Goal: Task Accomplishment & Management: Manage account settings

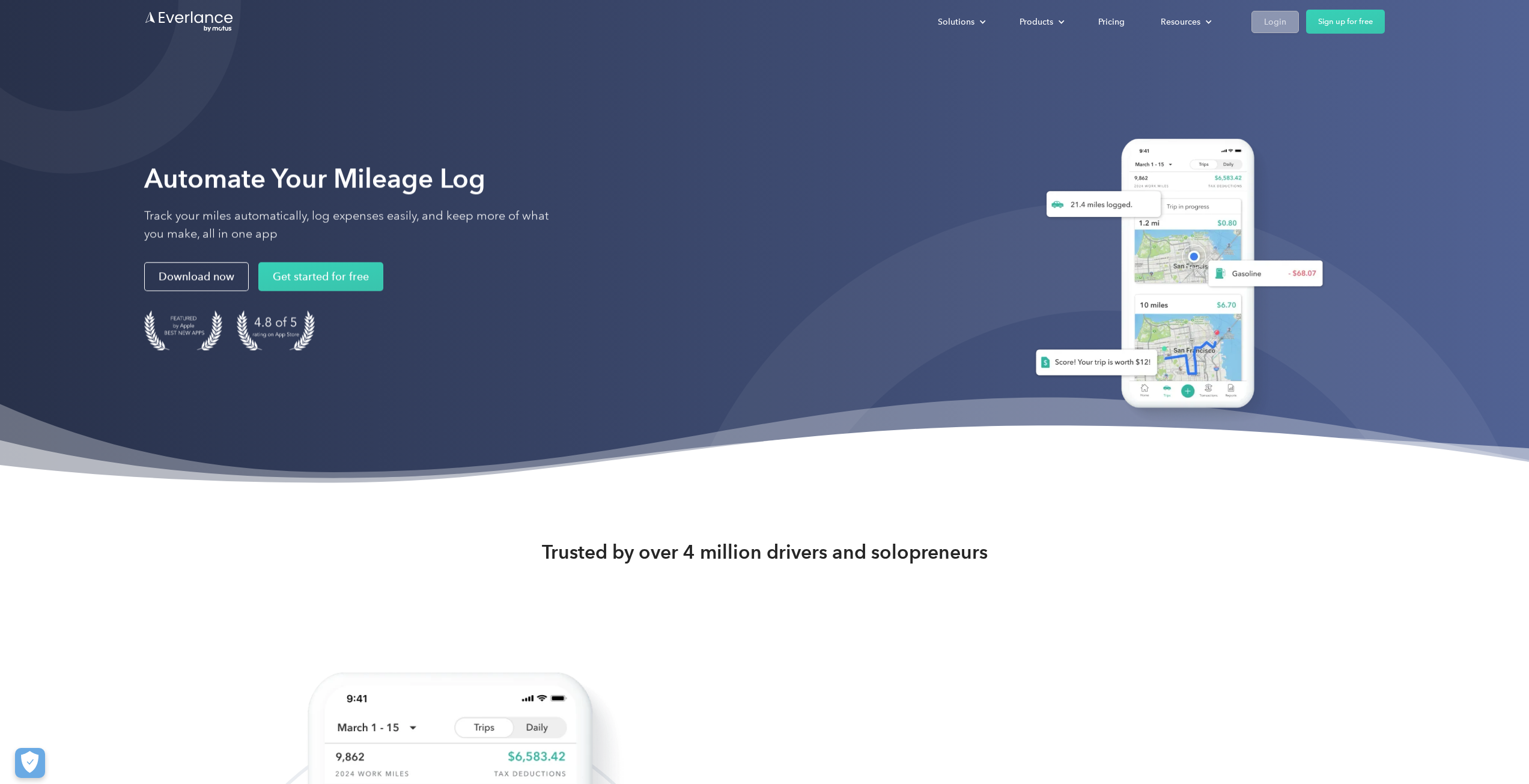
click at [1269, 13] on link "Login" at bounding box center [1275, 22] width 48 height 22
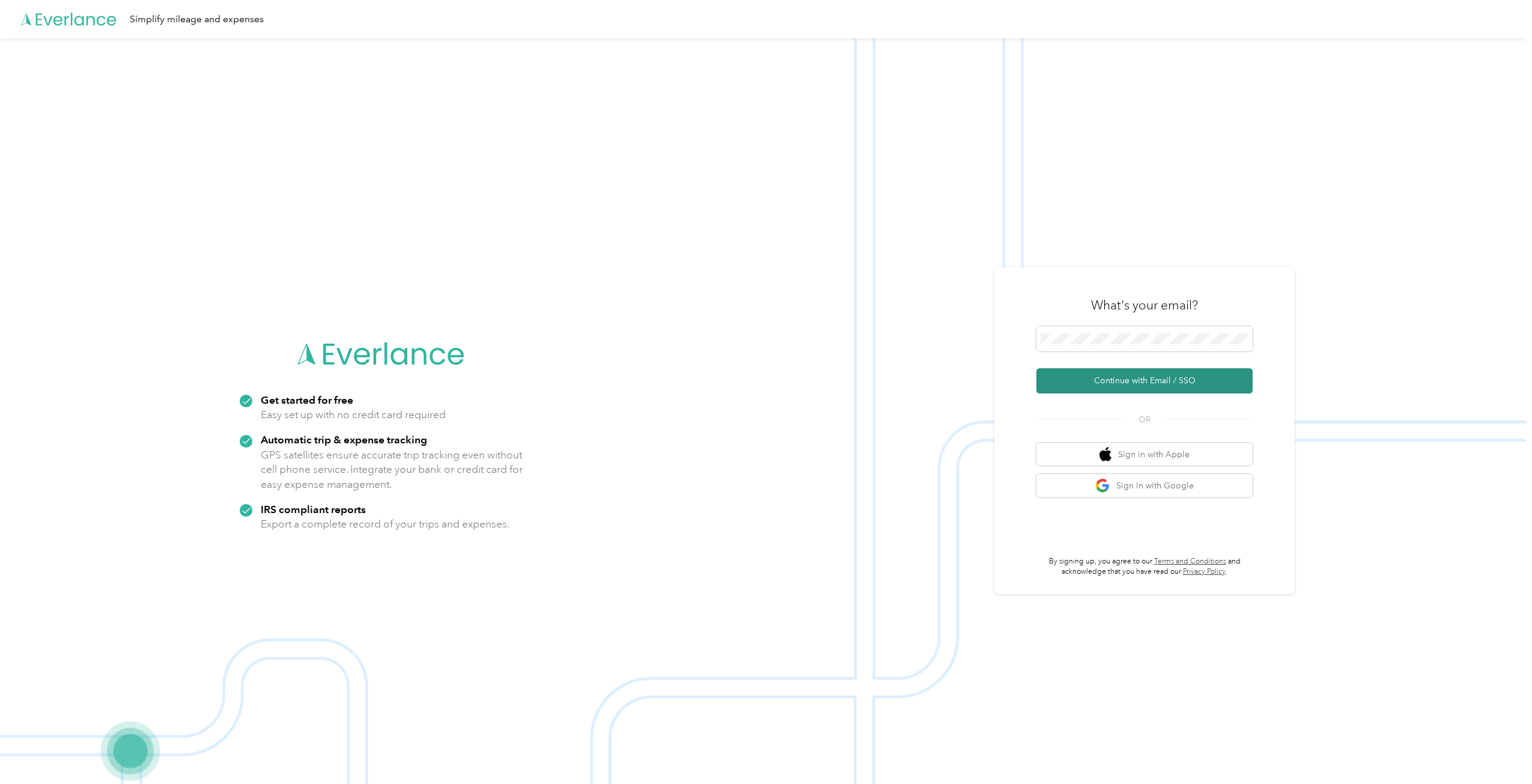
click at [1103, 385] on button "Continue with Email / SSO" at bounding box center [1144, 381] width 217 height 25
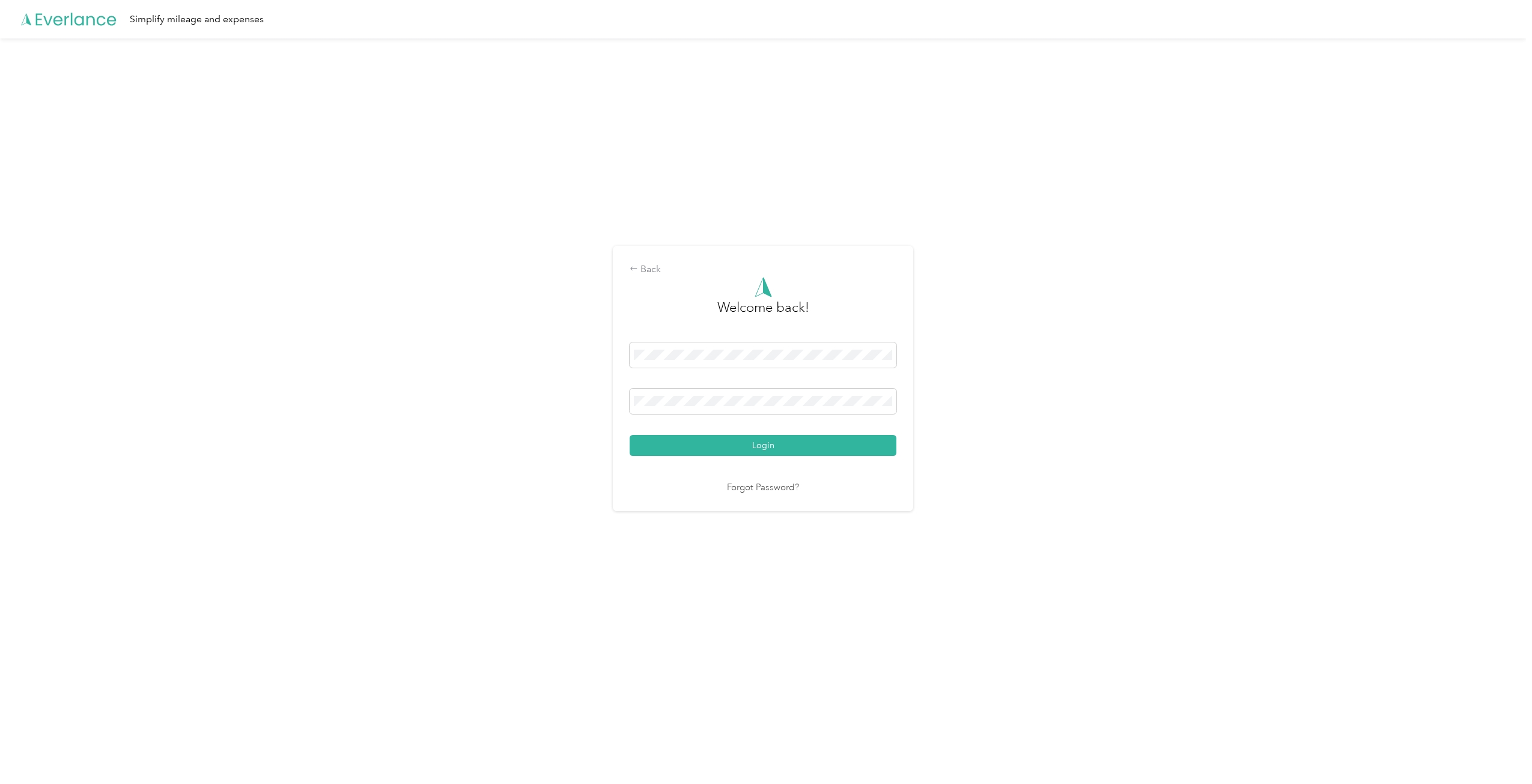
click at [630, 435] on button "Login" at bounding box center [763, 445] width 267 height 21
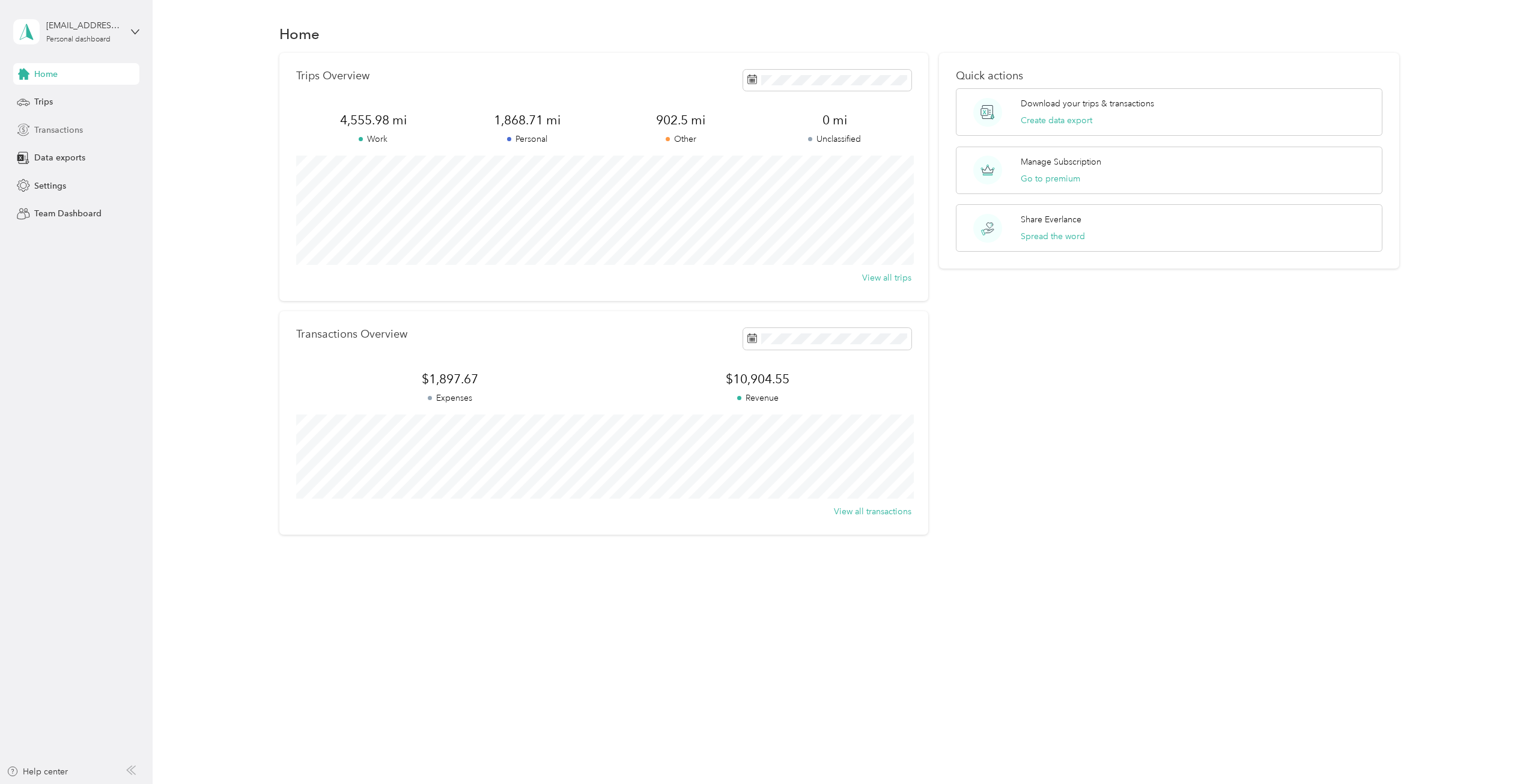
click at [54, 125] on span "Transactions" at bounding box center [58, 130] width 49 height 13
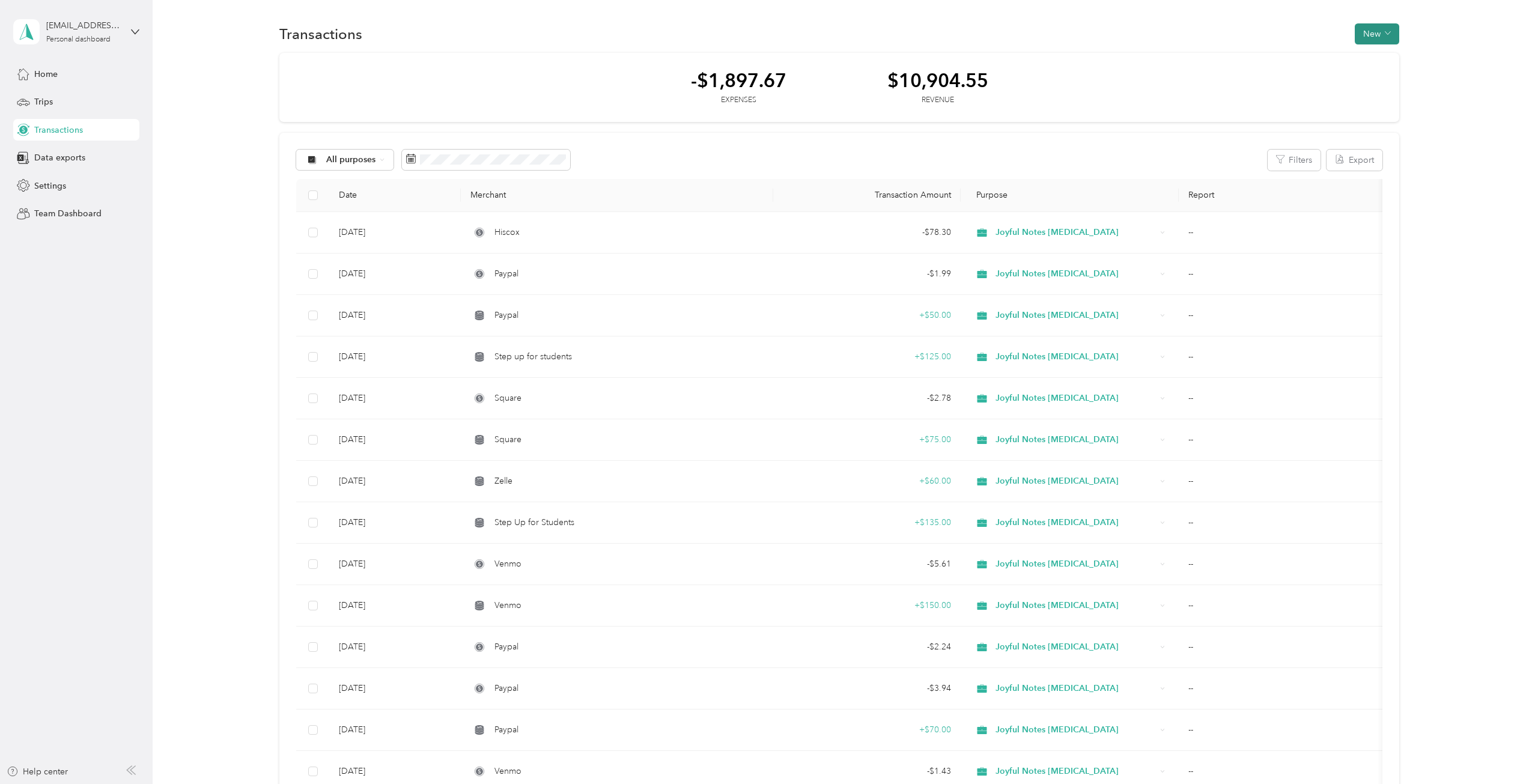
click at [1378, 30] on button "New" at bounding box center [1377, 34] width 45 height 21
click at [1372, 72] on span "Revenue" at bounding box center [1371, 78] width 33 height 13
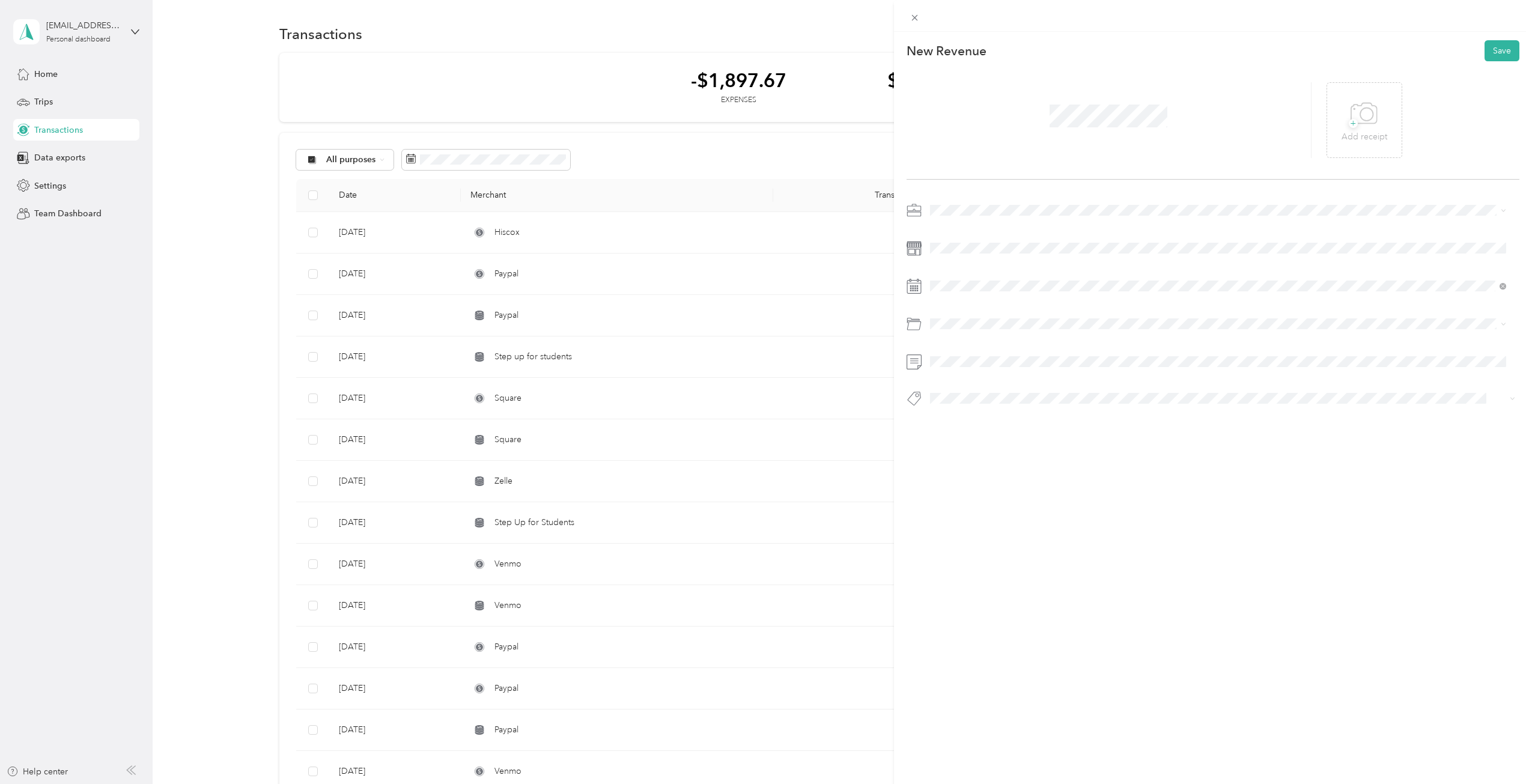
click at [961, 267] on div "Joyful Notes Music Therapy" at bounding box center [1218, 273] width 568 height 13
click at [992, 471] on div "26" at bounding box center [985, 471] width 16 height 15
click at [1490, 46] on button "Save" at bounding box center [1501, 51] width 35 height 21
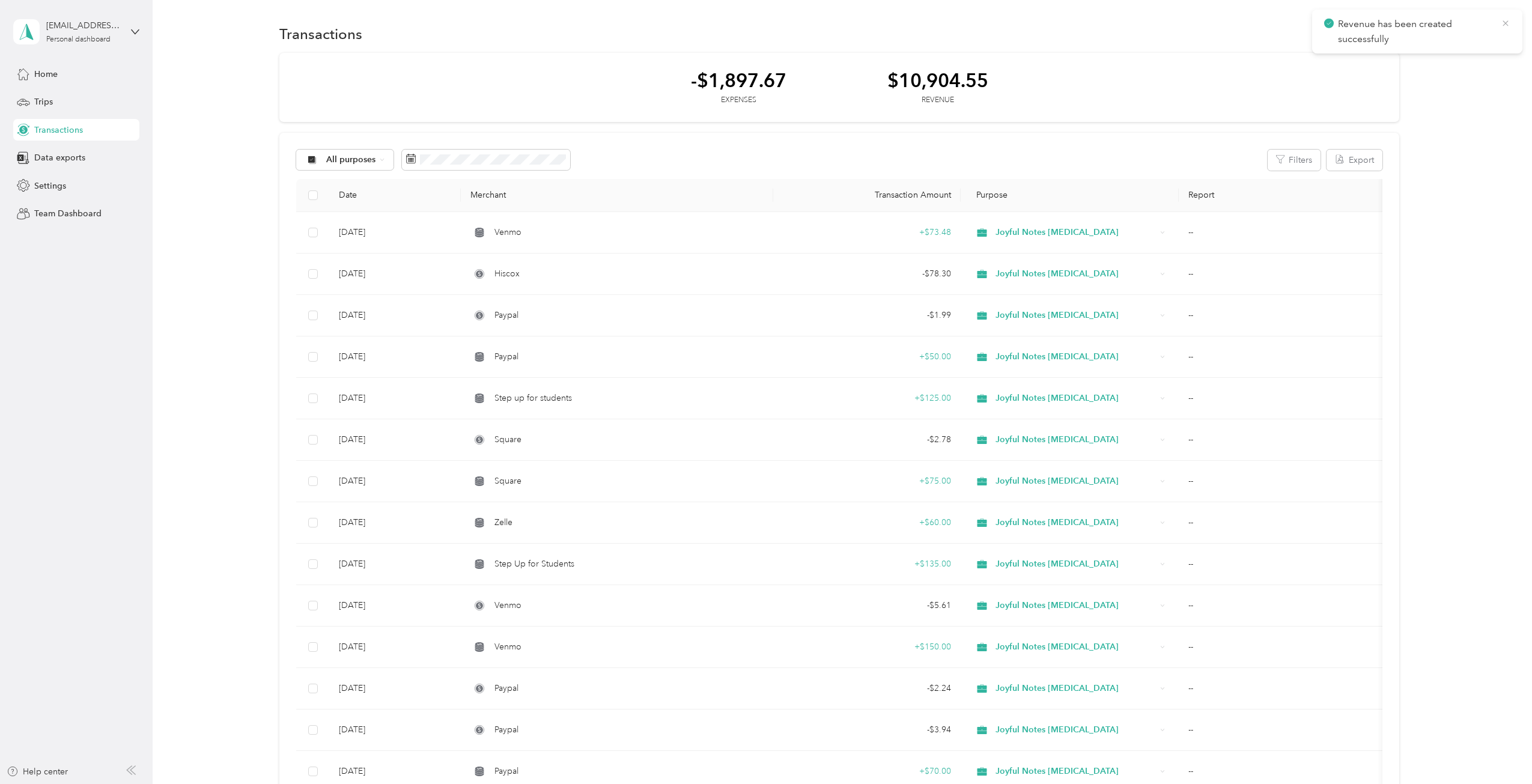
click at [1506, 24] on icon at bounding box center [1504, 22] width 5 height 5
click at [1368, 35] on button "New" at bounding box center [1377, 34] width 45 height 21
click at [1371, 60] on span "Expense" at bounding box center [1371, 57] width 32 height 13
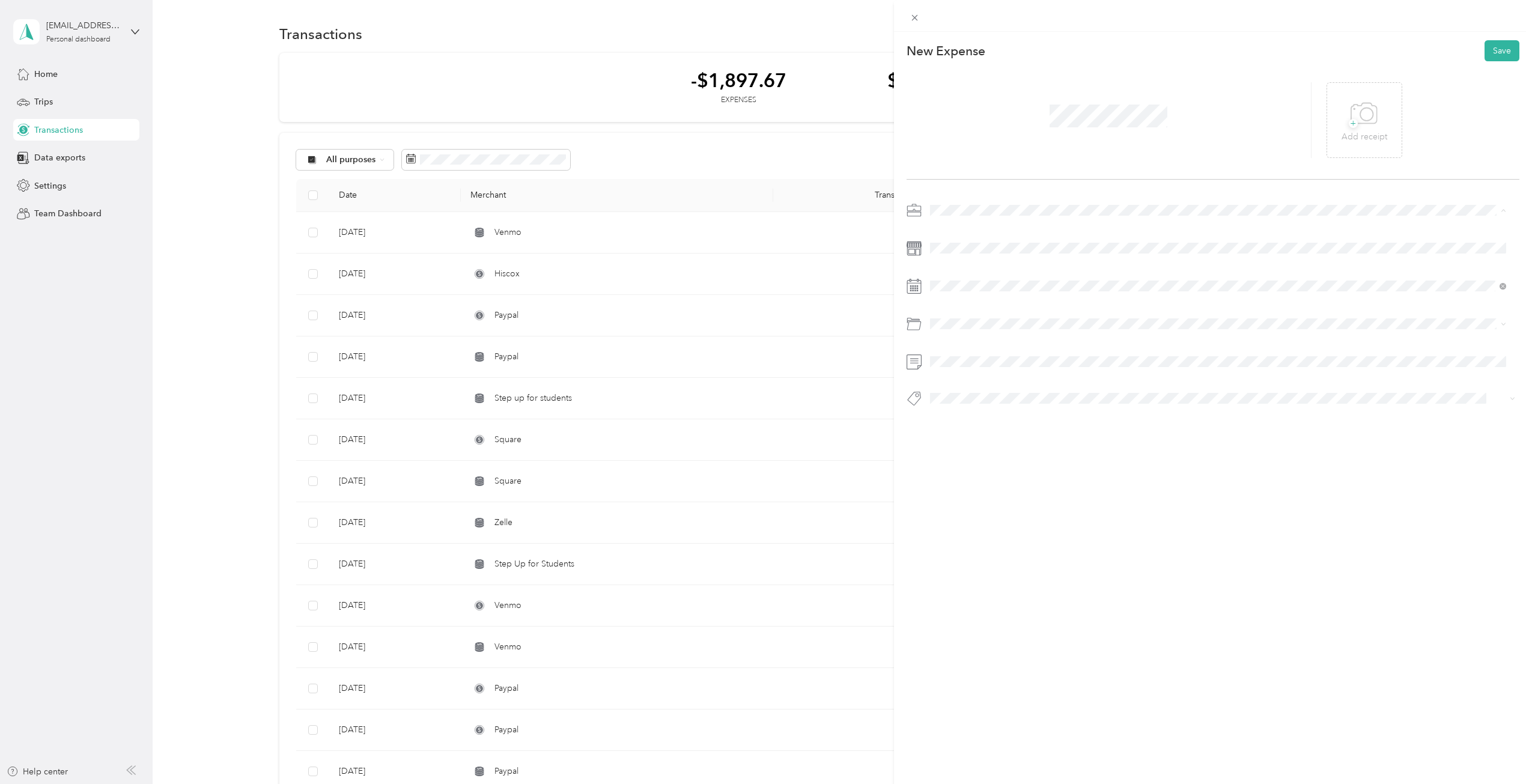
click at [973, 276] on li "Joyful Notes Music Therapy" at bounding box center [1218, 273] width 585 height 21
click at [1032, 470] on div "29" at bounding box center [1032, 471] width 16 height 15
click at [908, 359] on icon at bounding box center [914, 362] width 15 height 15
click at [958, 392] on span at bounding box center [1212, 398] width 574 height 13
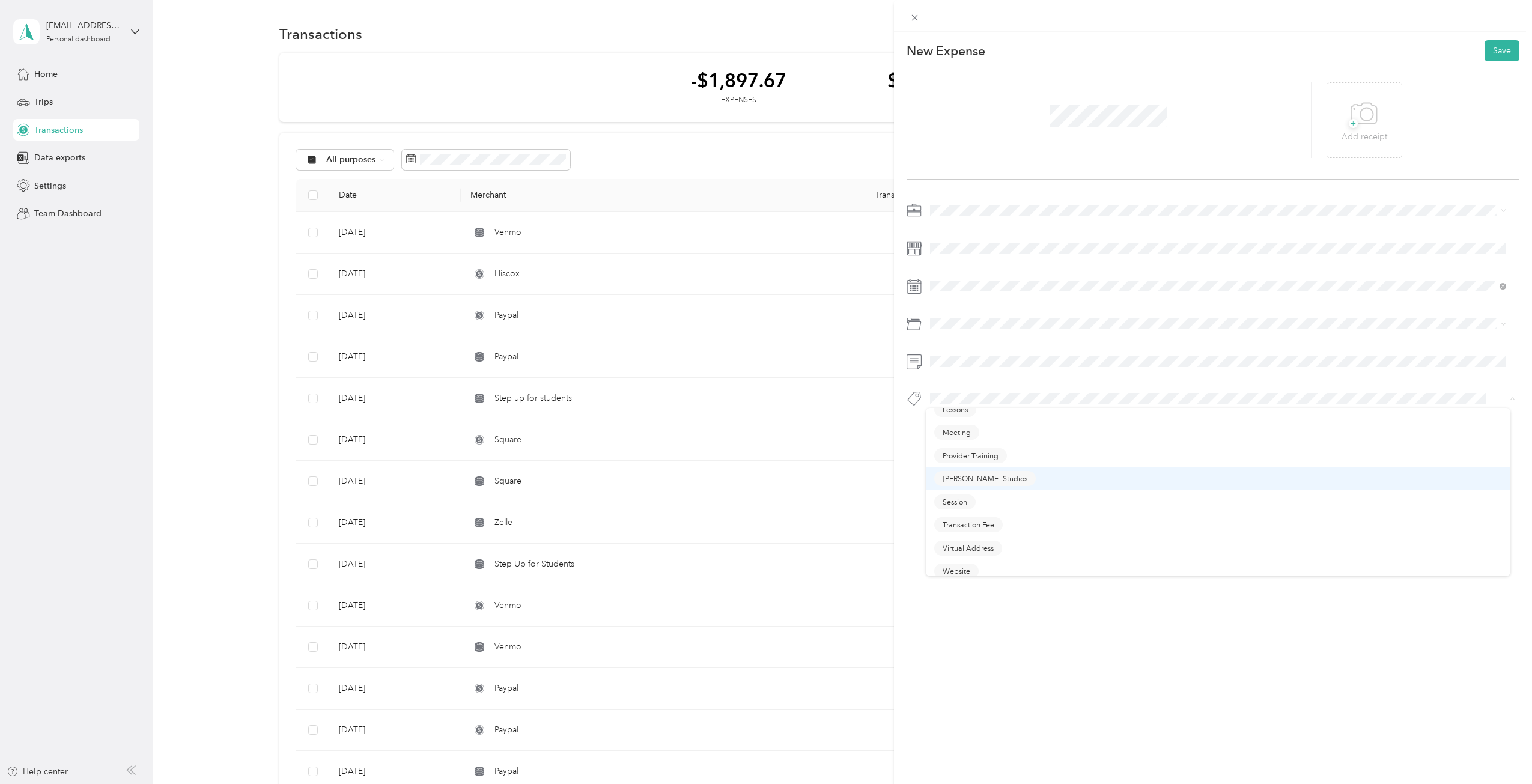
scroll to position [87, 0]
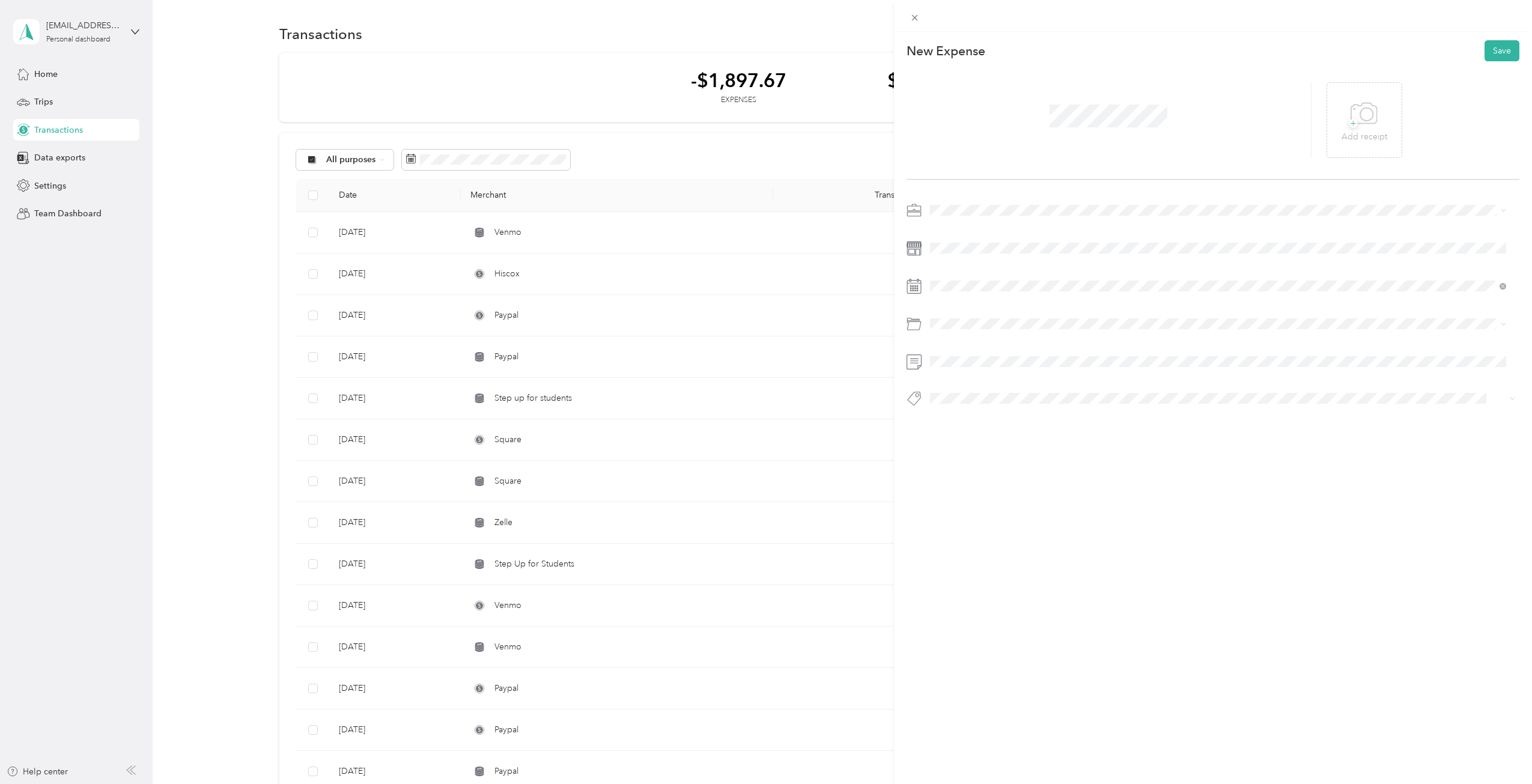
click at [975, 514] on span "Transaction Fee" at bounding box center [968, 517] width 52 height 10
click at [1491, 57] on button "Save" at bounding box center [1501, 51] width 35 height 21
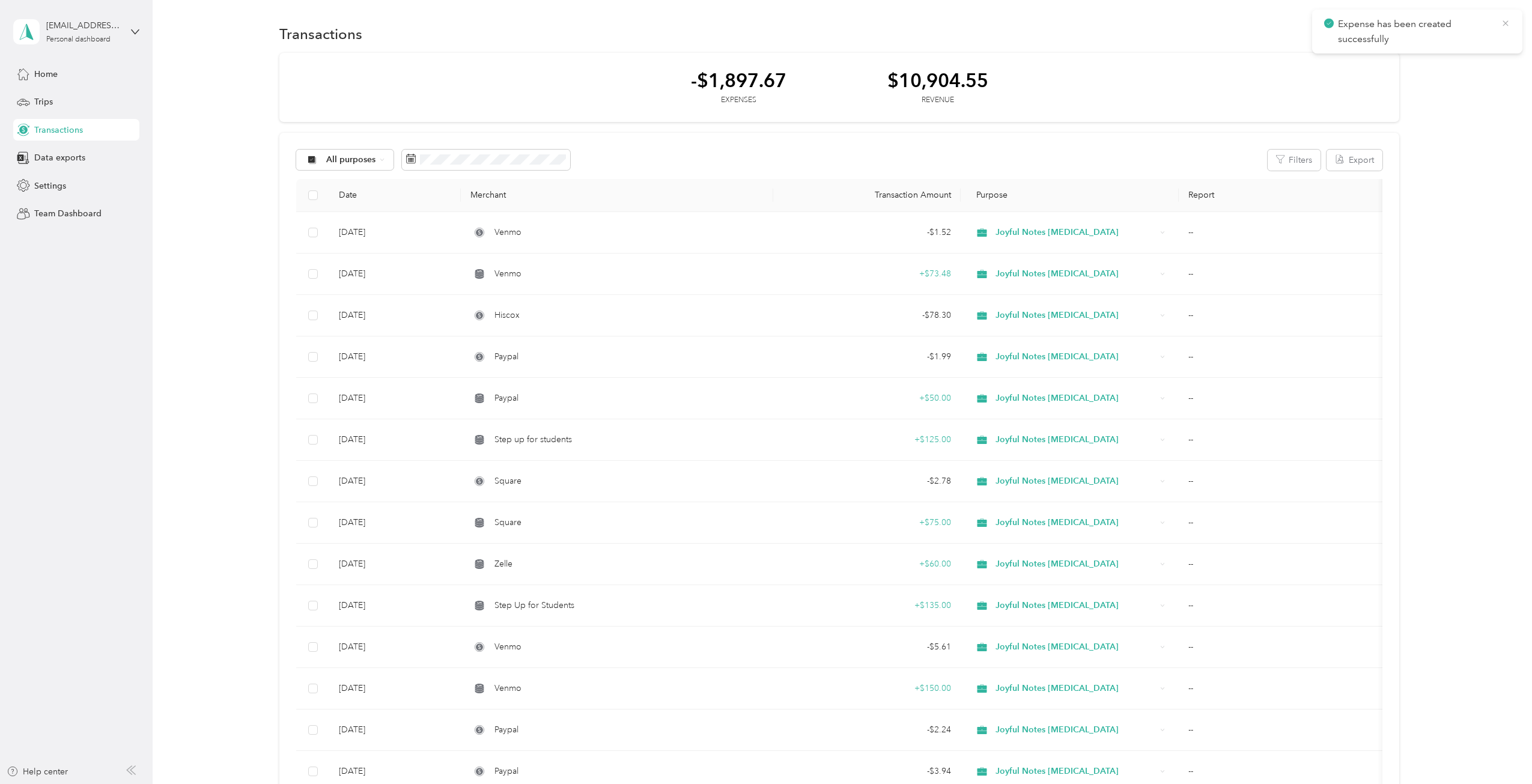
click at [1502, 25] on icon at bounding box center [1505, 23] width 10 height 10
click at [1367, 39] on button "New" at bounding box center [1377, 34] width 45 height 21
click at [1365, 78] on span "Revenue" at bounding box center [1371, 78] width 33 height 13
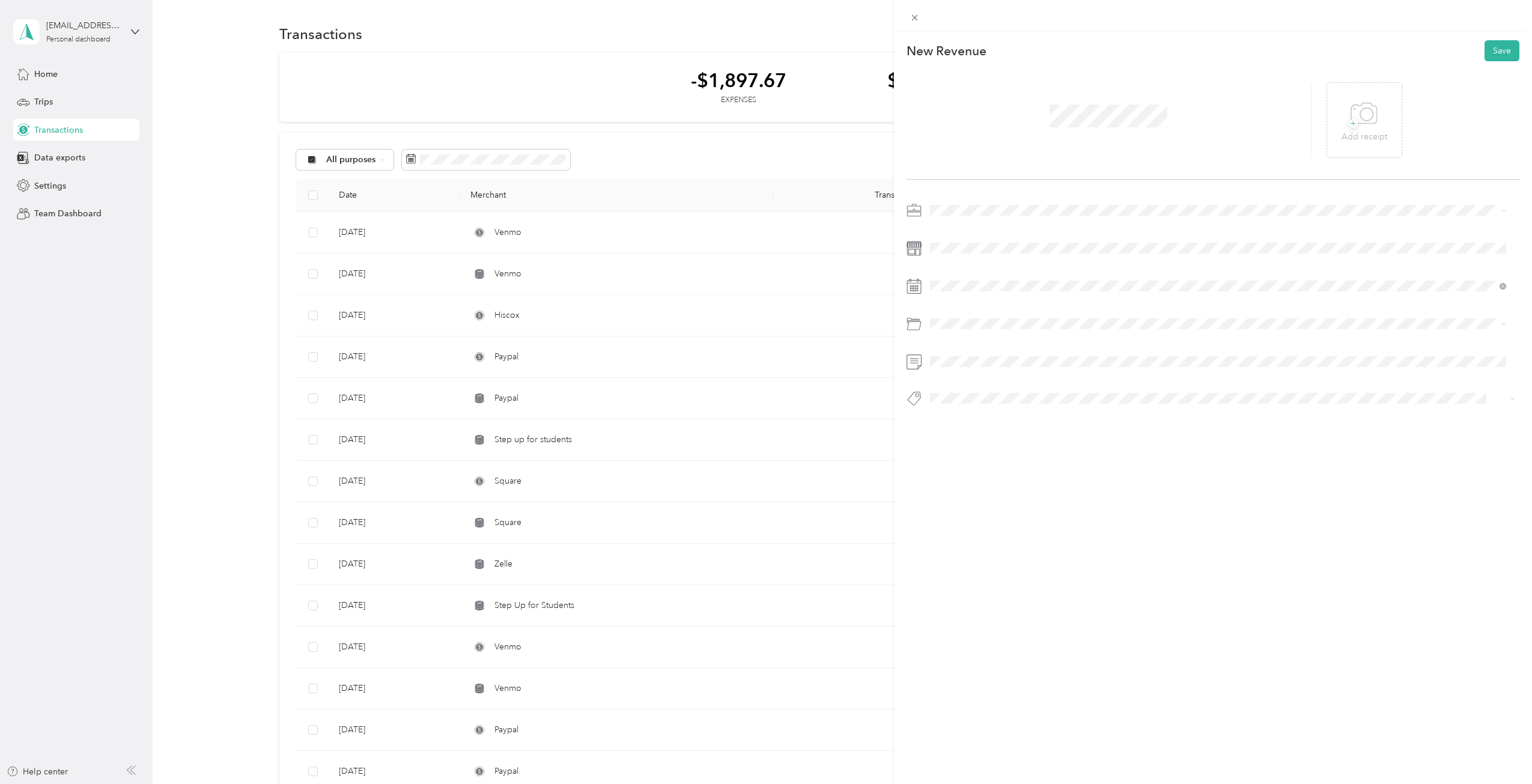
click at [944, 275] on span "Joyful Notes Music Therapy" at bounding box center [993, 274] width 119 height 10
click at [1038, 468] on div "29" at bounding box center [1032, 471] width 16 height 15
click at [987, 468] on div "26" at bounding box center [985, 471] width 16 height 15
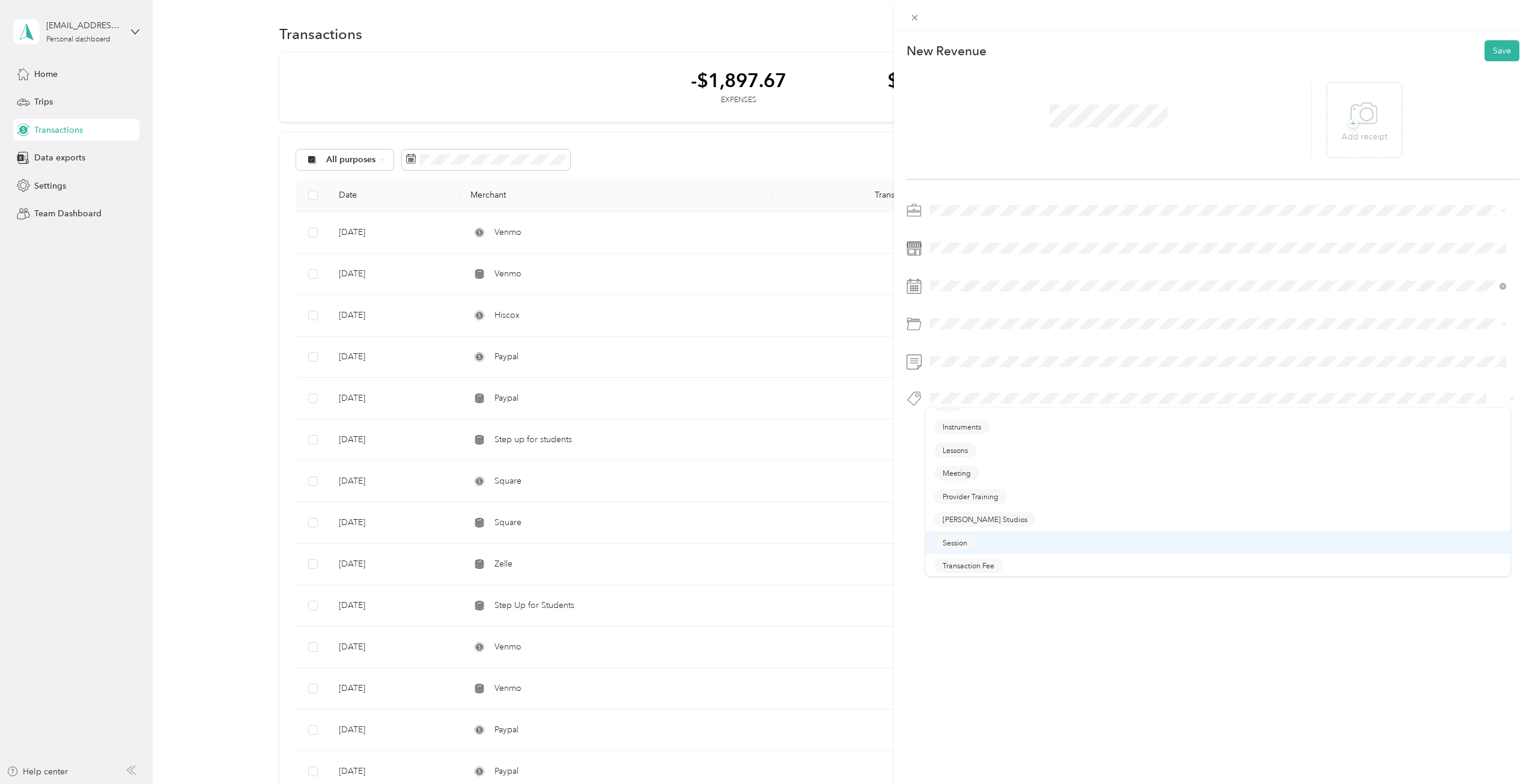
scroll to position [87, 0]
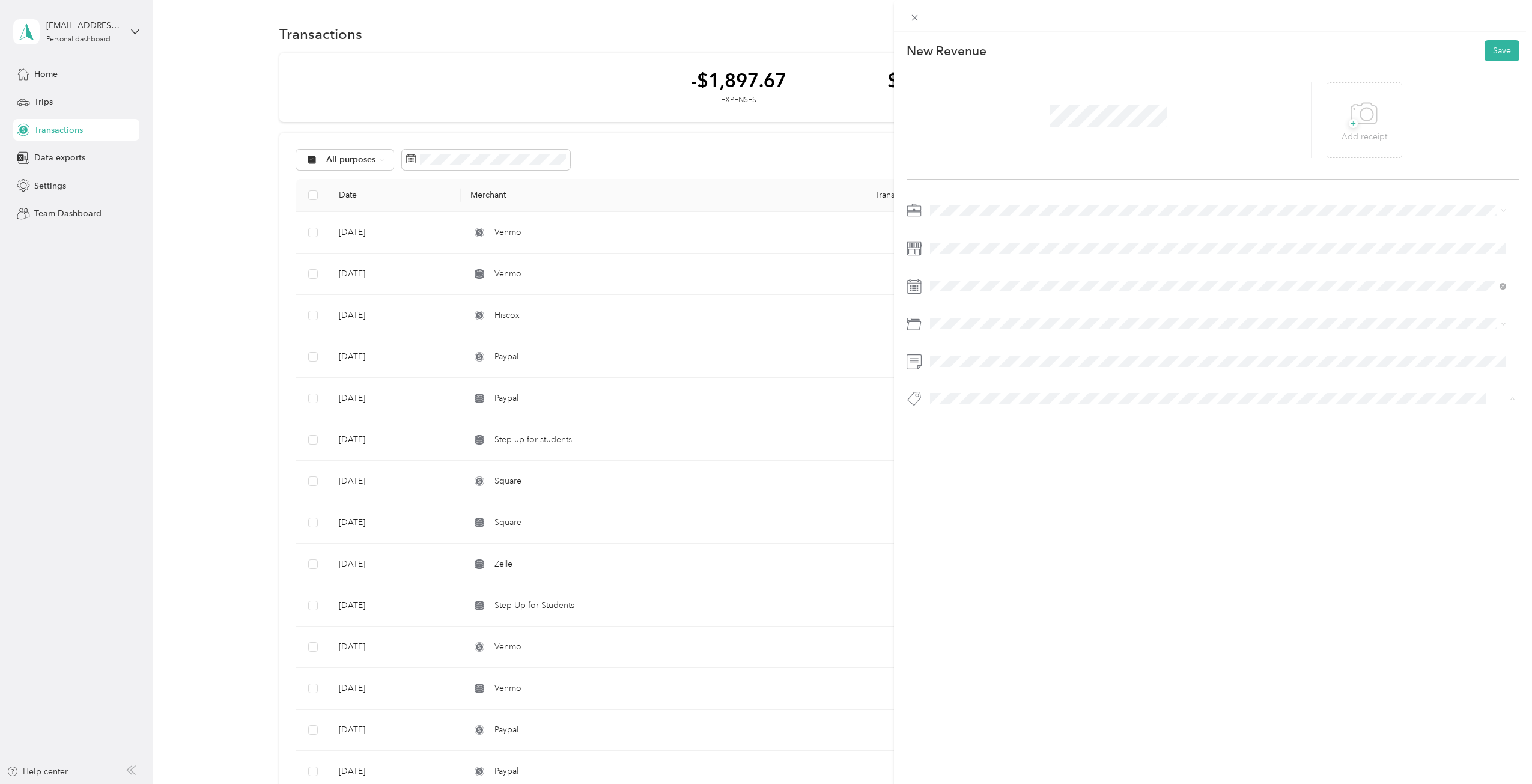
click at [974, 488] on div "Session" at bounding box center [1218, 495] width 568 height 15
click at [961, 317] on span at bounding box center [1222, 324] width 594 height 19
click at [968, 367] on span at bounding box center [1222, 361] width 594 height 19
click at [1040, 294] on span at bounding box center [1222, 286] width 594 height 19
click at [1489, 53] on button "Save" at bounding box center [1501, 51] width 35 height 21
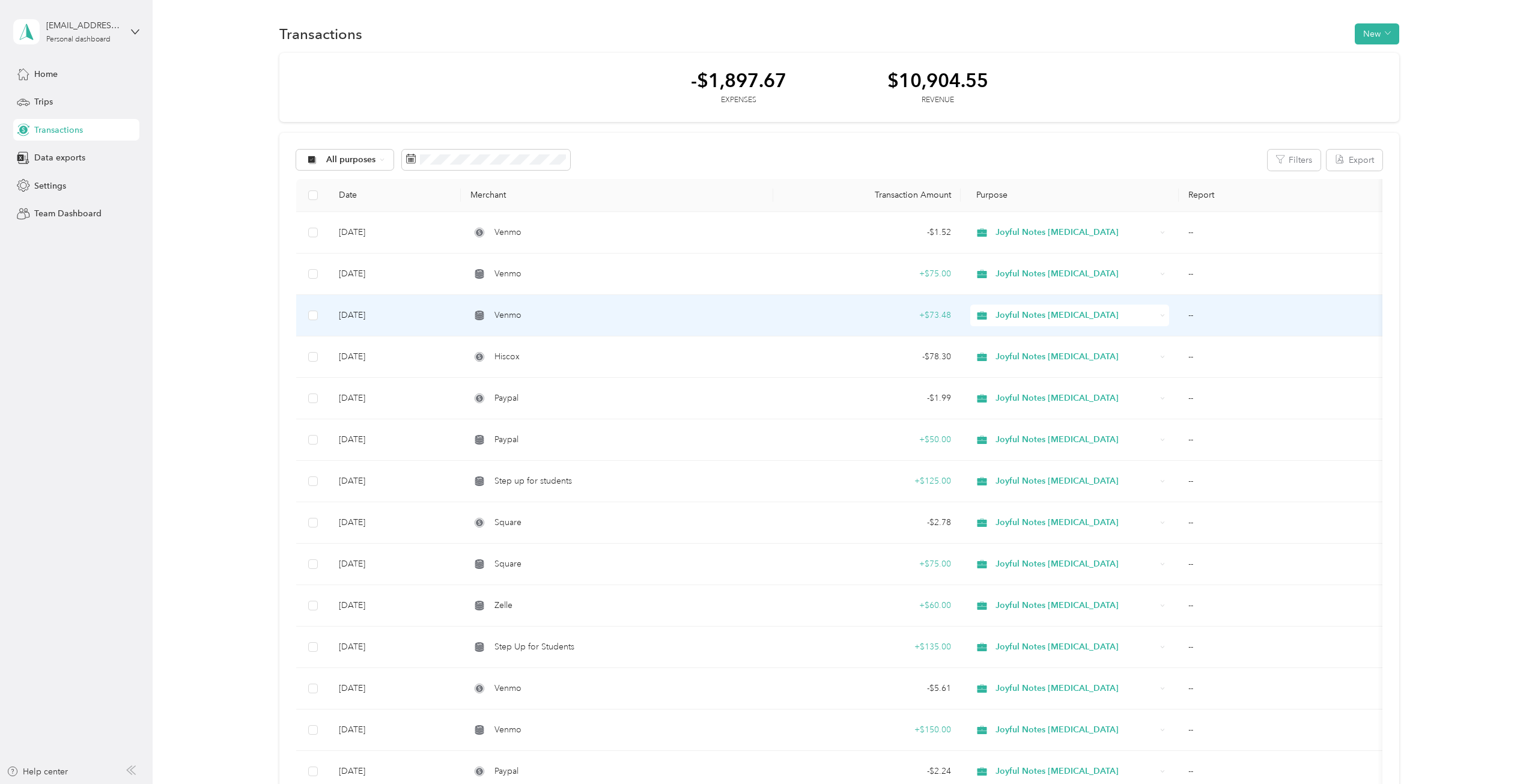
click at [934, 314] on div "+ $73.48" at bounding box center [866, 315] width 168 height 13
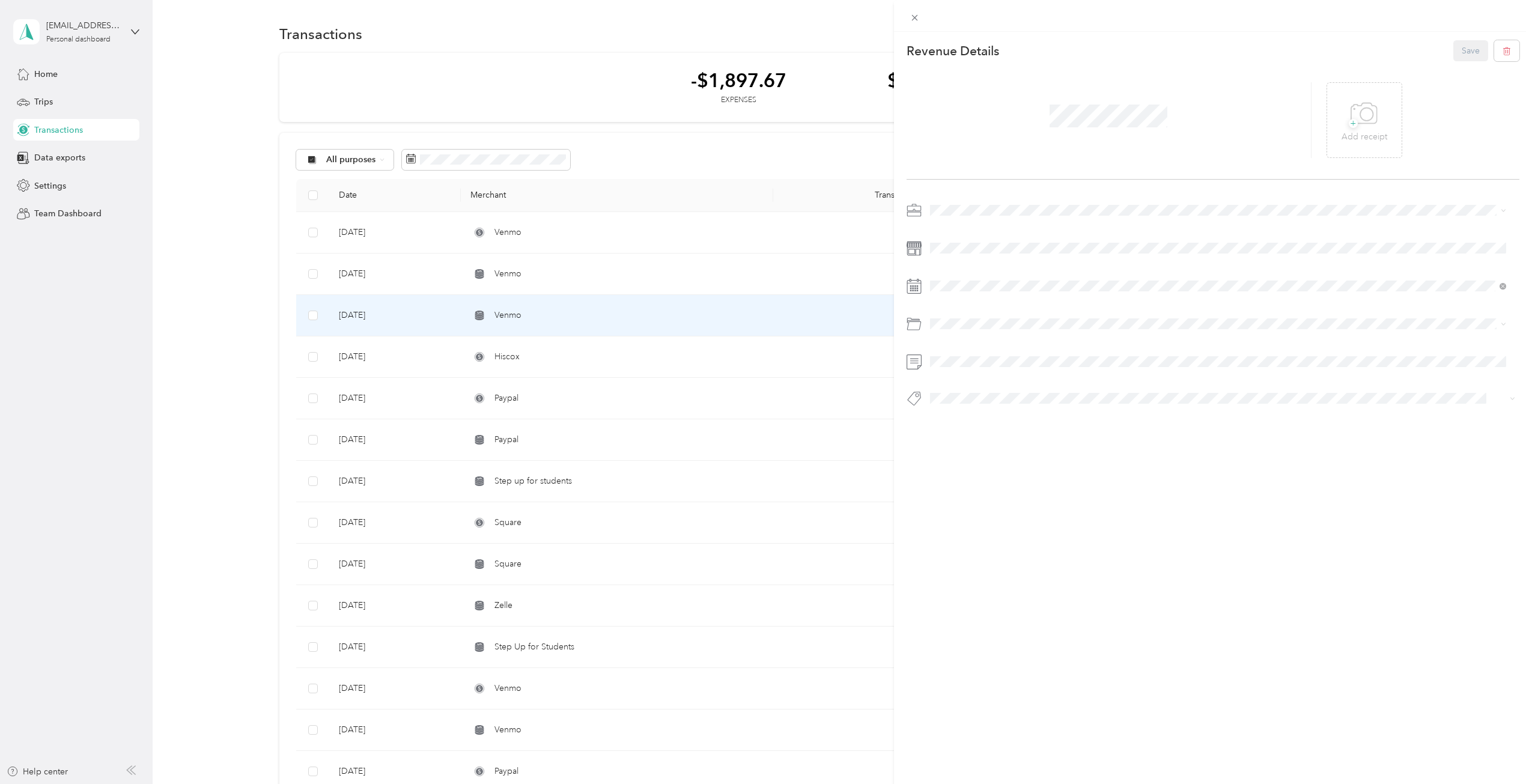
click at [1026, 112] on div at bounding box center [1109, 119] width 406 height 75
click at [1464, 53] on button "Save" at bounding box center [1471, 51] width 35 height 21
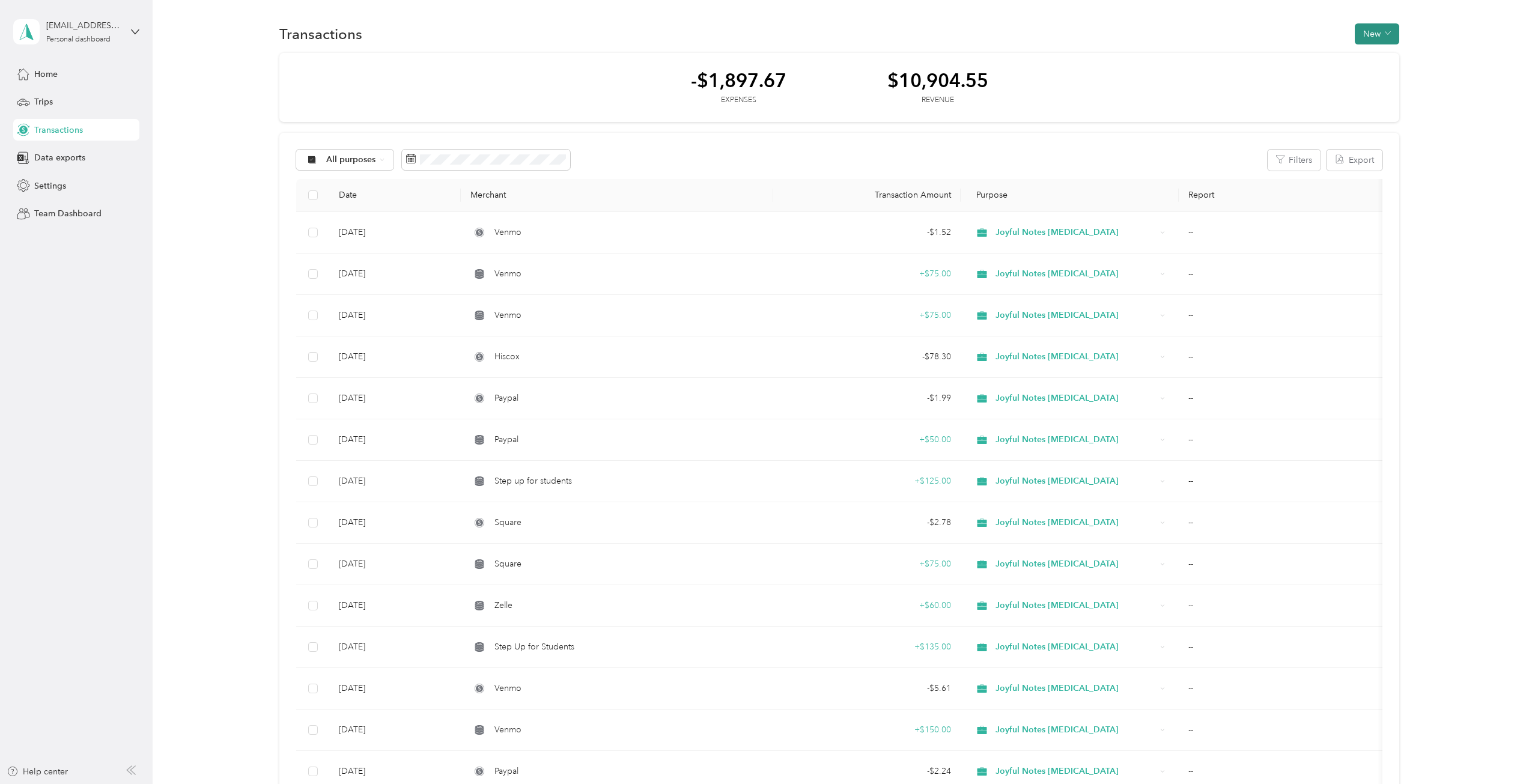
click at [1371, 26] on button "New" at bounding box center [1377, 34] width 45 height 21
click at [1365, 57] on span "Expense" at bounding box center [1371, 57] width 32 height 13
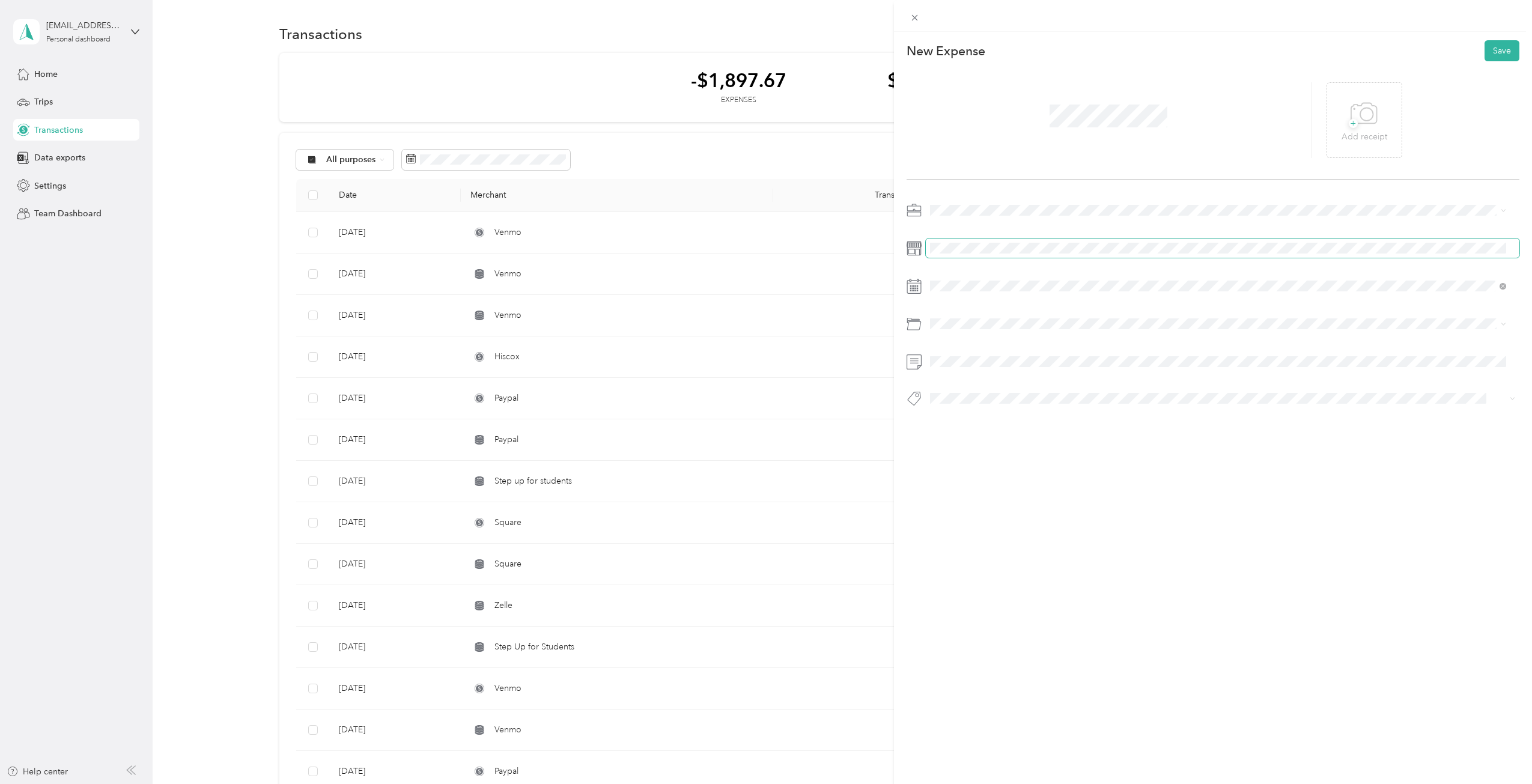
click at [984, 241] on span at bounding box center [1222, 248] width 594 height 19
click at [968, 511] on button "Transaction Fee" at bounding box center [969, 518] width 69 height 15
click at [1041, 371] on div "Office Expenses" at bounding box center [1218, 372] width 568 height 13
click at [1502, 46] on button "Save" at bounding box center [1501, 51] width 35 height 21
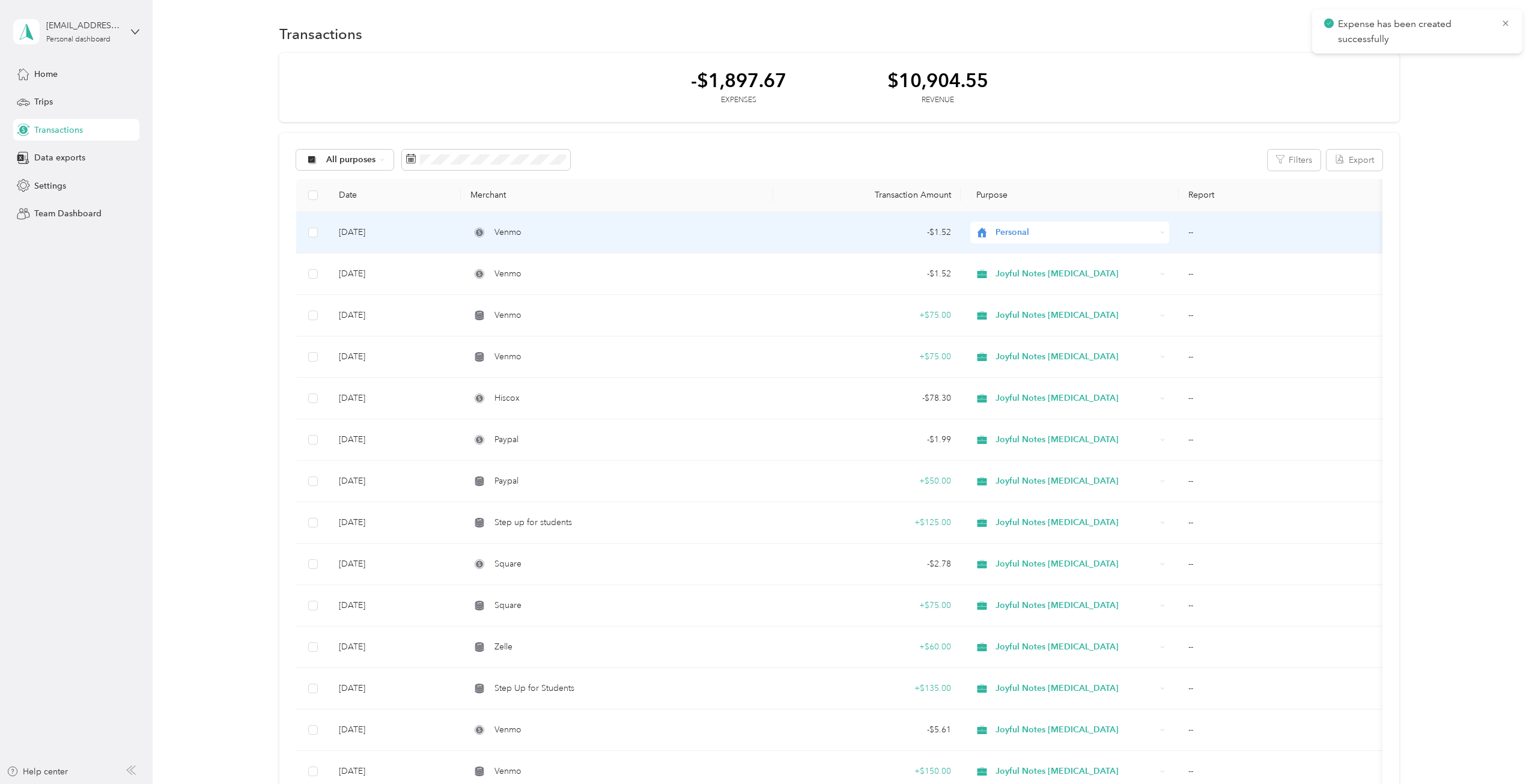
click at [999, 231] on span "Personal" at bounding box center [1076, 232] width 161 height 13
click at [1005, 293] on span "Joyful Notes Music Therapy" at bounding box center [1080, 296] width 161 height 13
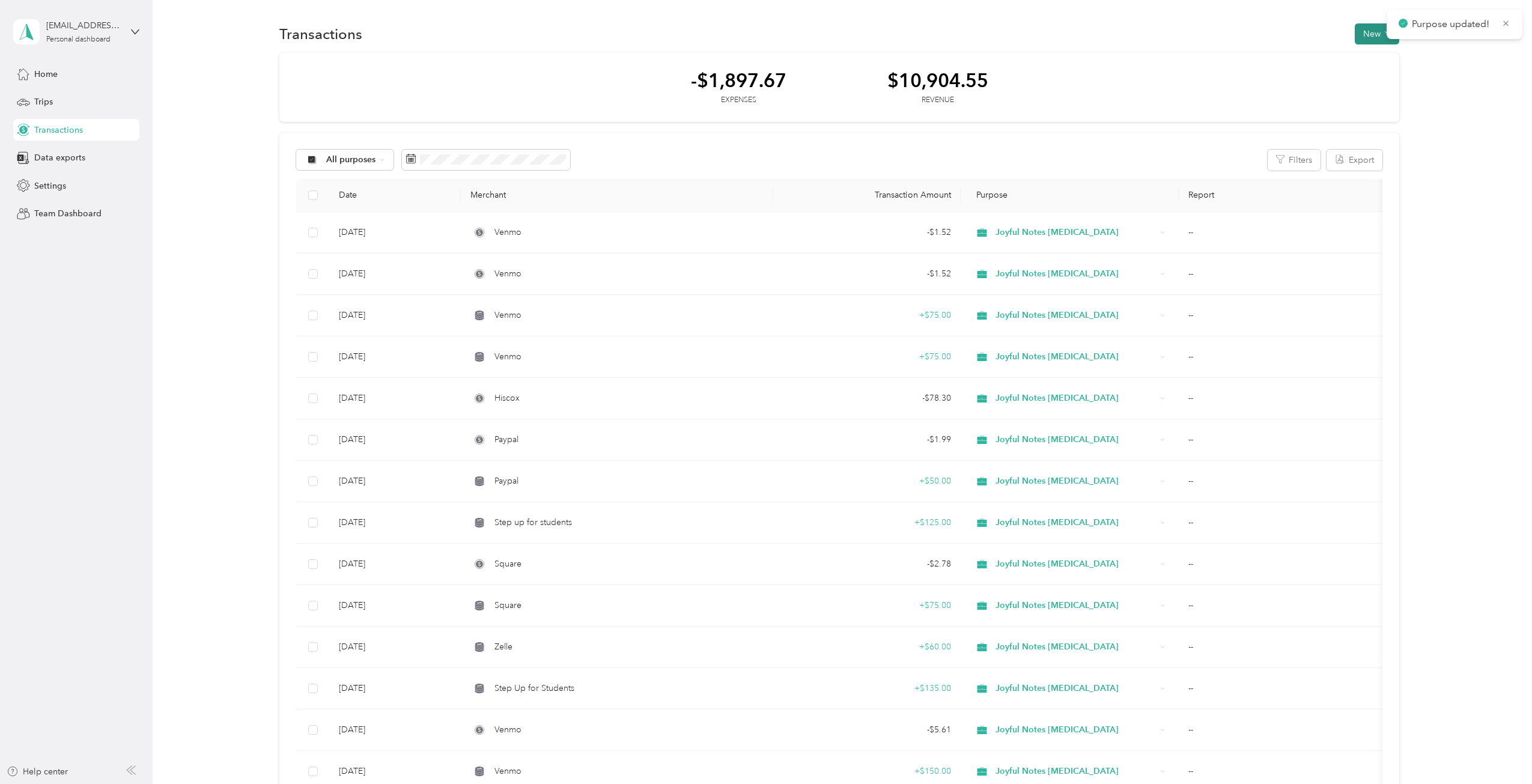
click at [1361, 32] on button "New" at bounding box center [1377, 34] width 45 height 21
click at [1366, 81] on span "Revenue" at bounding box center [1371, 78] width 33 height 13
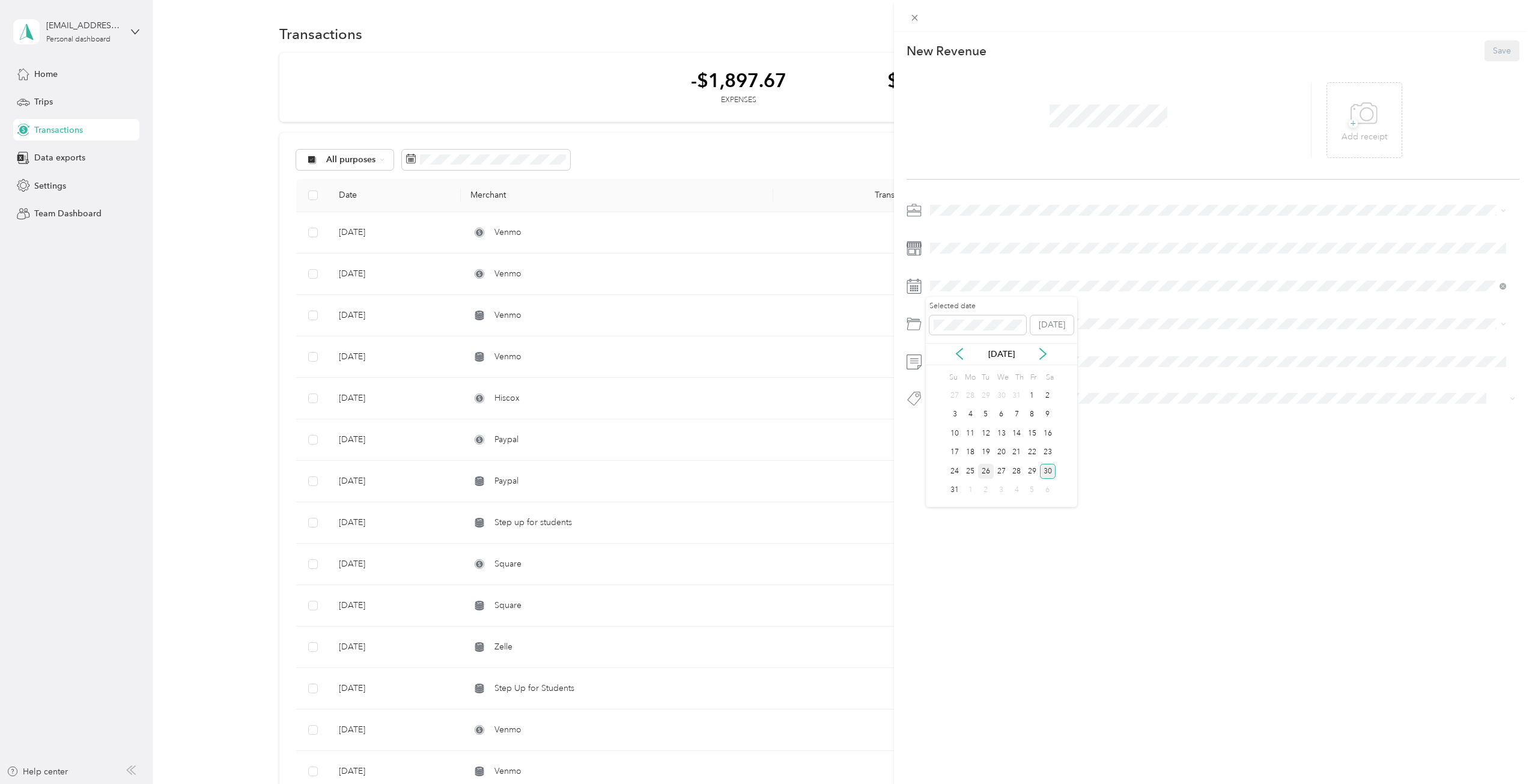
click at [987, 468] on div "26" at bounding box center [985, 471] width 16 height 15
click at [972, 272] on span "Joyful Notes Music Therapy" at bounding box center [993, 274] width 119 height 10
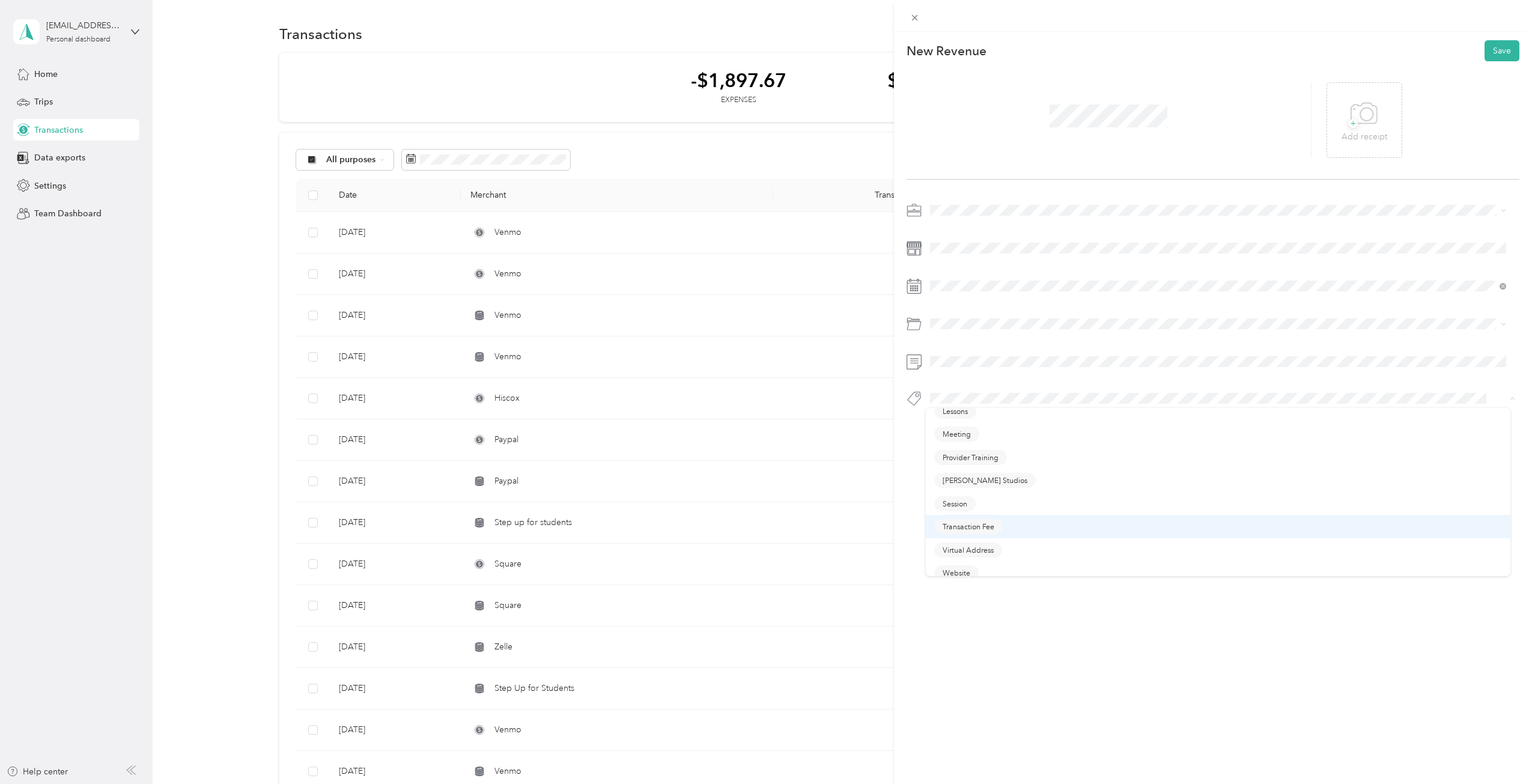
scroll to position [87, 0]
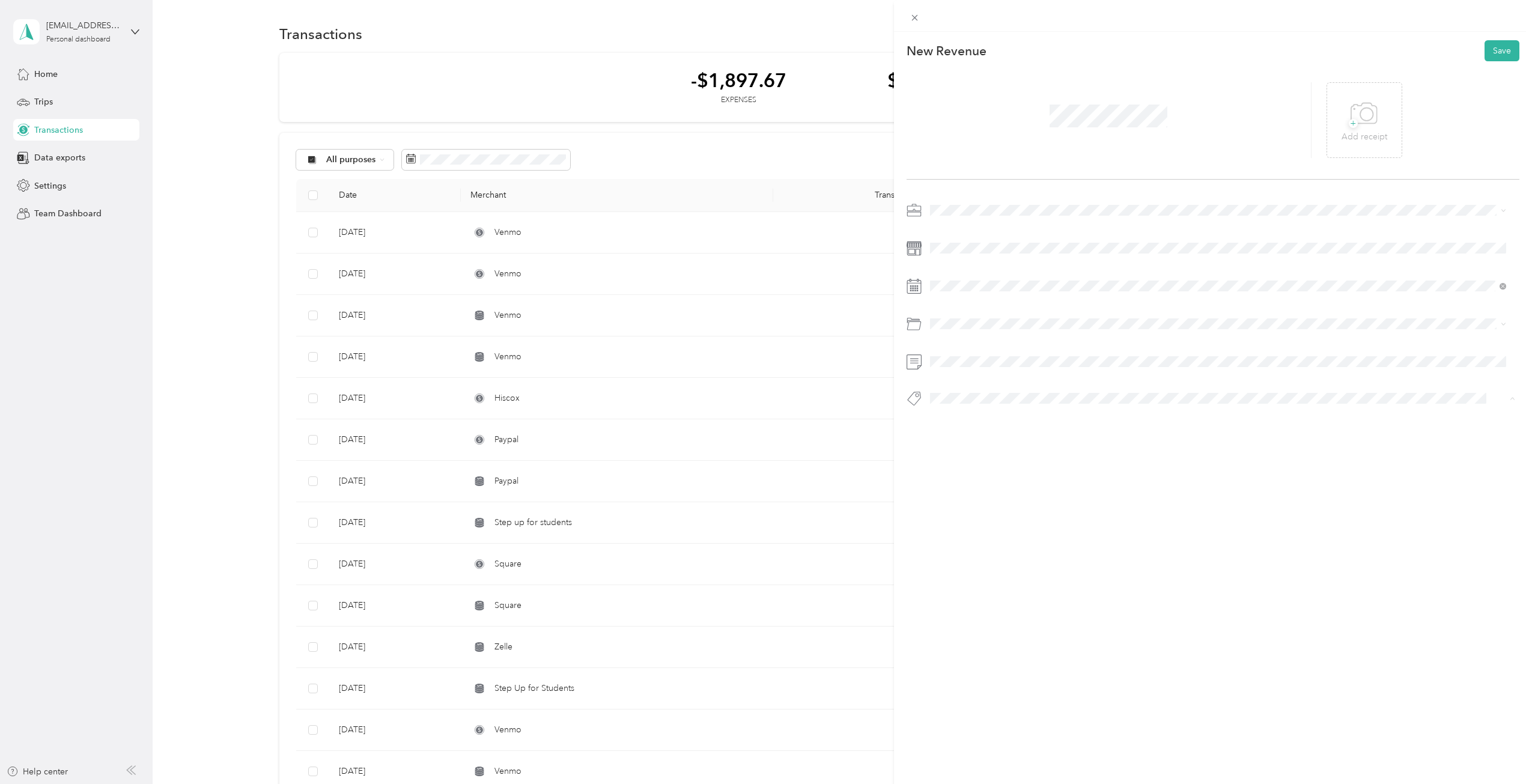
click at [958, 491] on span "Session" at bounding box center [955, 494] width 25 height 10
click at [1487, 51] on button "Save" at bounding box center [1501, 51] width 35 height 21
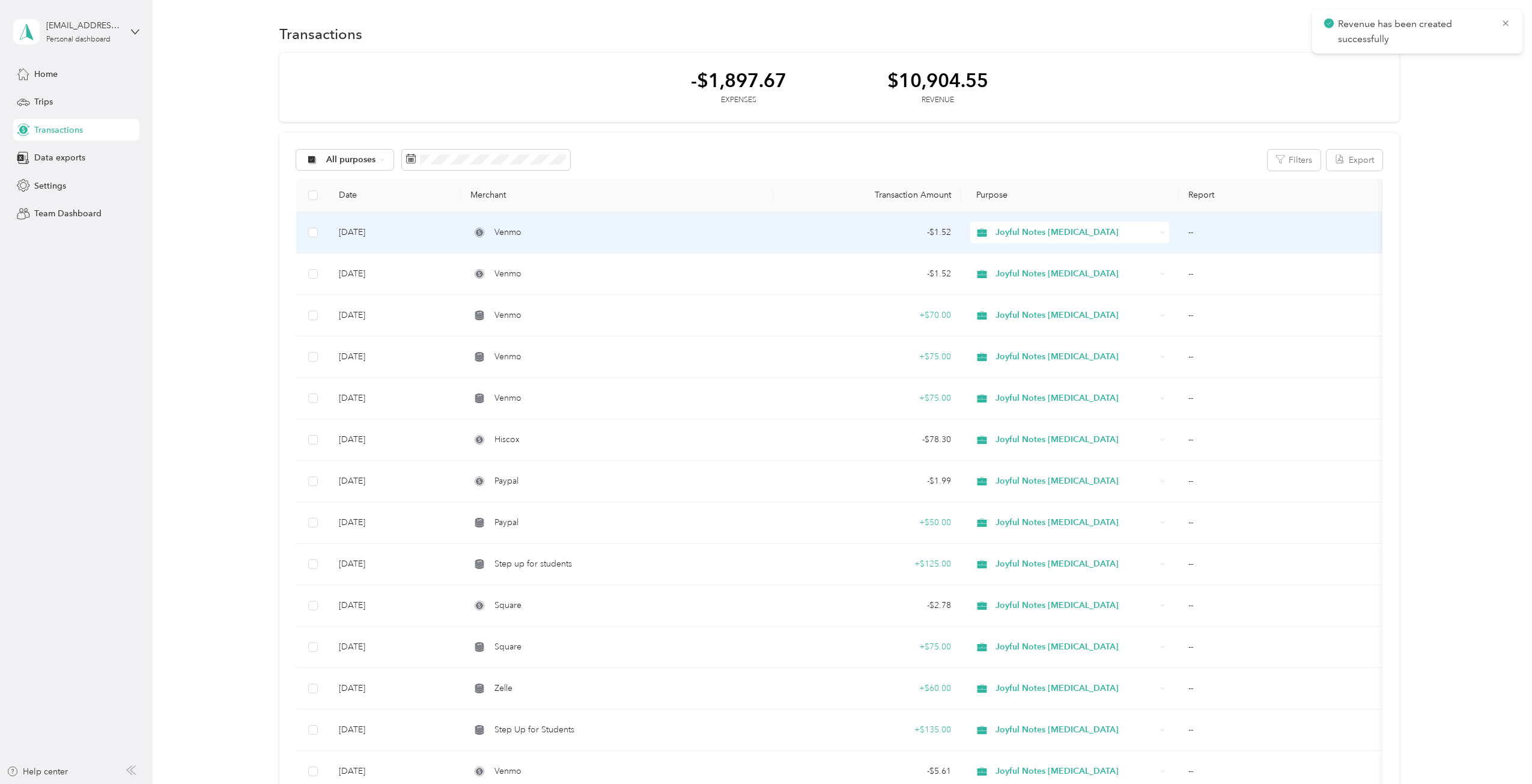
click at [382, 231] on td "Aug 30, 2025" at bounding box center [394, 232] width 131 height 41
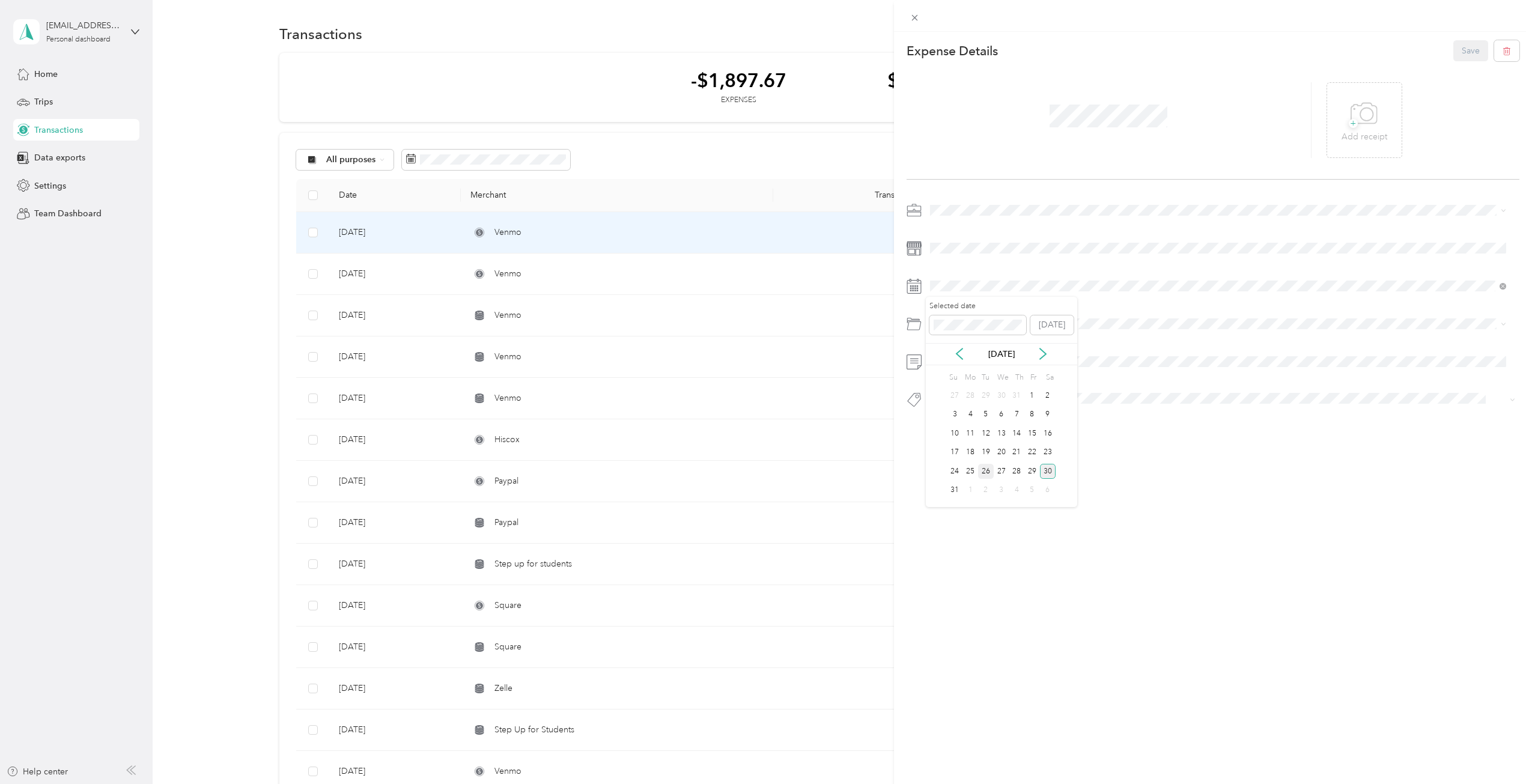
click at [985, 473] on div "26" at bounding box center [985, 471] width 16 height 15
click at [1466, 48] on button "Save" at bounding box center [1471, 51] width 35 height 21
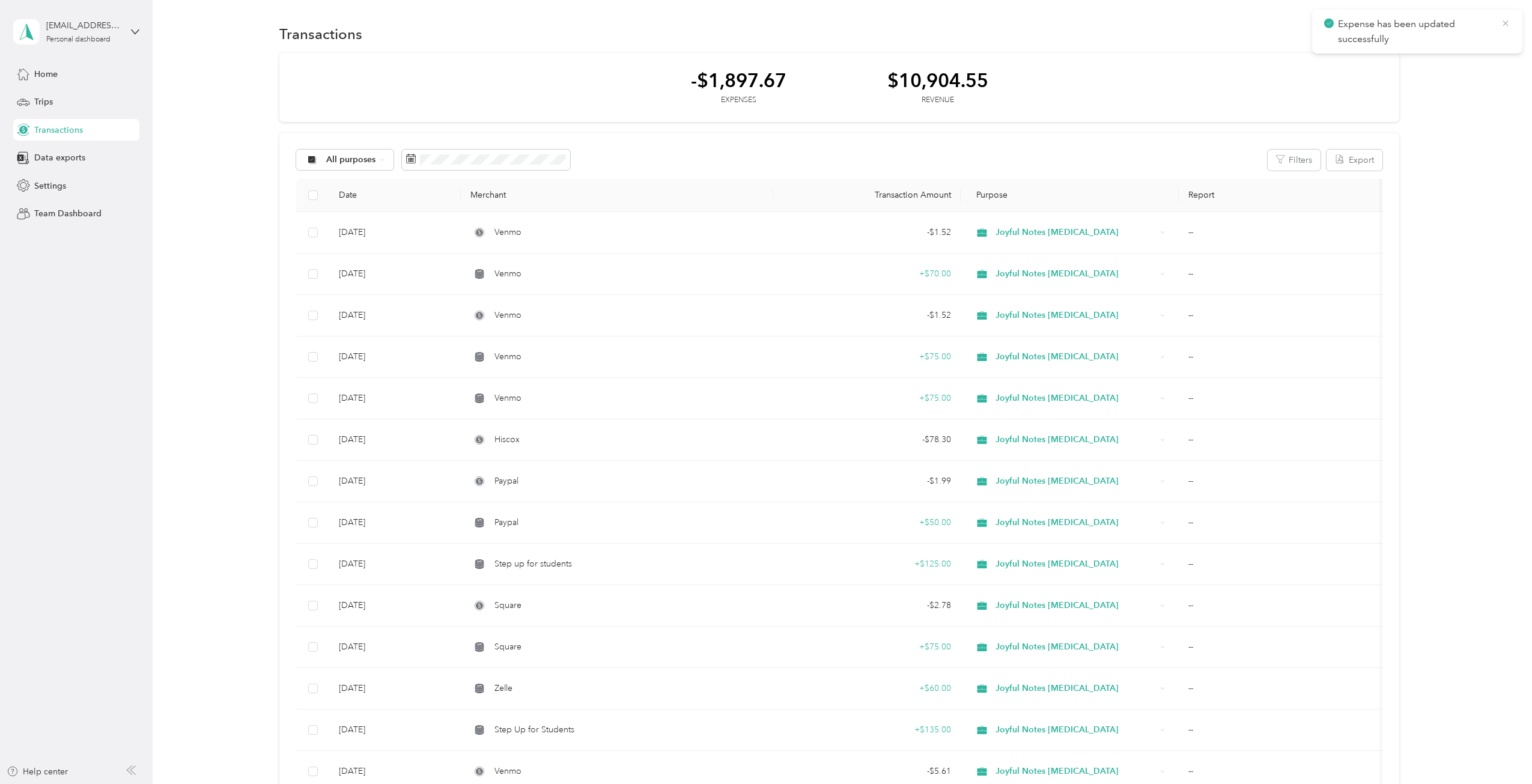
click at [1510, 19] on icon at bounding box center [1505, 23] width 10 height 10
click at [1368, 31] on button "New" at bounding box center [1377, 34] width 45 height 21
click at [1374, 52] on span "Expense" at bounding box center [1371, 57] width 32 height 13
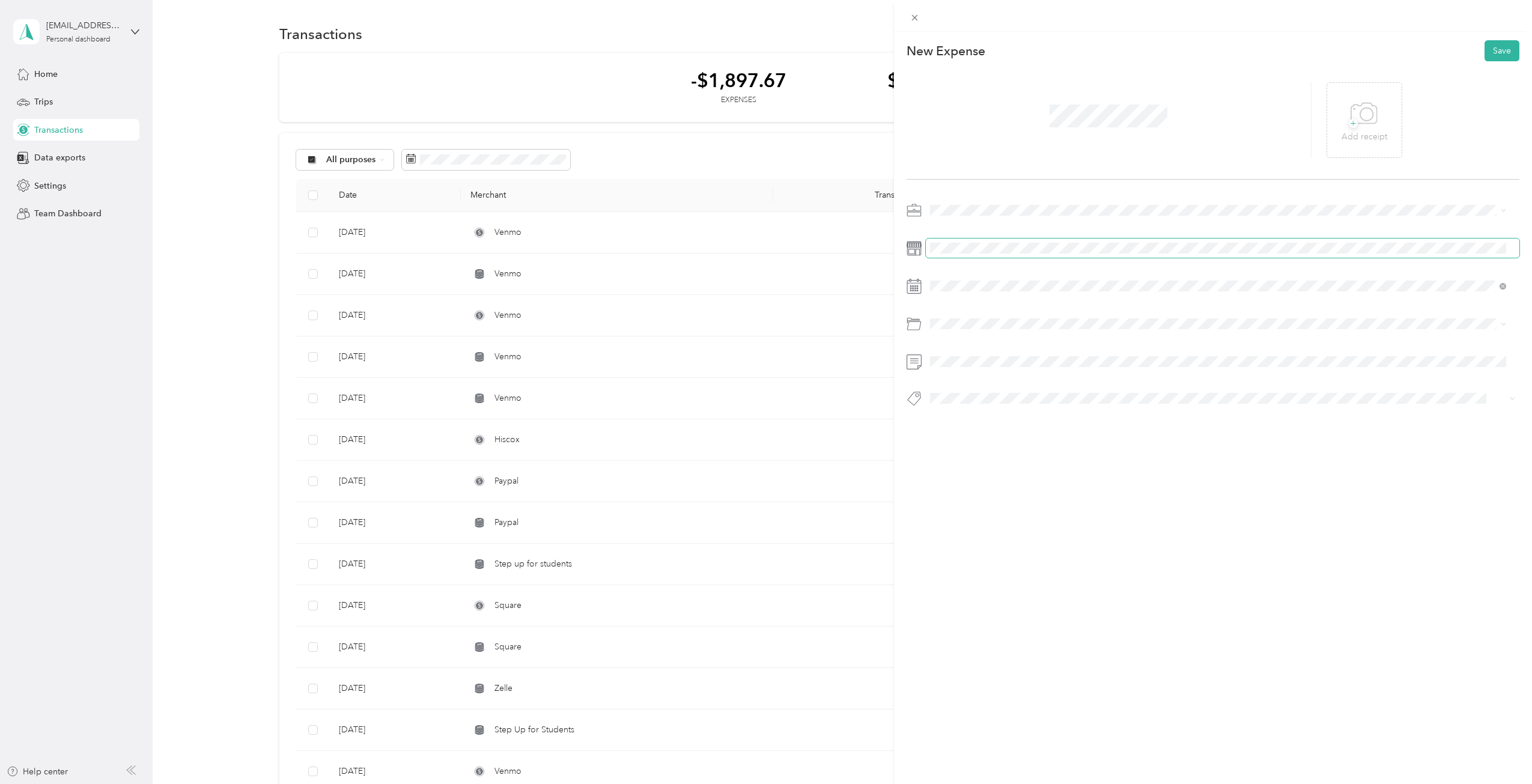
click at [967, 258] on div at bounding box center [1213, 308] width 613 height 214
click at [999, 275] on div at bounding box center [1213, 308] width 613 height 214
click at [982, 474] on div "26" at bounding box center [985, 471] width 16 height 15
click at [957, 382] on ol "Default categories Office Expenses Home Office Deductions" at bounding box center [1218, 369] width 585 height 69
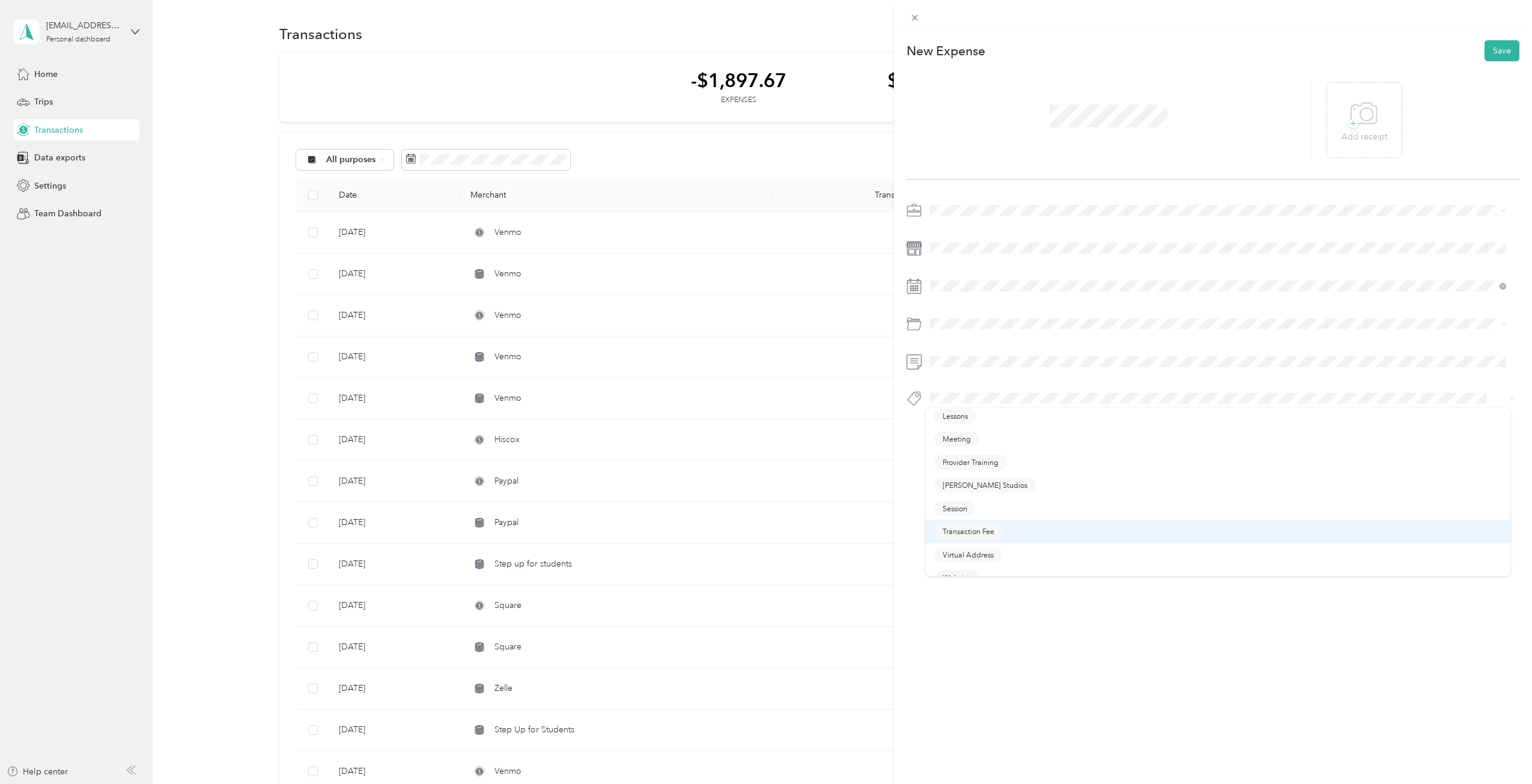
scroll to position [87, 0]
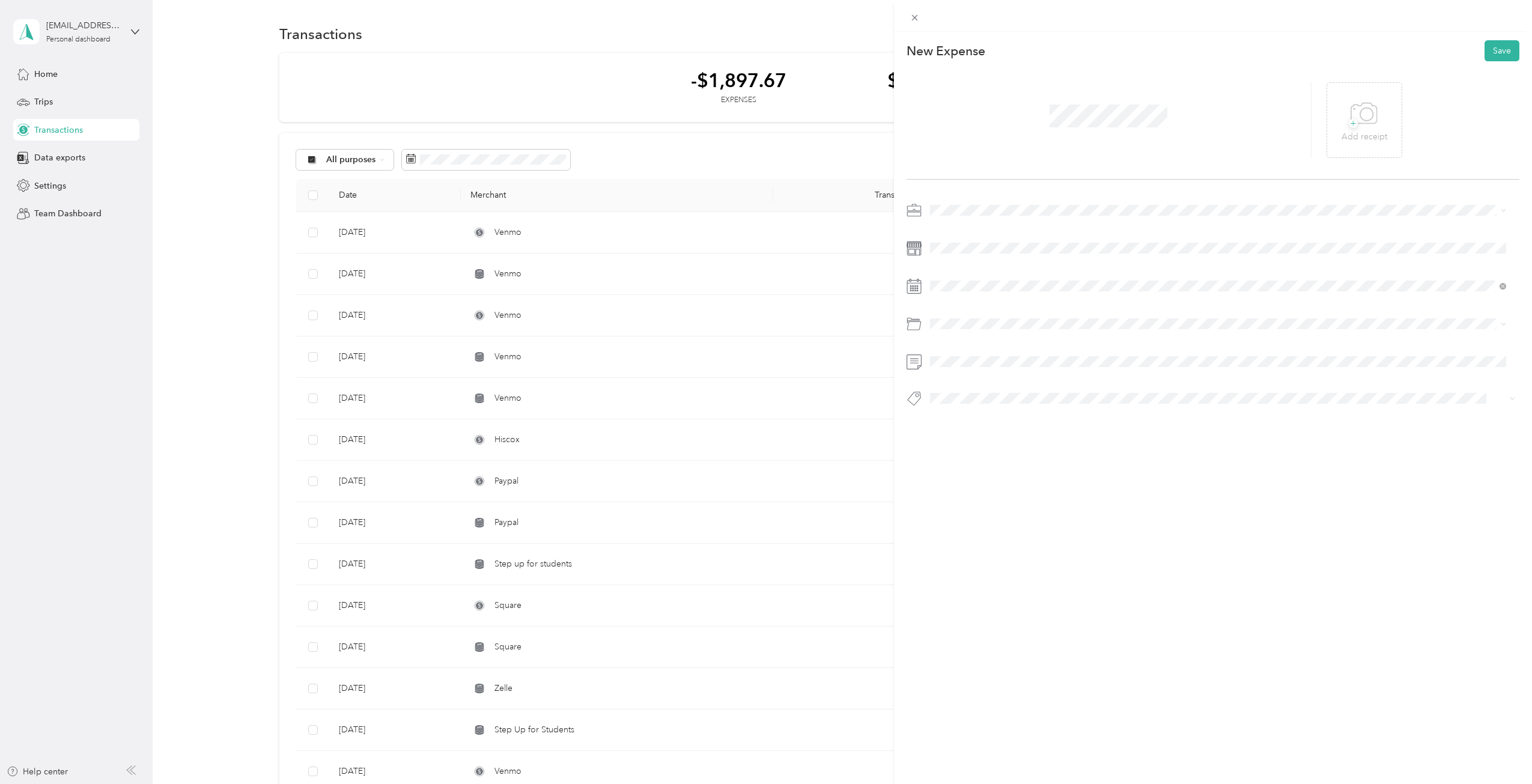
click at [980, 515] on span "Transaction Fee" at bounding box center [968, 514] width 52 height 10
click at [968, 278] on li "Joyful Notes Music Therapy" at bounding box center [1218, 270] width 585 height 21
click at [1495, 57] on button "Save" at bounding box center [1501, 51] width 35 height 21
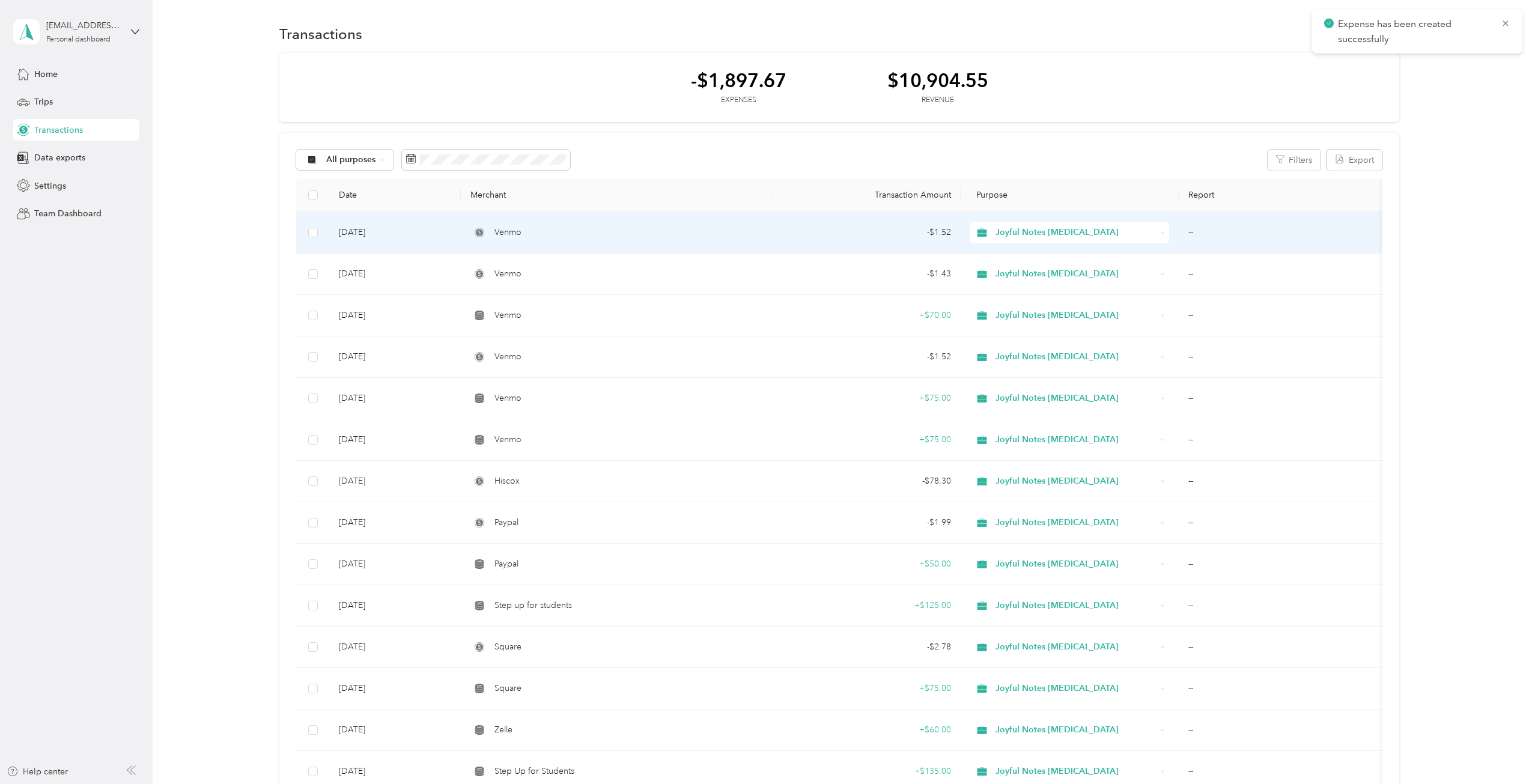
click at [373, 228] on td "Aug 29, 2025" at bounding box center [394, 232] width 131 height 41
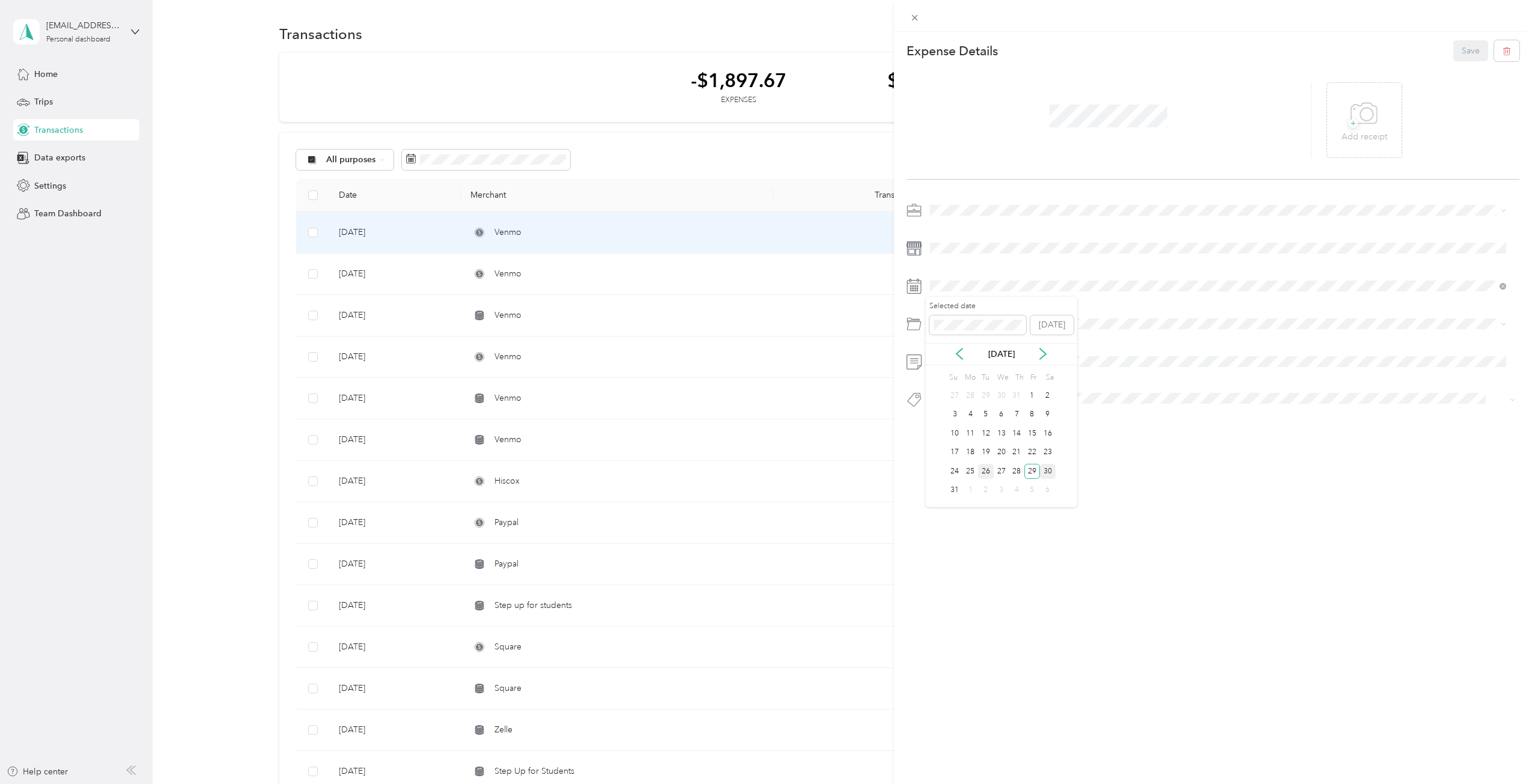
click at [981, 468] on div "26" at bounding box center [985, 471] width 16 height 15
click at [1471, 51] on button "Save" at bounding box center [1471, 51] width 35 height 21
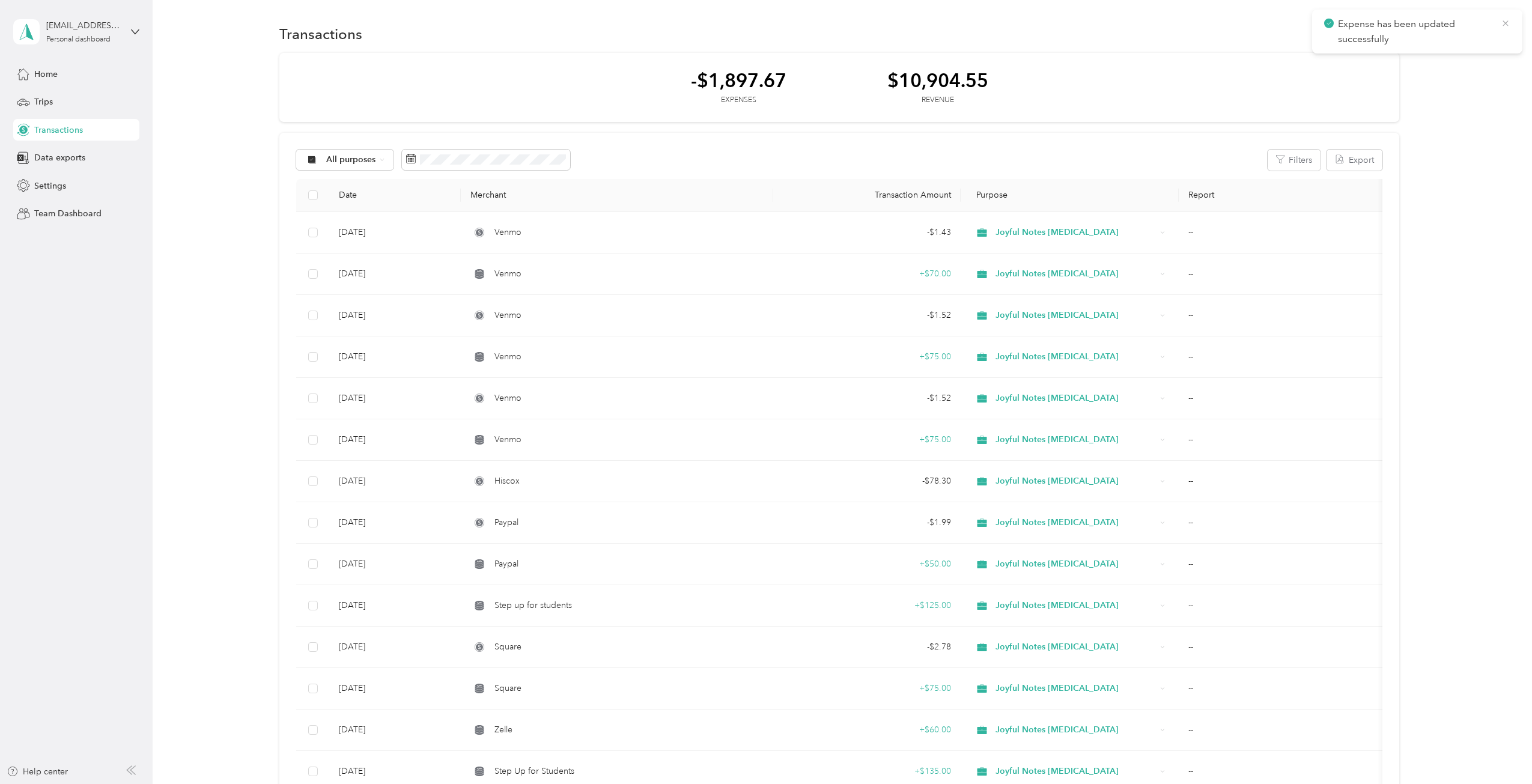
click at [1509, 22] on icon at bounding box center [1505, 23] width 10 height 10
click at [1368, 27] on button "New" at bounding box center [1377, 34] width 45 height 21
click at [1365, 70] on li "Revenue" at bounding box center [1365, 78] width 63 height 21
click at [1358, 78] on span "Revenue" at bounding box center [1371, 78] width 33 height 13
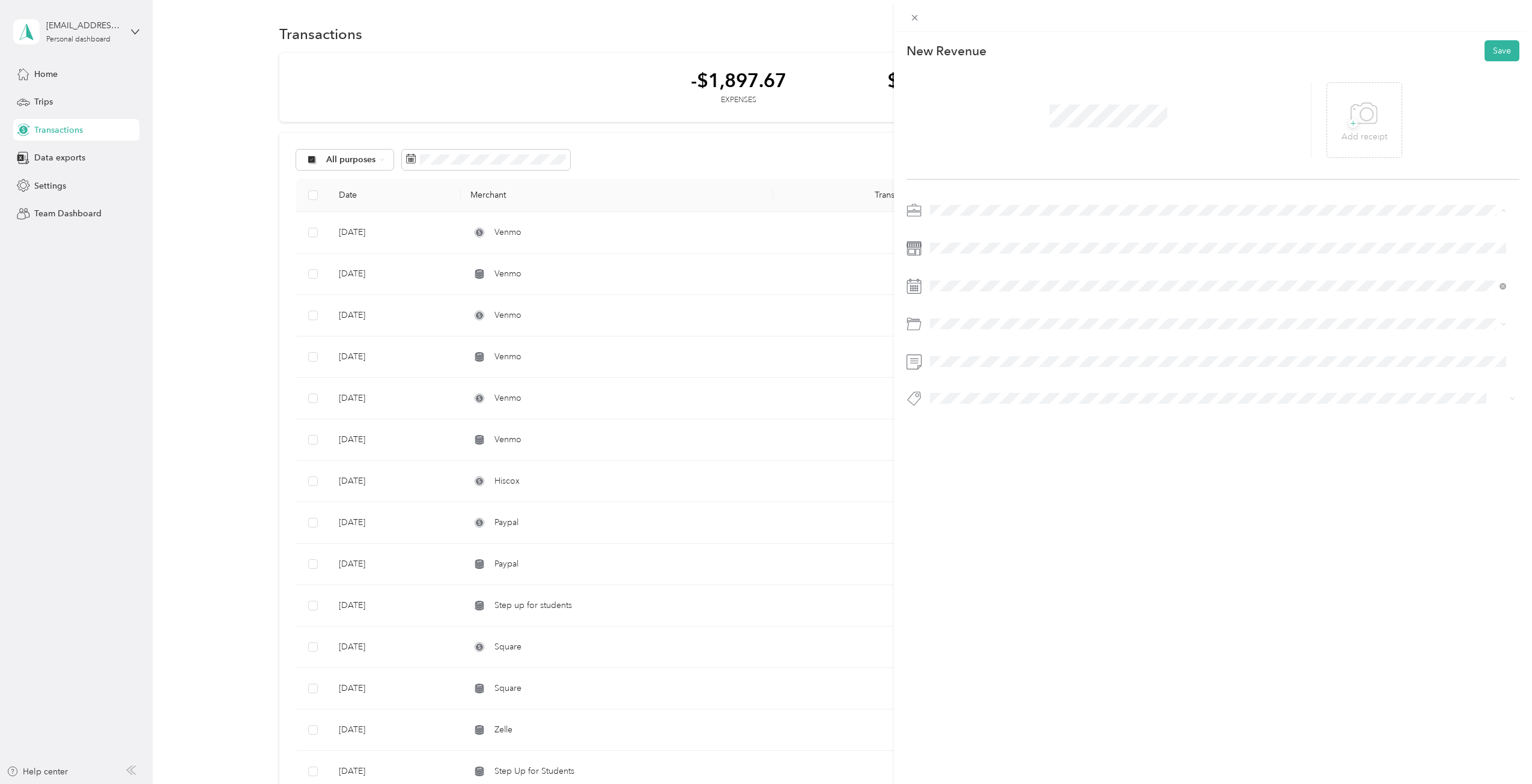
click at [964, 265] on li "Joyful Notes Music Therapy" at bounding box center [1218, 273] width 585 height 21
click at [966, 291] on span at bounding box center [1222, 286] width 594 height 19
click at [990, 472] on div "26" at bounding box center [985, 471] width 16 height 15
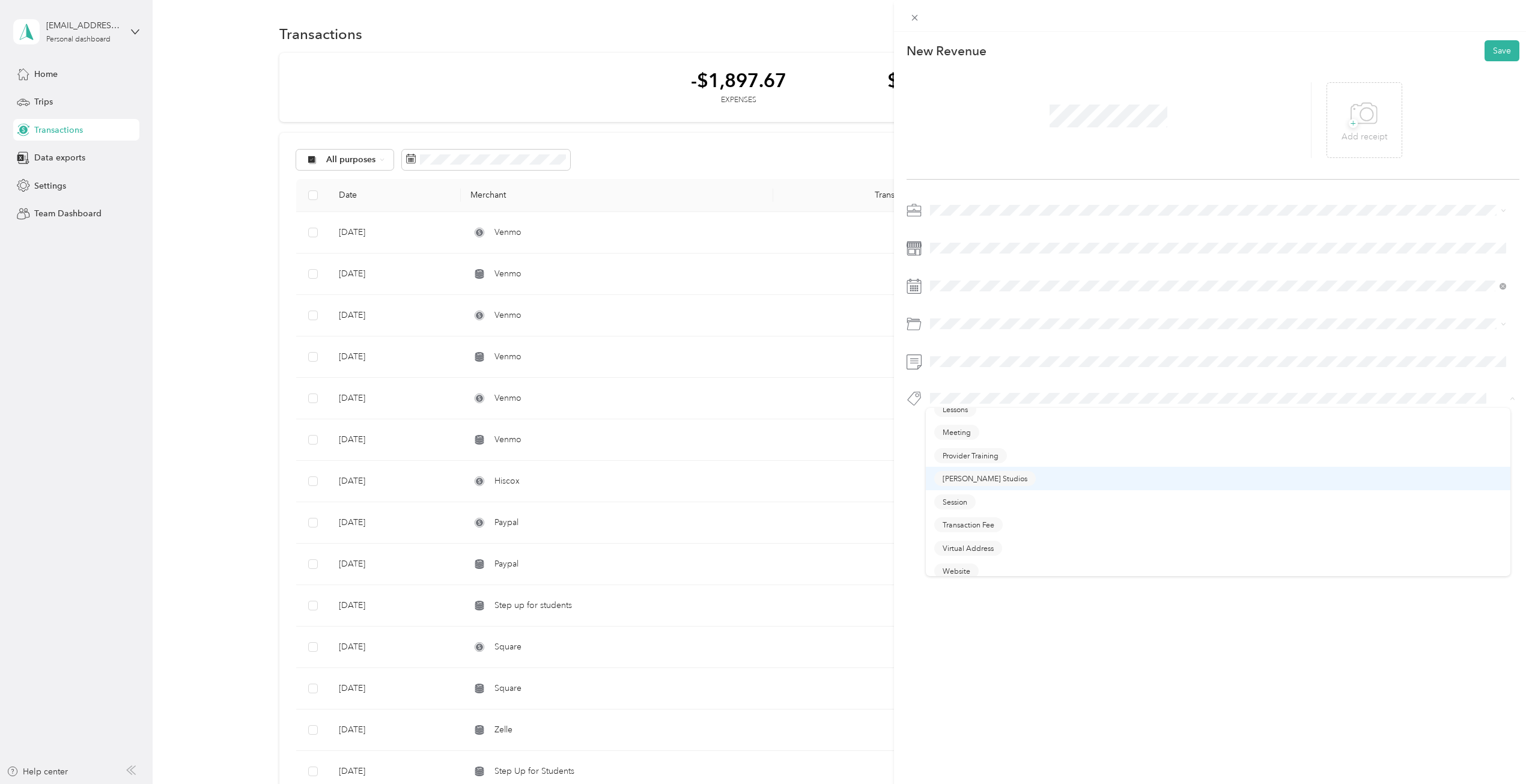
scroll to position [87, 0]
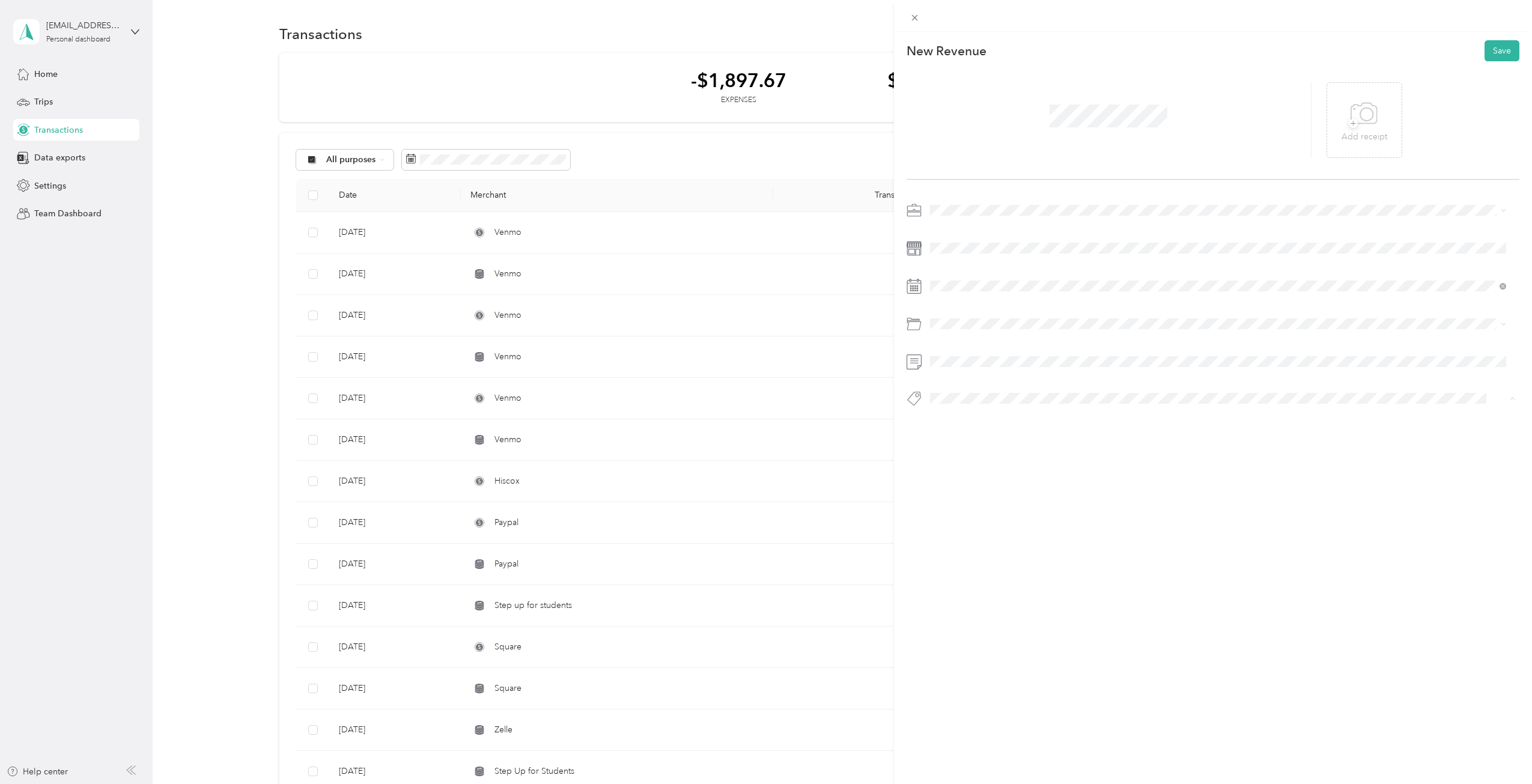
click at [970, 494] on button "Session" at bounding box center [955, 495] width 41 height 15
click at [1496, 49] on button "Save" at bounding box center [1501, 51] width 35 height 21
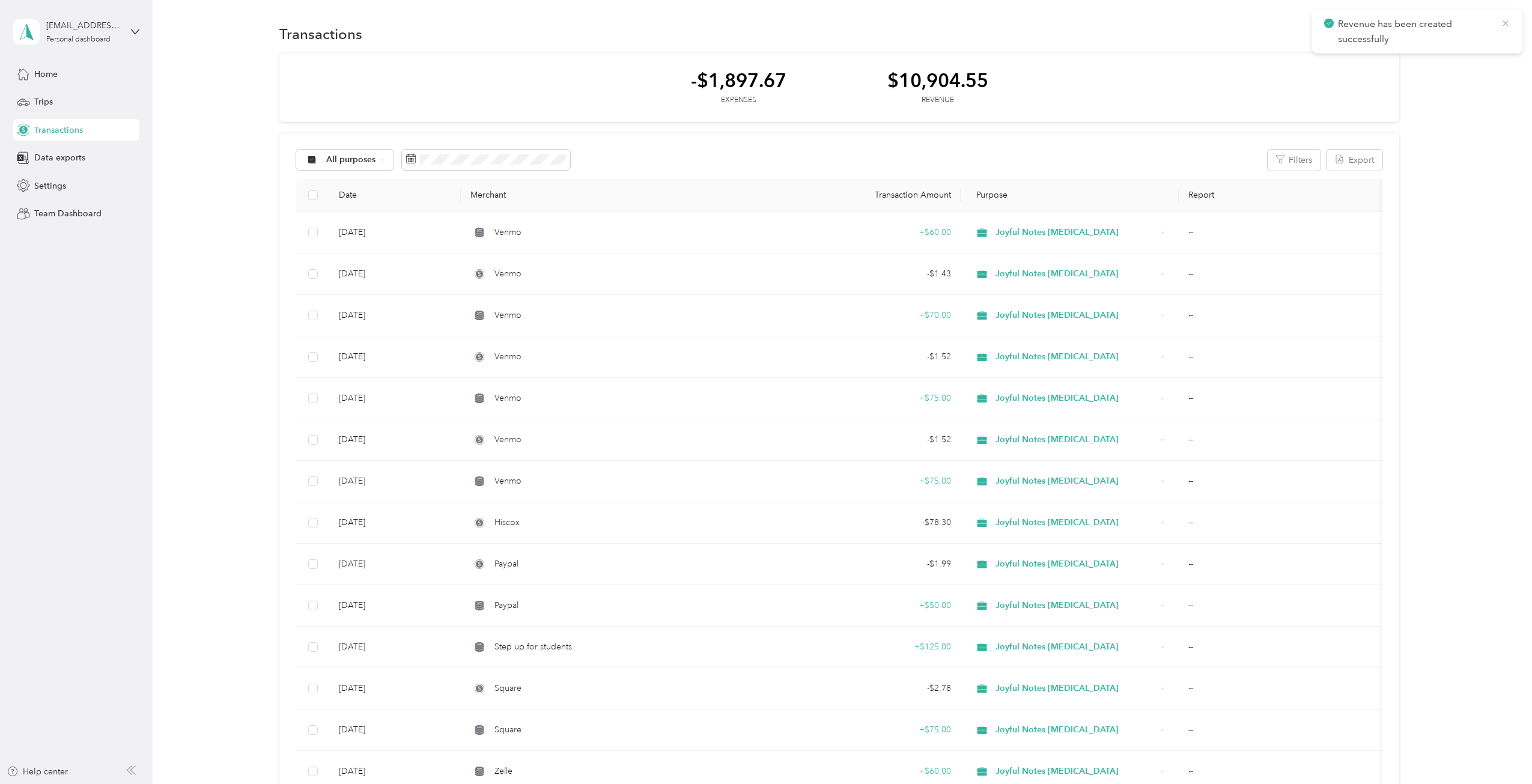
click at [1506, 20] on icon at bounding box center [1505, 23] width 10 height 10
click at [1377, 32] on button "New" at bounding box center [1377, 34] width 45 height 21
click at [1366, 56] on span "Expense" at bounding box center [1371, 57] width 32 height 13
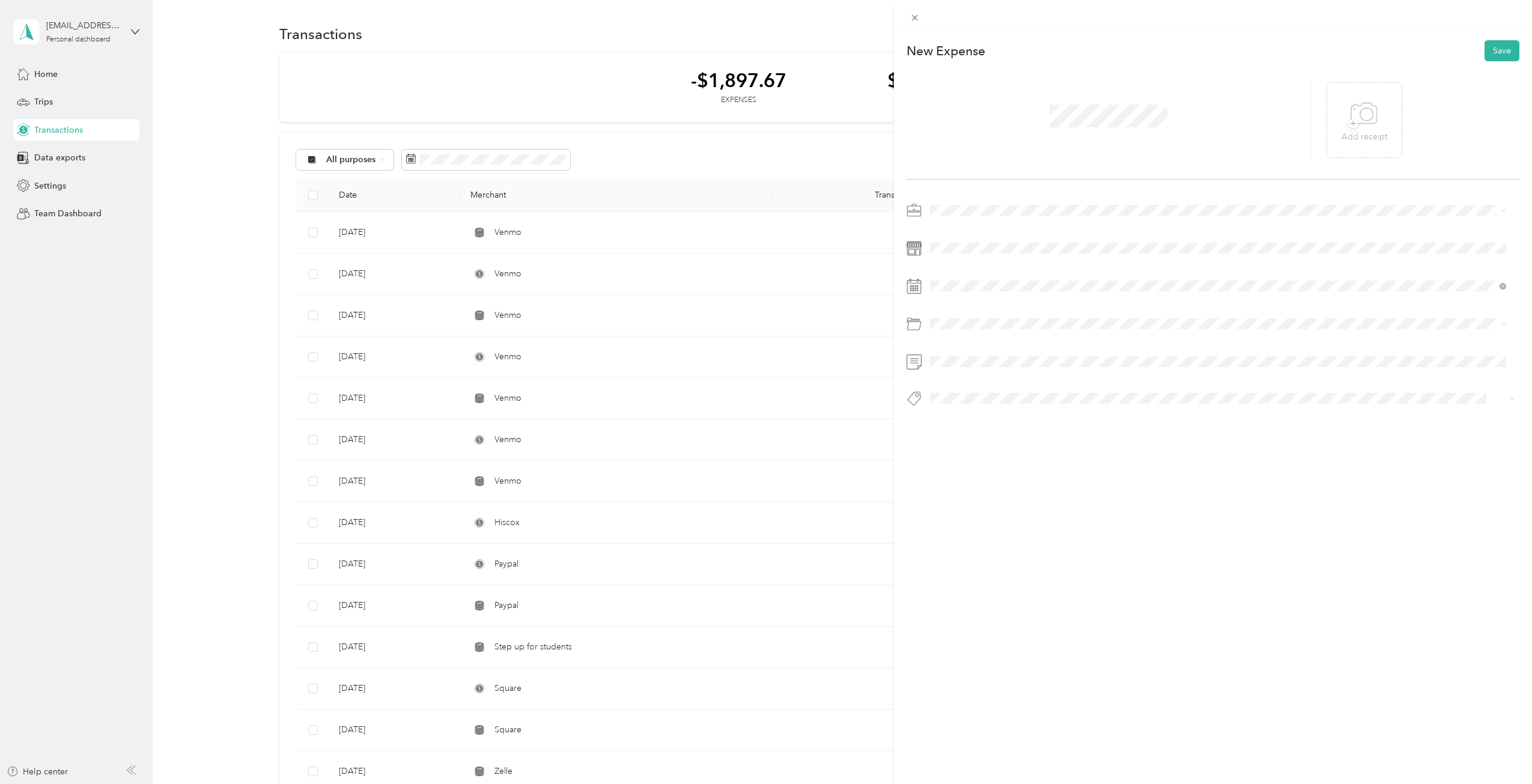
click at [979, 203] on span at bounding box center [1222, 211] width 594 height 19
click at [976, 280] on li "Joyful Notes Music Therapy" at bounding box center [1218, 273] width 585 height 21
click at [966, 294] on span at bounding box center [1222, 286] width 594 height 19
click at [985, 477] on div "26" at bounding box center [985, 471] width 16 height 15
click at [1005, 370] on div "Office Expenses" at bounding box center [1218, 372] width 568 height 13
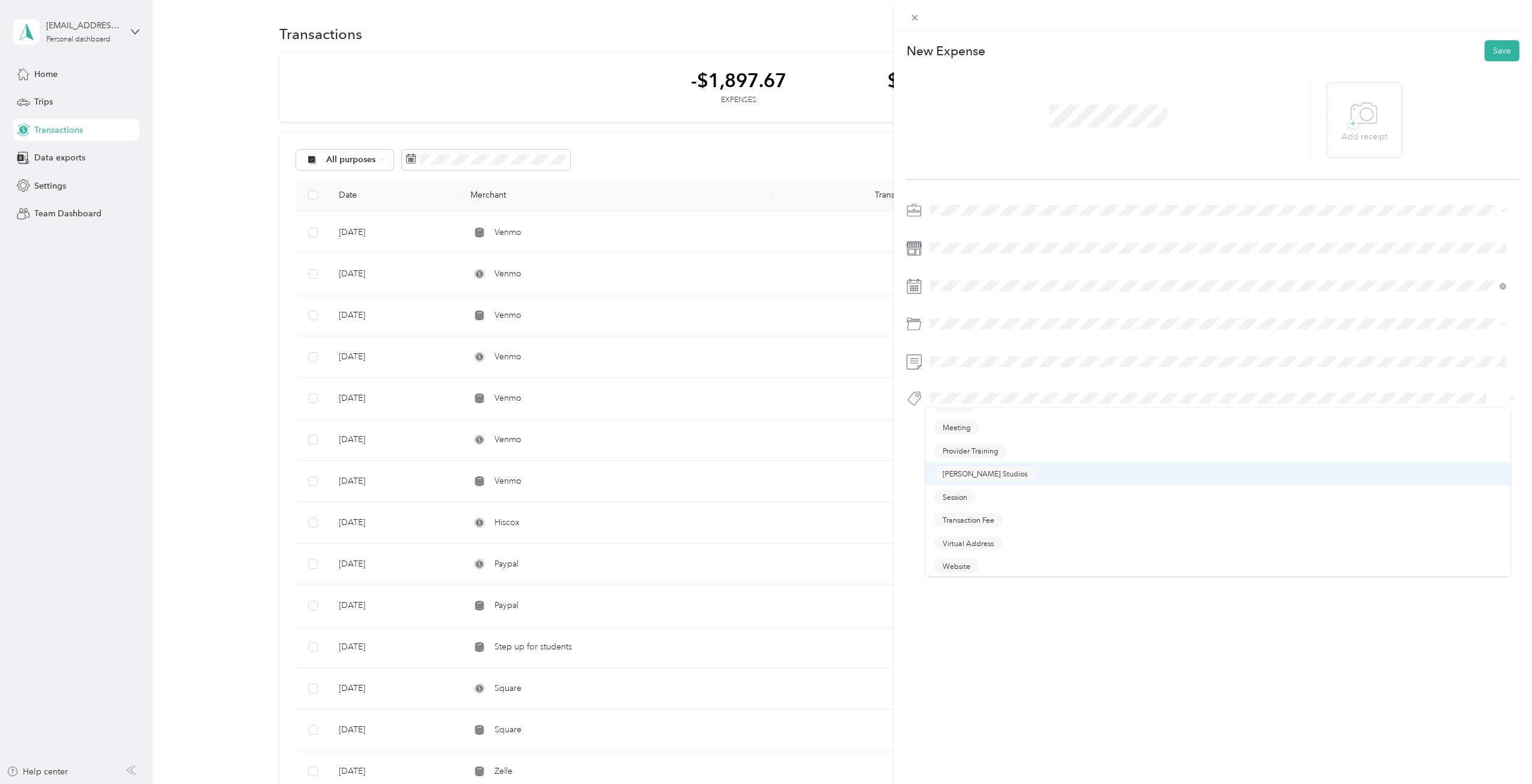
scroll to position [87, 0]
click at [970, 520] on button "Transaction Fee" at bounding box center [969, 518] width 69 height 15
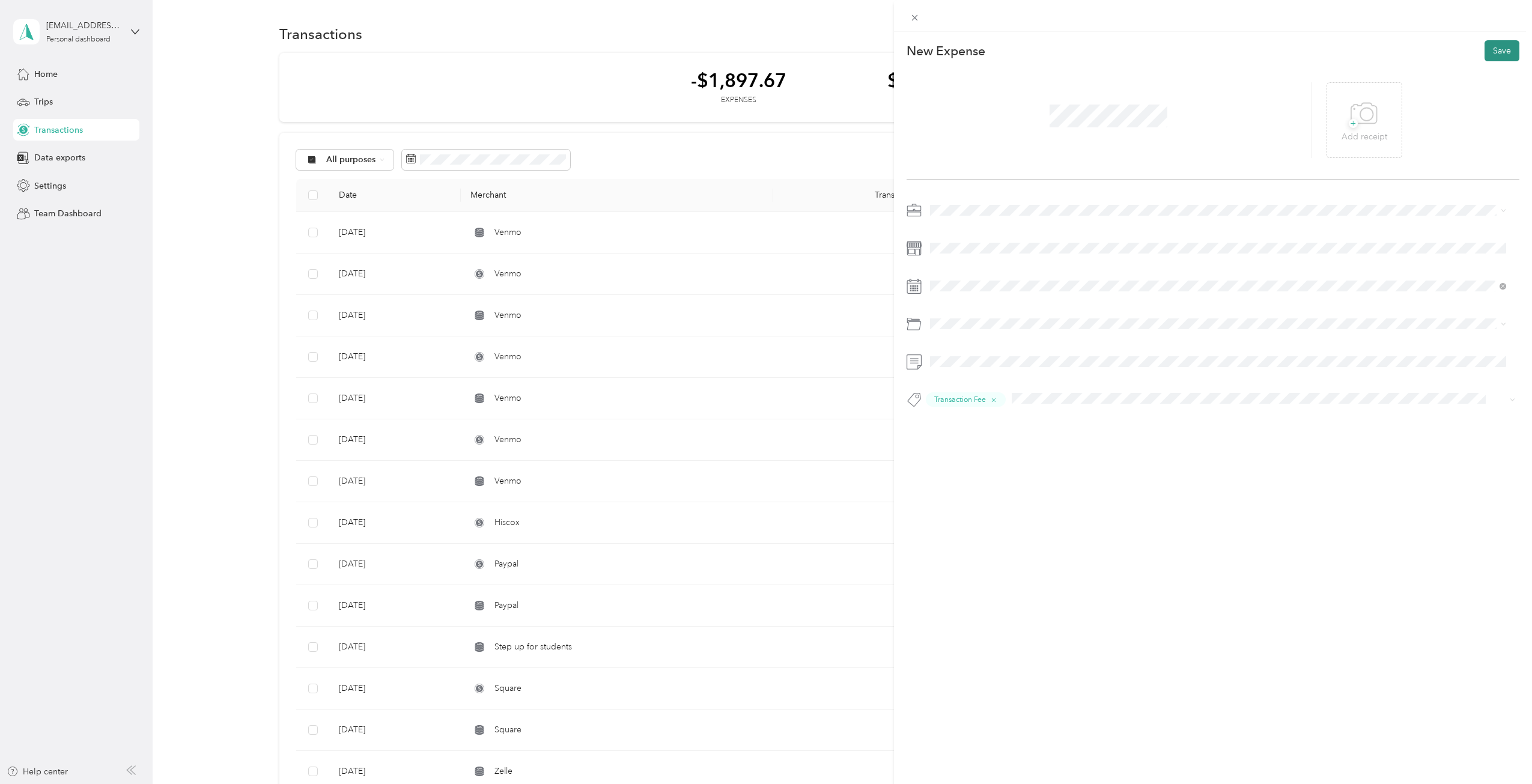
click at [1495, 48] on button "Save" at bounding box center [1501, 51] width 35 height 21
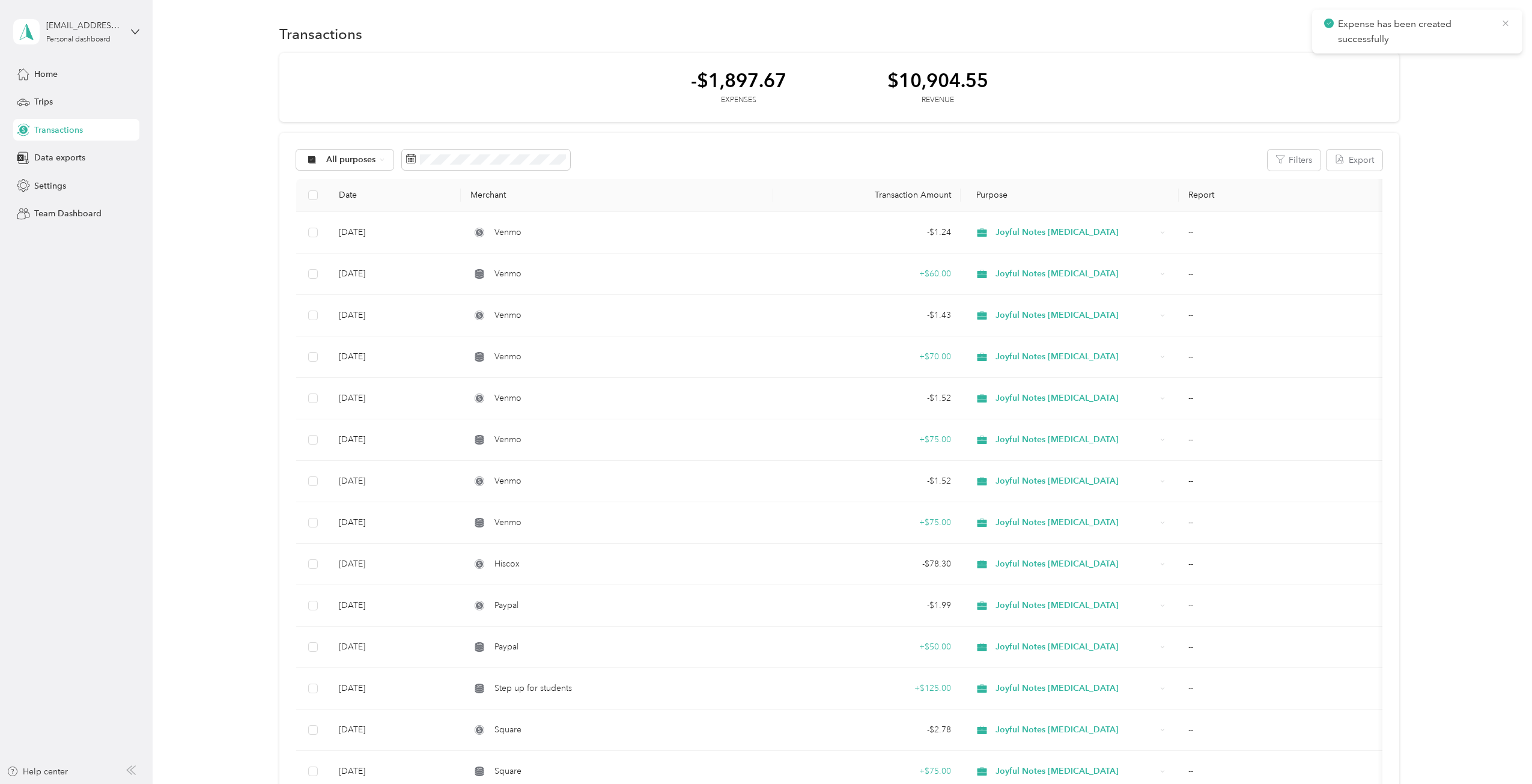
click at [1509, 23] on icon at bounding box center [1505, 23] width 10 height 10
click at [1374, 31] on button "New" at bounding box center [1377, 34] width 45 height 21
click at [1374, 75] on span "Revenue" at bounding box center [1371, 78] width 33 height 13
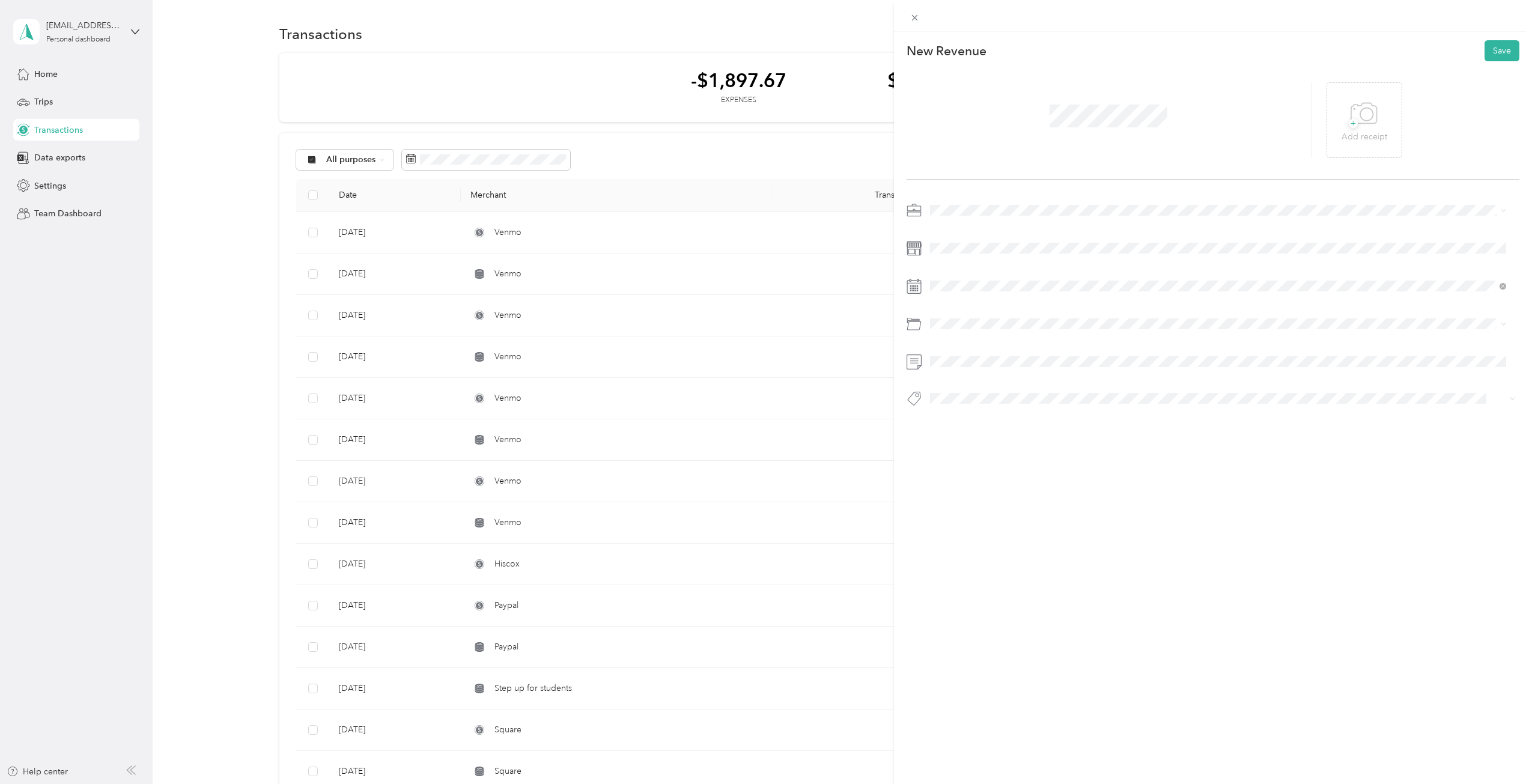
click at [996, 275] on div "Joyful Notes Music Therapy" at bounding box center [1218, 268] width 568 height 13
click at [970, 253] on span at bounding box center [1222, 248] width 594 height 19
click at [966, 502] on ol "Amazing Explorers Fax Instruments Lessons Meeting Provider Training Rowe Studio…" at bounding box center [1218, 491] width 585 height 168
click at [958, 292] on span at bounding box center [1222, 286] width 594 height 19
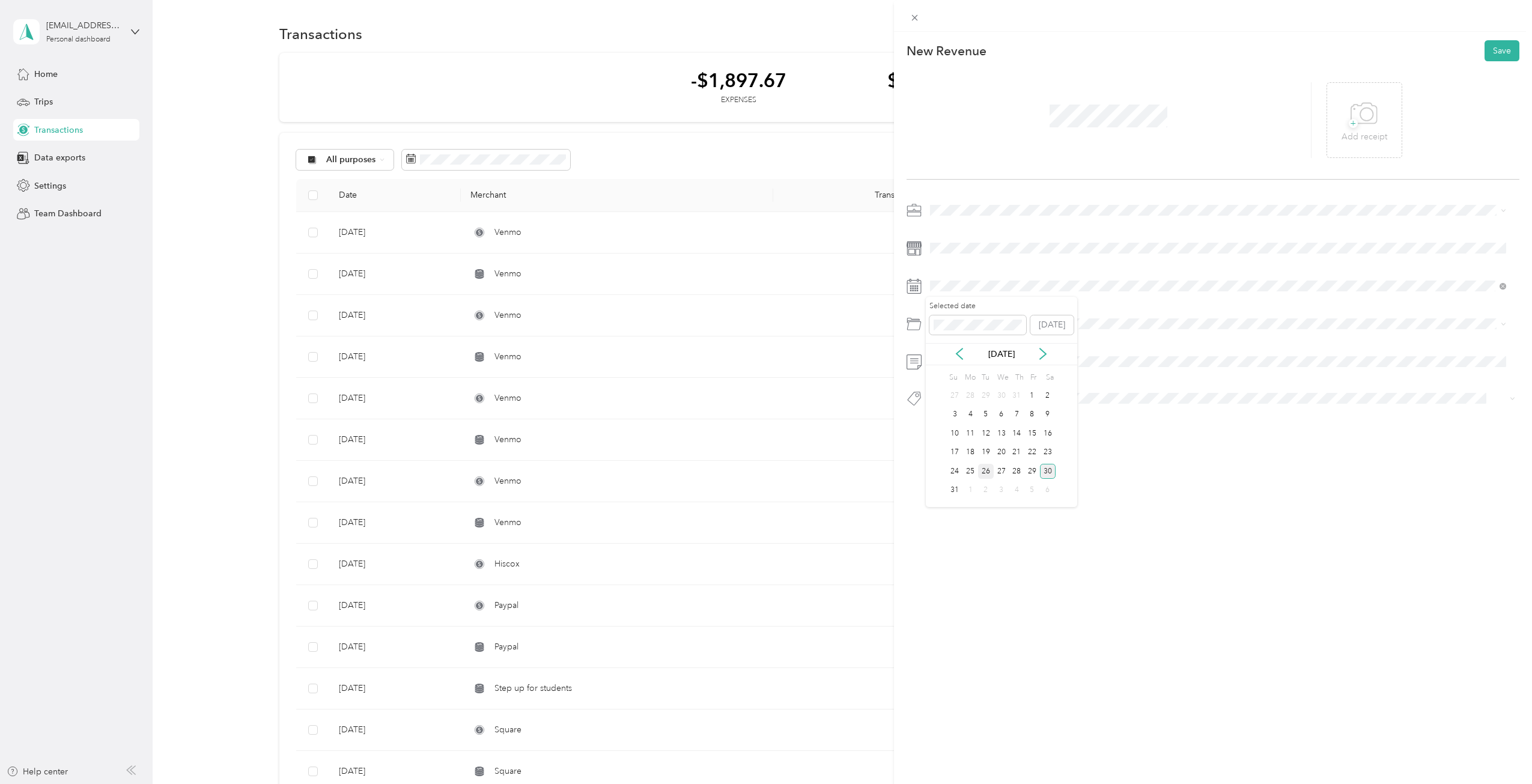
click at [990, 476] on div "26" at bounding box center [985, 471] width 16 height 15
click at [1490, 43] on button "Save" at bounding box center [1501, 51] width 35 height 21
click at [1486, 57] on button "Save" at bounding box center [1501, 51] width 35 height 21
click at [961, 242] on span at bounding box center [1222, 248] width 594 height 19
click at [1490, 42] on button "Save" at bounding box center [1501, 51] width 35 height 21
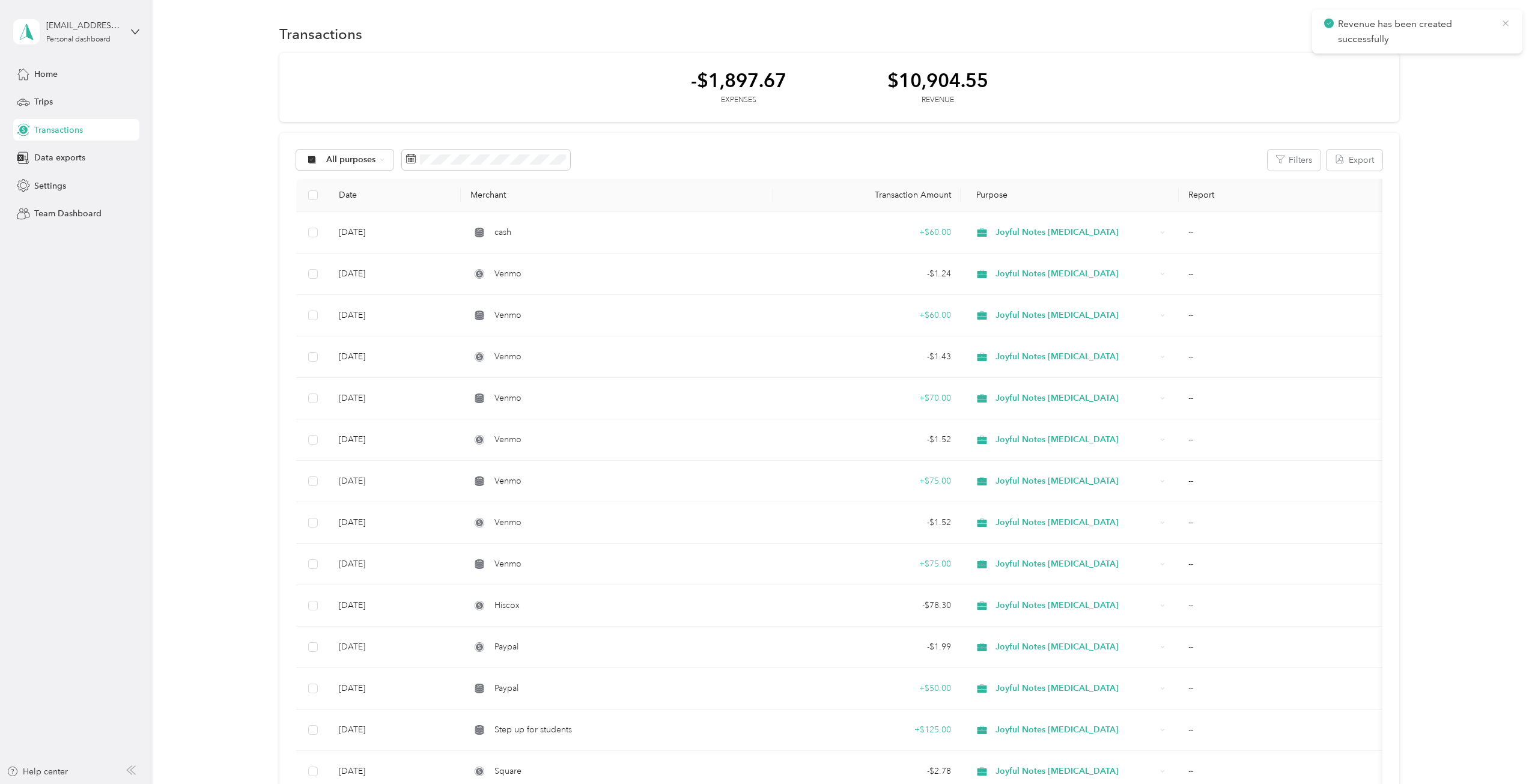
click at [1501, 19] on icon at bounding box center [1505, 23] width 10 height 10
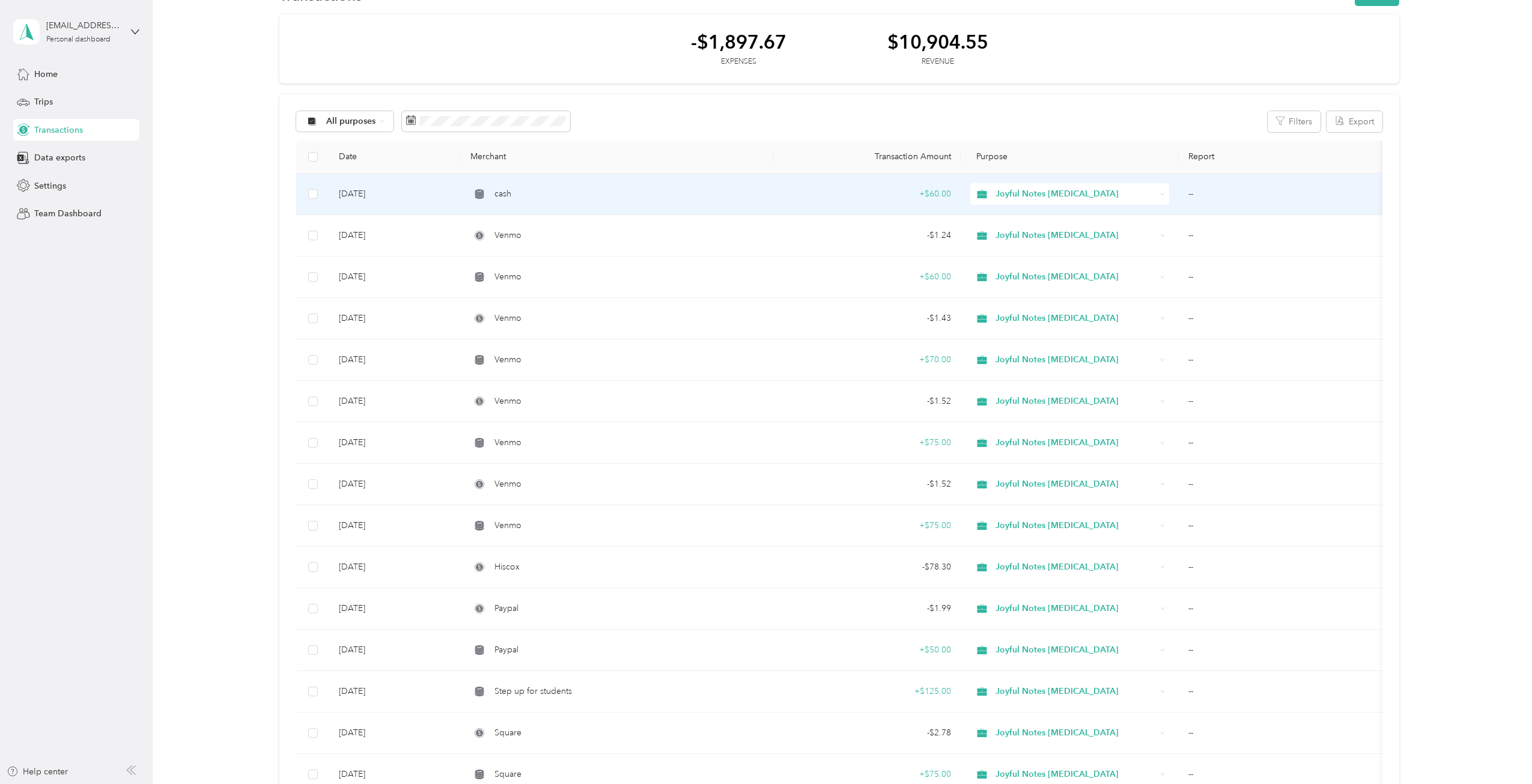
scroll to position [60, 0]
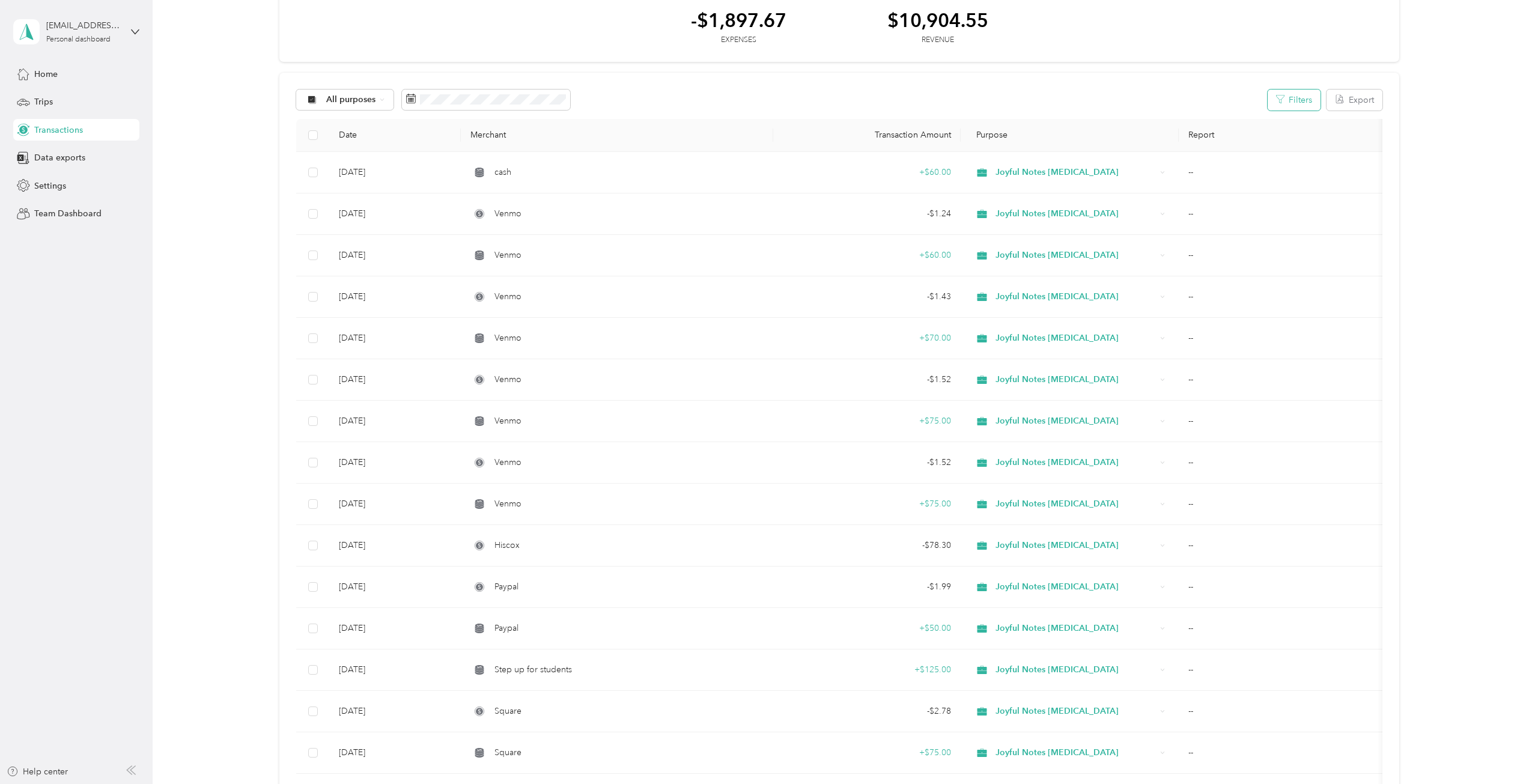
click at [1281, 91] on button "Filters" at bounding box center [1294, 100] width 53 height 21
click at [855, 83] on div "All purposes Filters Export Date Merchant Transaction Amount Purpose Report Aug…" at bounding box center [839, 654] width 1120 height 1164
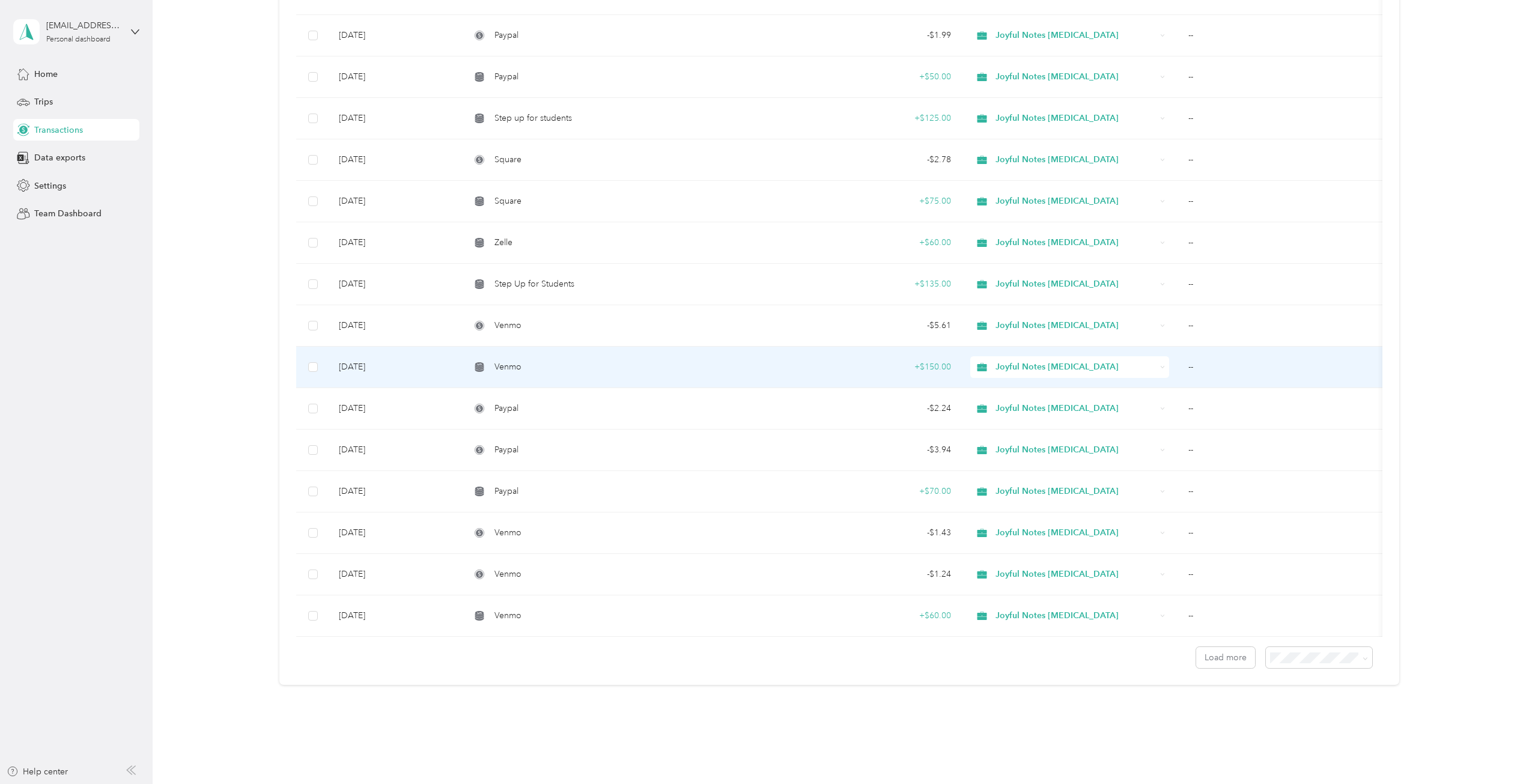
scroll to position [646, 0]
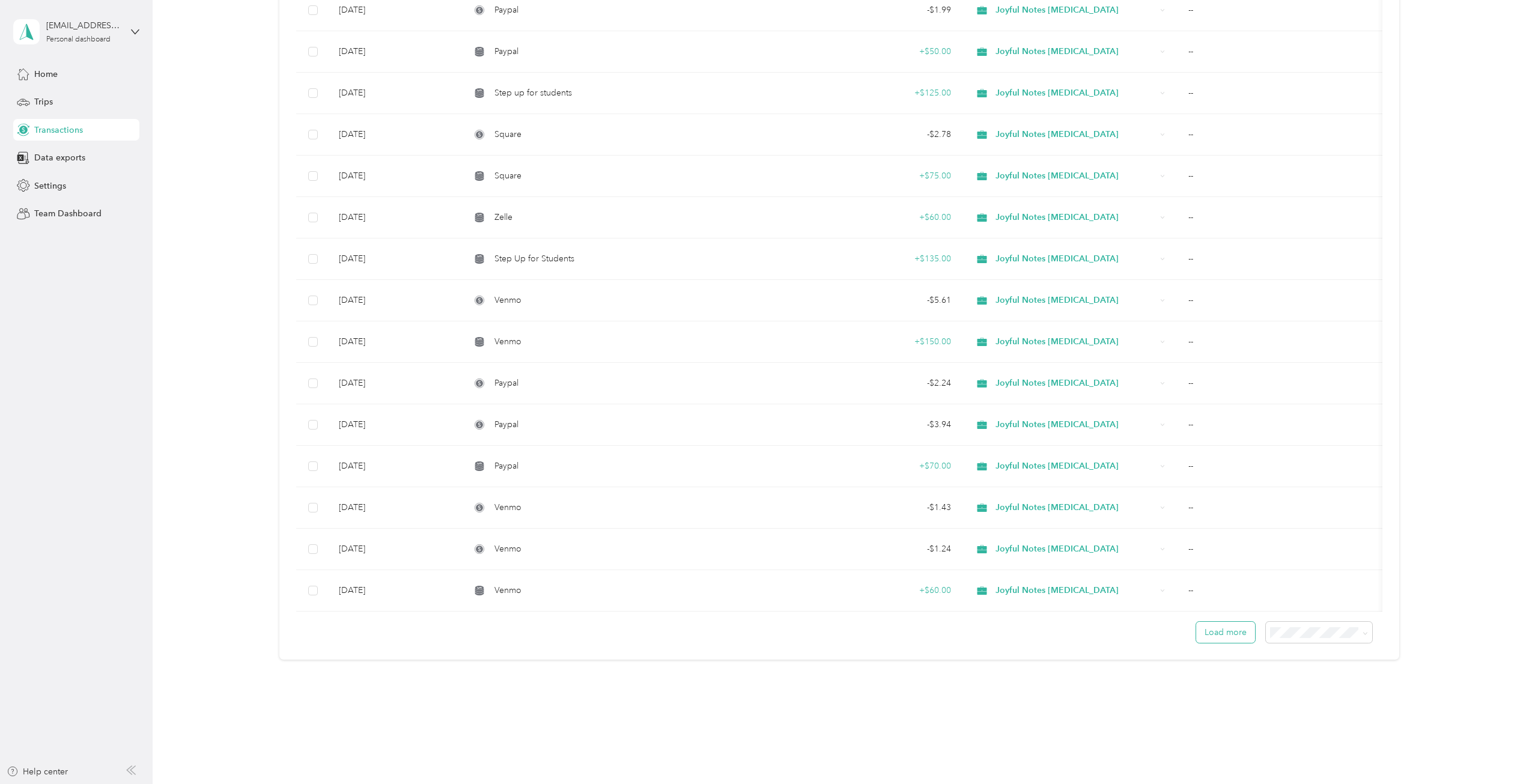
click at [1235, 633] on button "Load more" at bounding box center [1225, 632] width 59 height 21
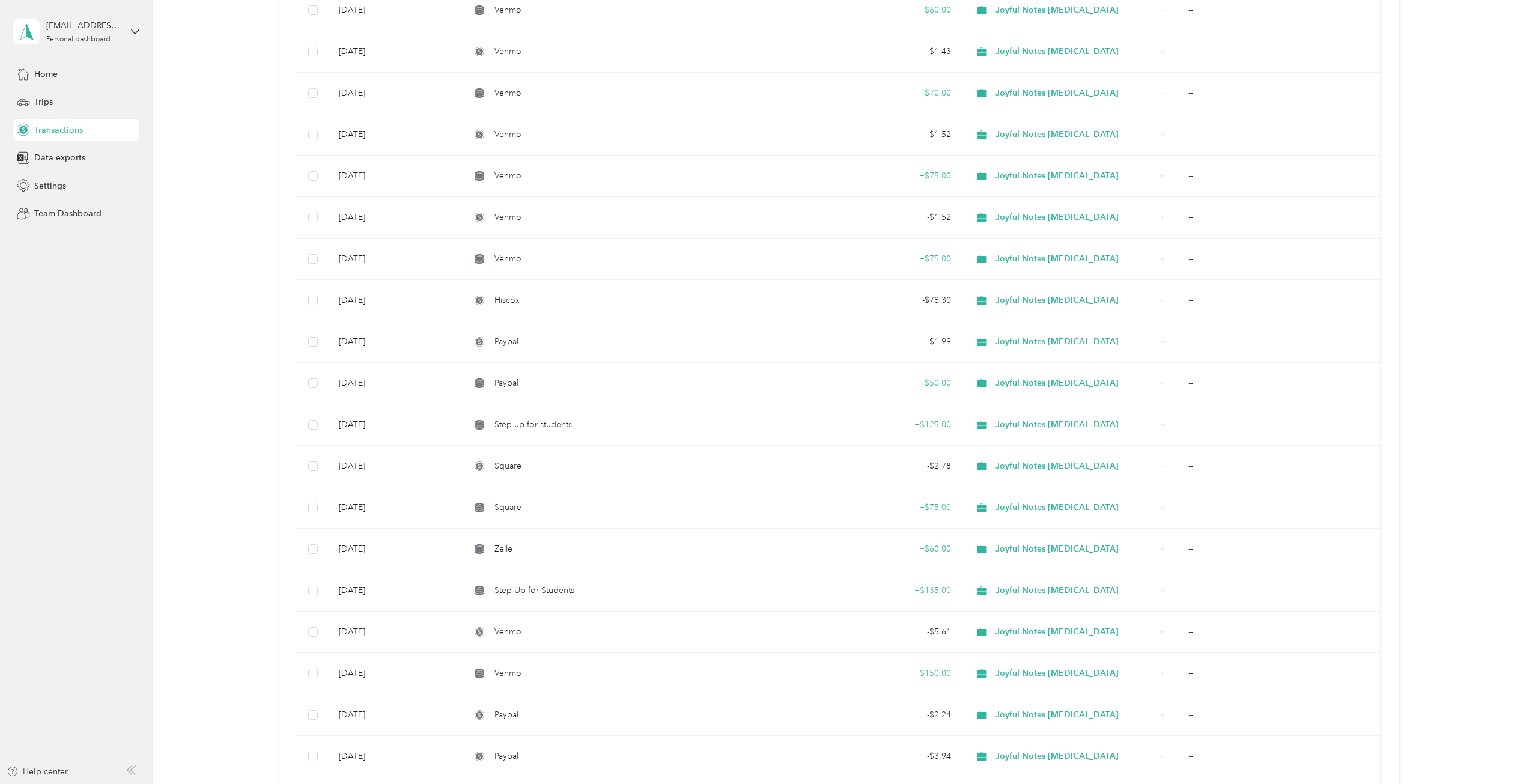
scroll to position [0, 0]
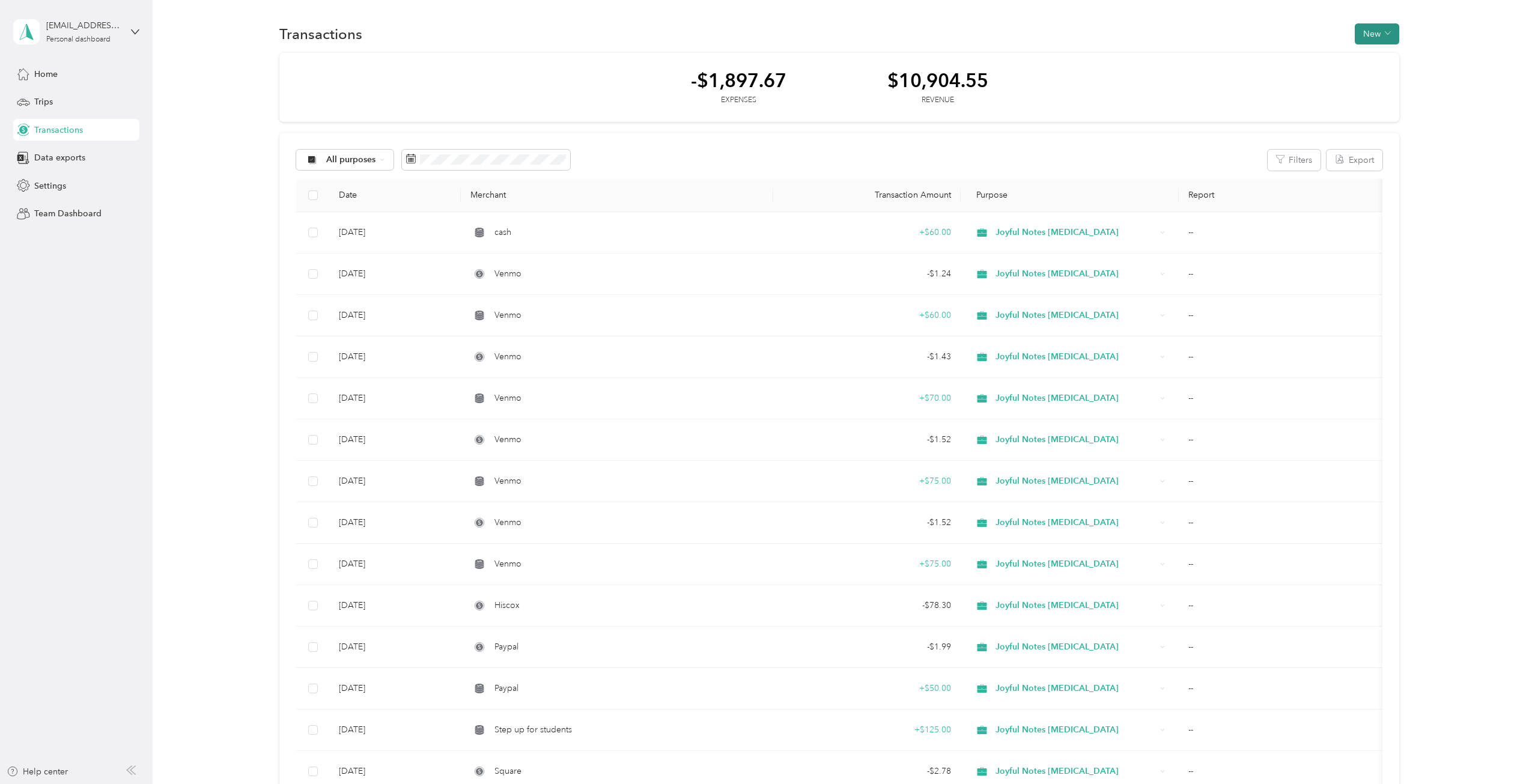
click at [1368, 34] on button "New" at bounding box center [1377, 34] width 45 height 21
click at [1368, 75] on span "Revenue" at bounding box center [1371, 78] width 33 height 13
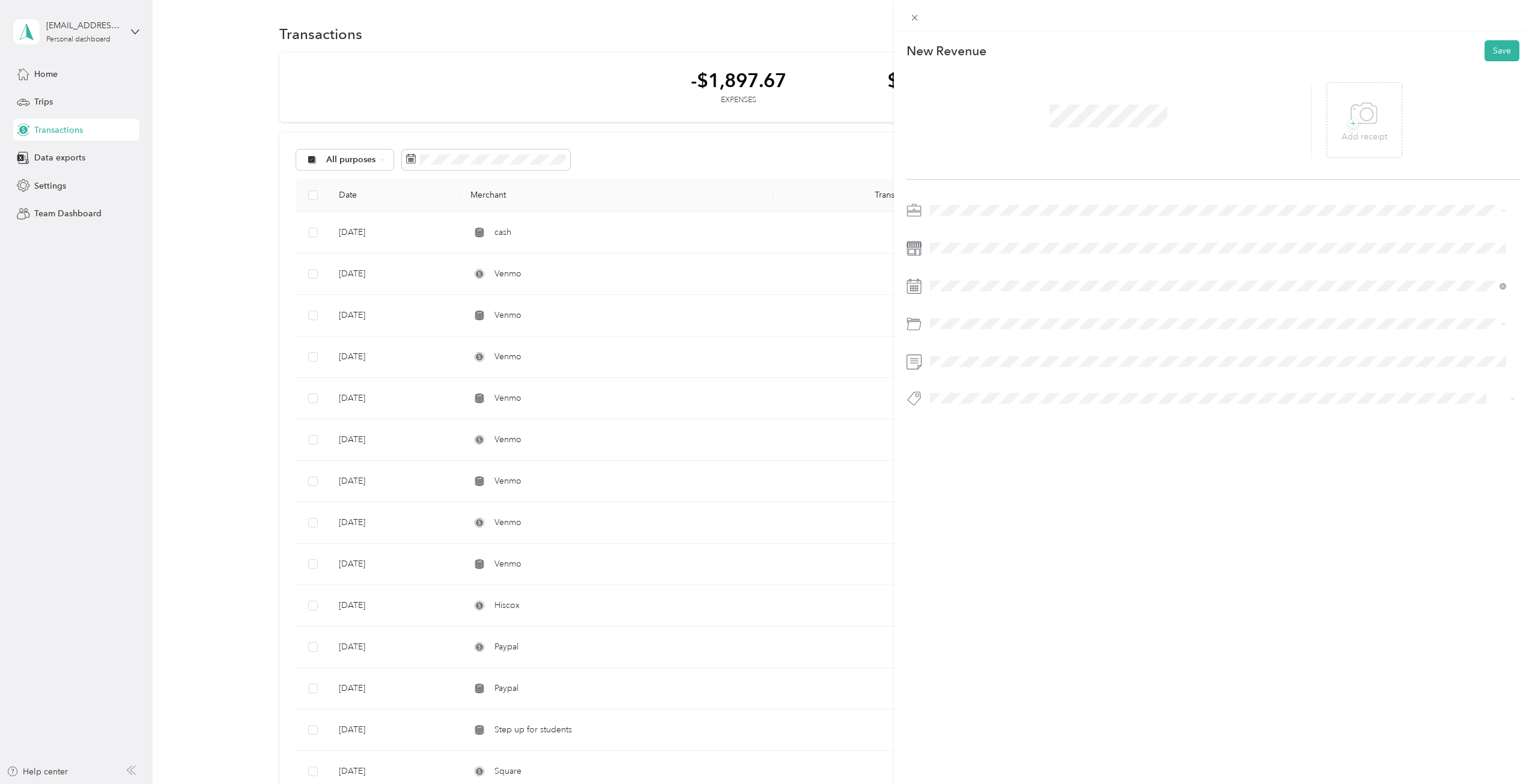
click at [955, 265] on li "Joyful Notes Music Therapy" at bounding box center [1218, 273] width 585 height 21
click at [990, 437] on div "12" at bounding box center [985, 433] width 16 height 15
click at [965, 783] on div "This revenue cannot be edited because it is either under review, approved, or p…" at bounding box center [763, 784] width 1526 height 0
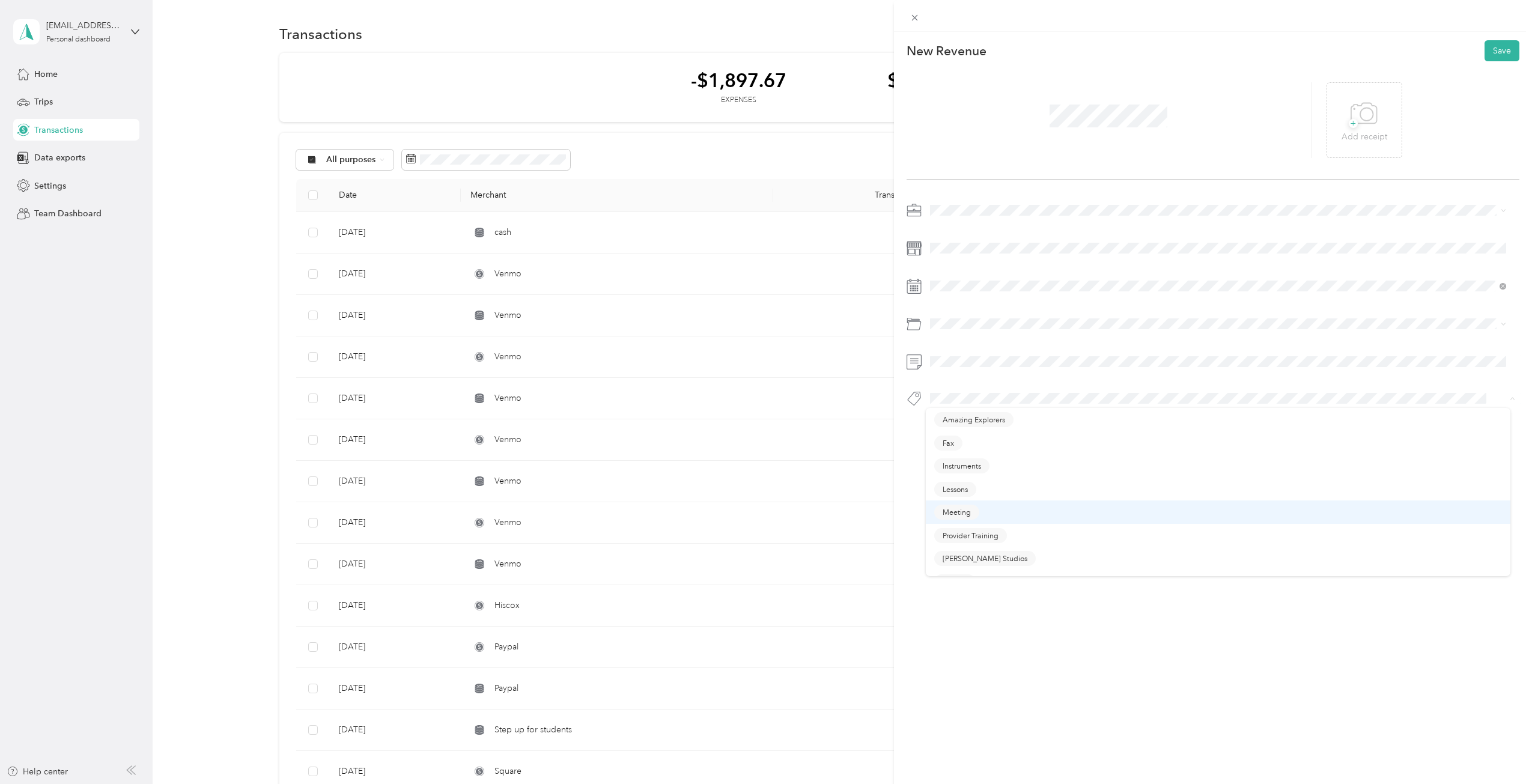
scroll to position [60, 0]
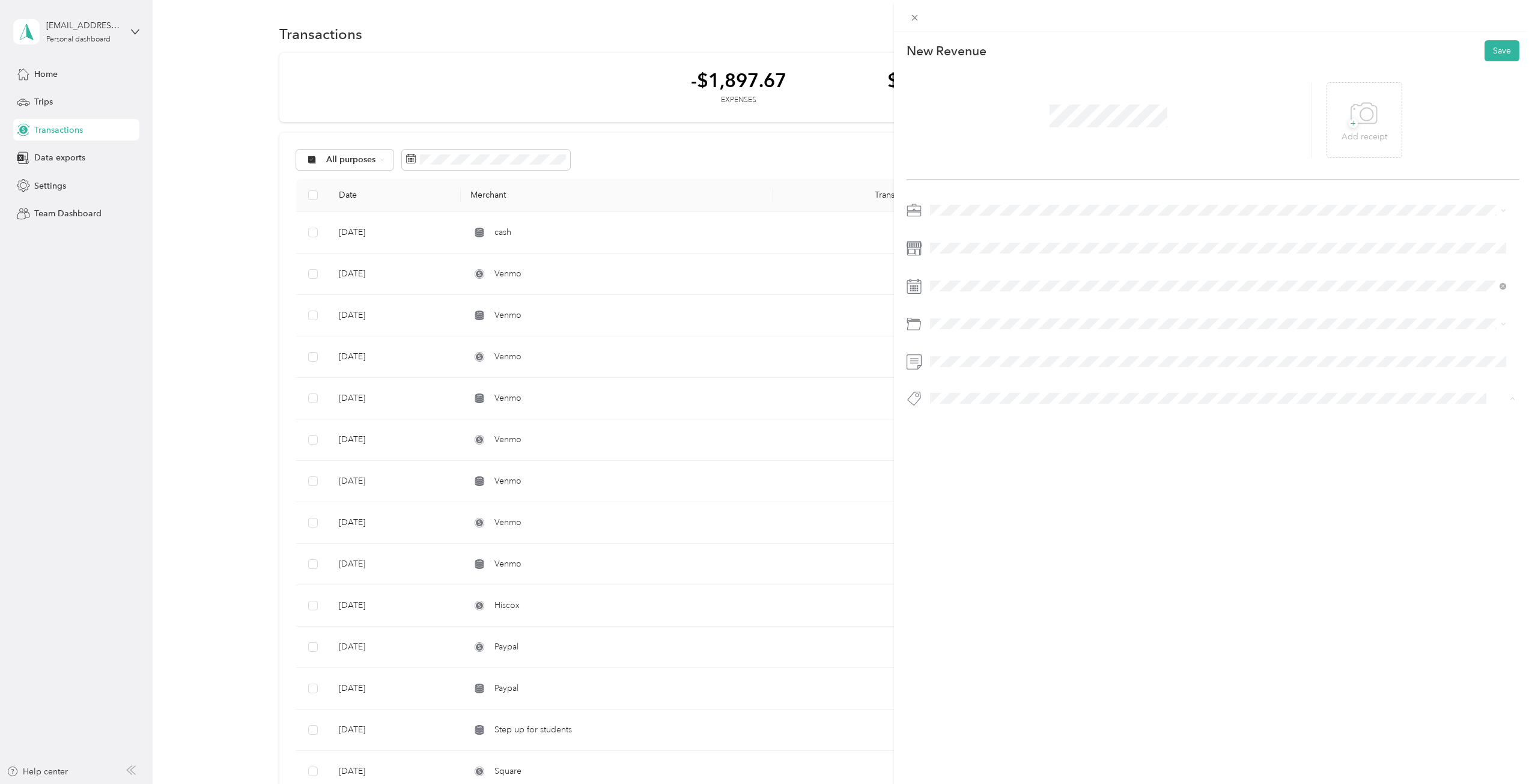
click at [970, 517] on button "Session" at bounding box center [955, 521] width 41 height 15
click at [1490, 55] on button "Save" at bounding box center [1501, 51] width 35 height 21
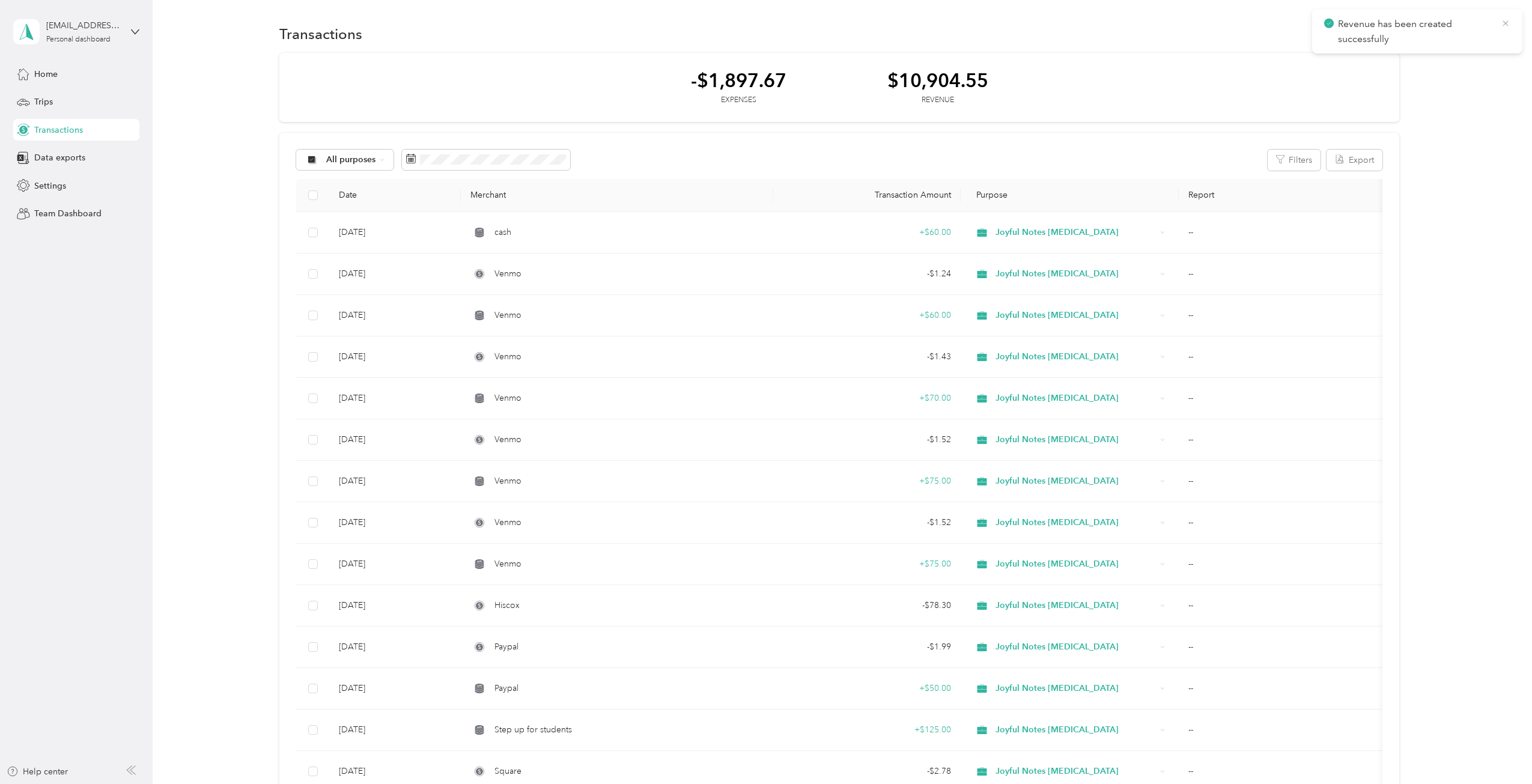
click at [1506, 23] on icon at bounding box center [1504, 22] width 5 height 5
click at [1357, 37] on button "New" at bounding box center [1377, 34] width 45 height 21
click at [1135, 39] on div "Transactions New" at bounding box center [839, 34] width 1120 height 25
click at [1359, 34] on button "New" at bounding box center [1377, 34] width 45 height 21
click at [1365, 78] on span "Revenue" at bounding box center [1371, 78] width 33 height 13
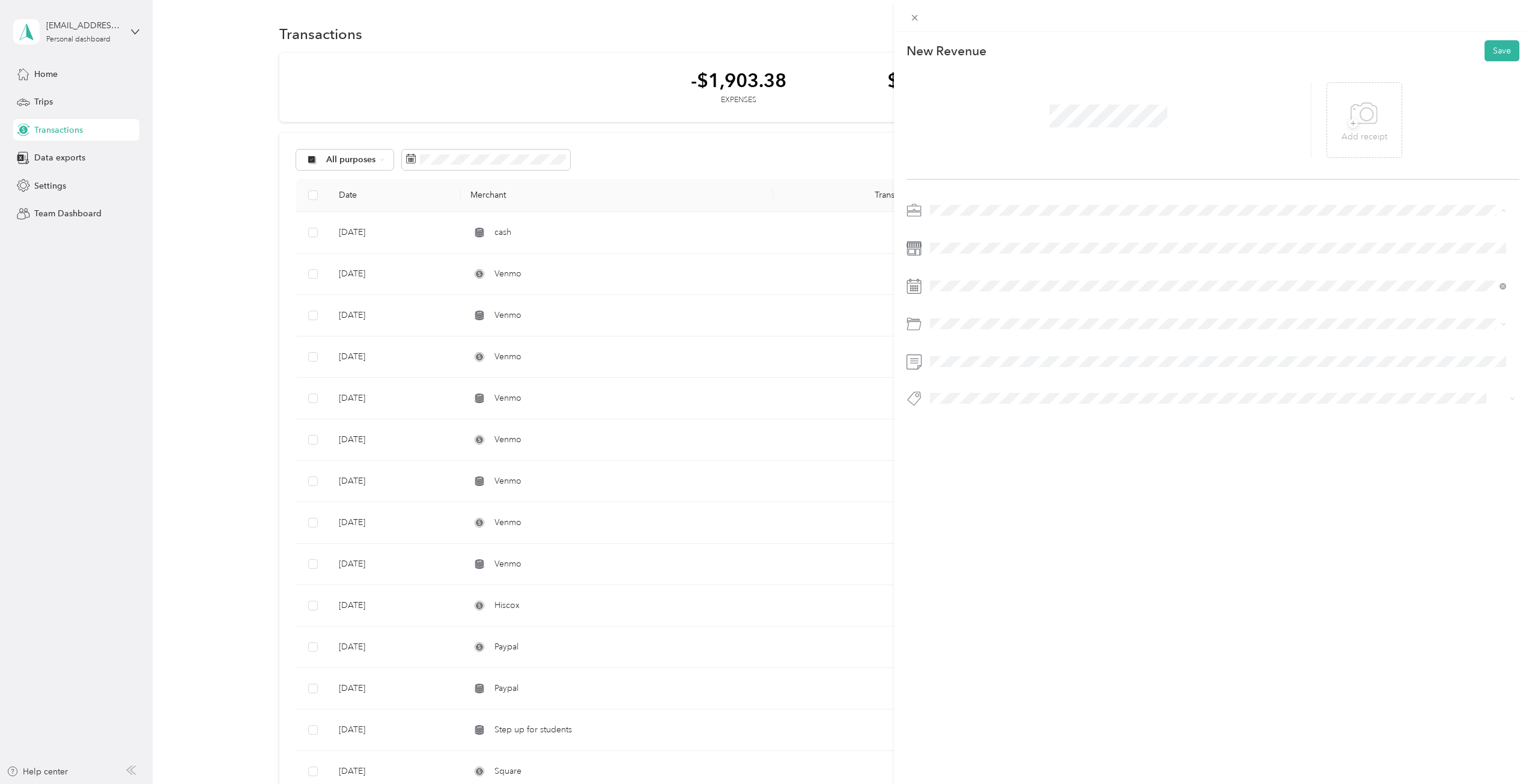
click at [951, 251] on span "Personal" at bounding box center [950, 252] width 32 height 10
click at [978, 553] on span "Rowe Studios" at bounding box center [984, 557] width 84 height 10
click at [1487, 52] on button "Save" at bounding box center [1501, 51] width 35 height 21
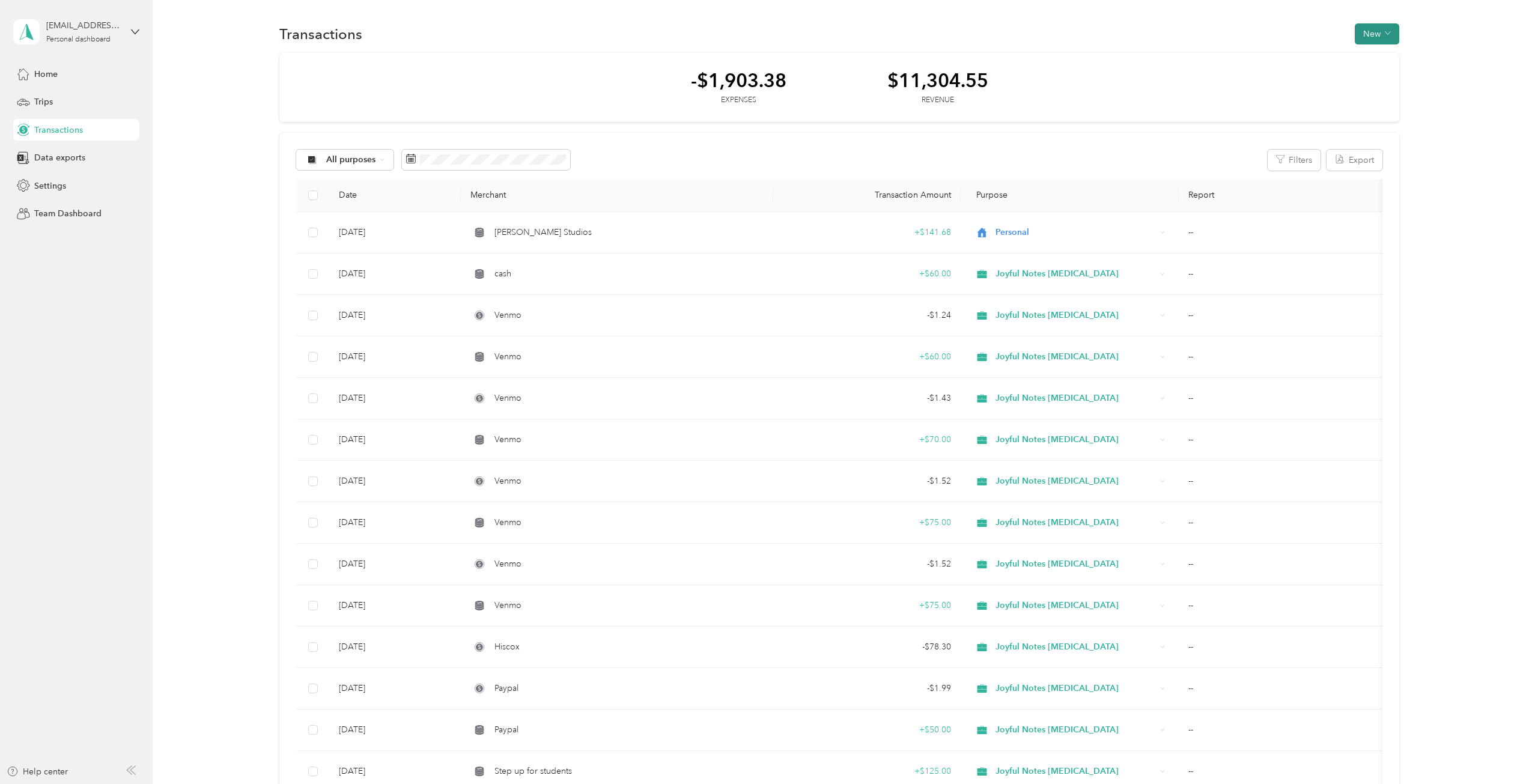
click at [1366, 31] on button "New" at bounding box center [1377, 34] width 45 height 21
click at [1362, 73] on span "Revenue" at bounding box center [1371, 78] width 33 height 13
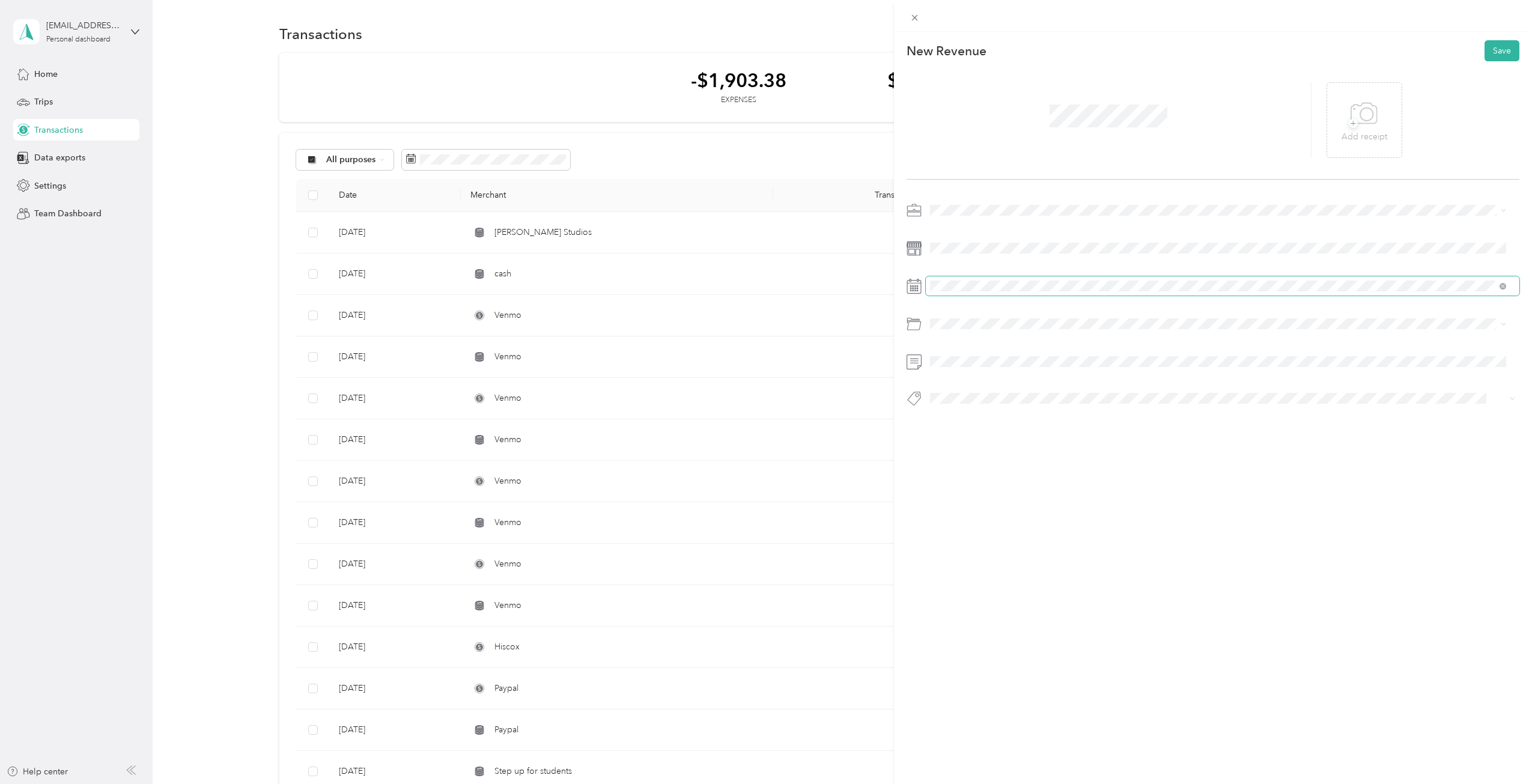
click at [984, 279] on span at bounding box center [1222, 286] width 594 height 19
click at [919, 284] on icon at bounding box center [914, 286] width 15 height 15
click at [1004, 468] on div "27" at bounding box center [1001, 471] width 16 height 15
click at [946, 422] on button "Session" at bounding box center [955, 420] width 41 height 15
click at [1506, 51] on button "Save" at bounding box center [1501, 51] width 35 height 21
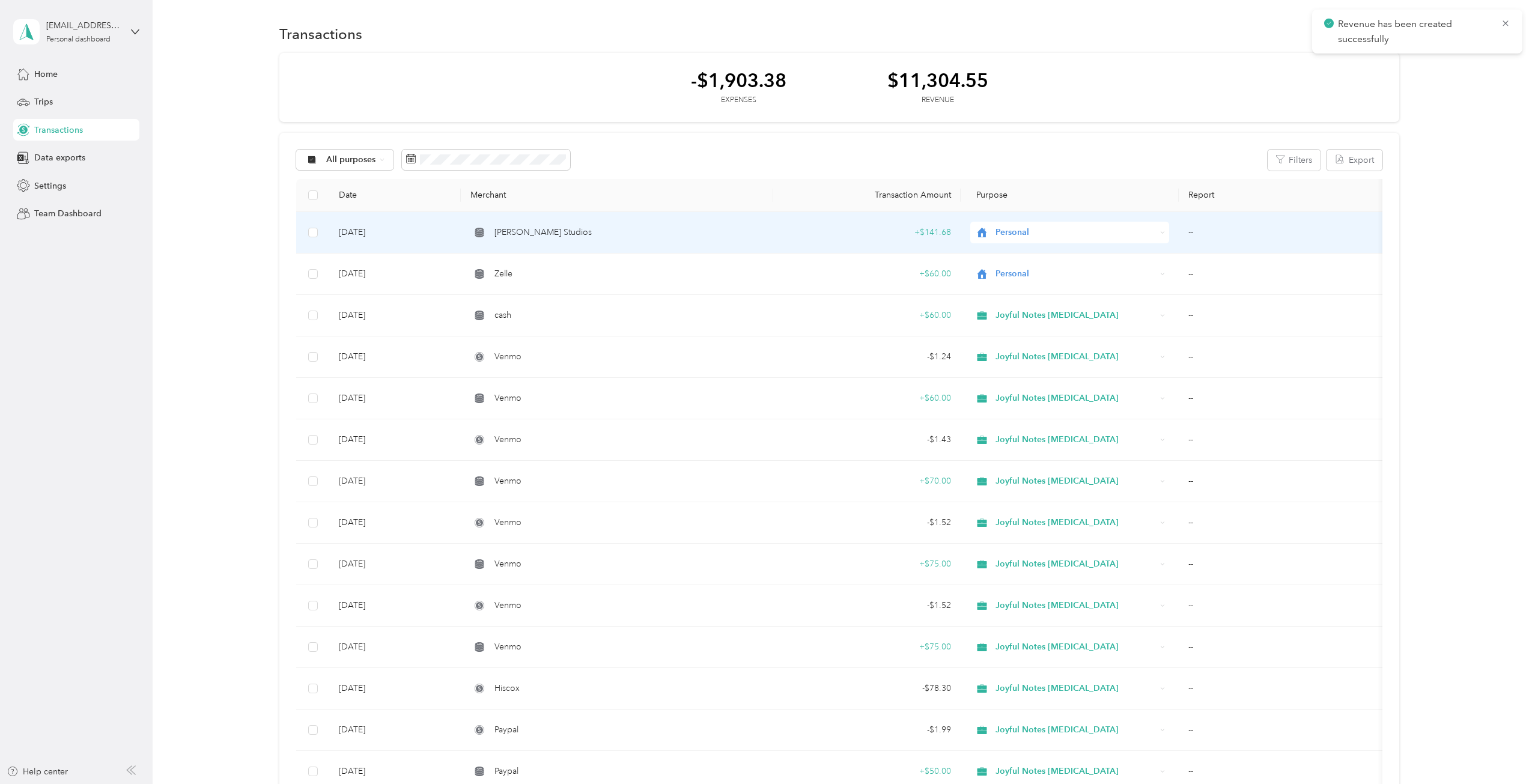
click at [1014, 237] on span "Personal" at bounding box center [1076, 232] width 161 height 13
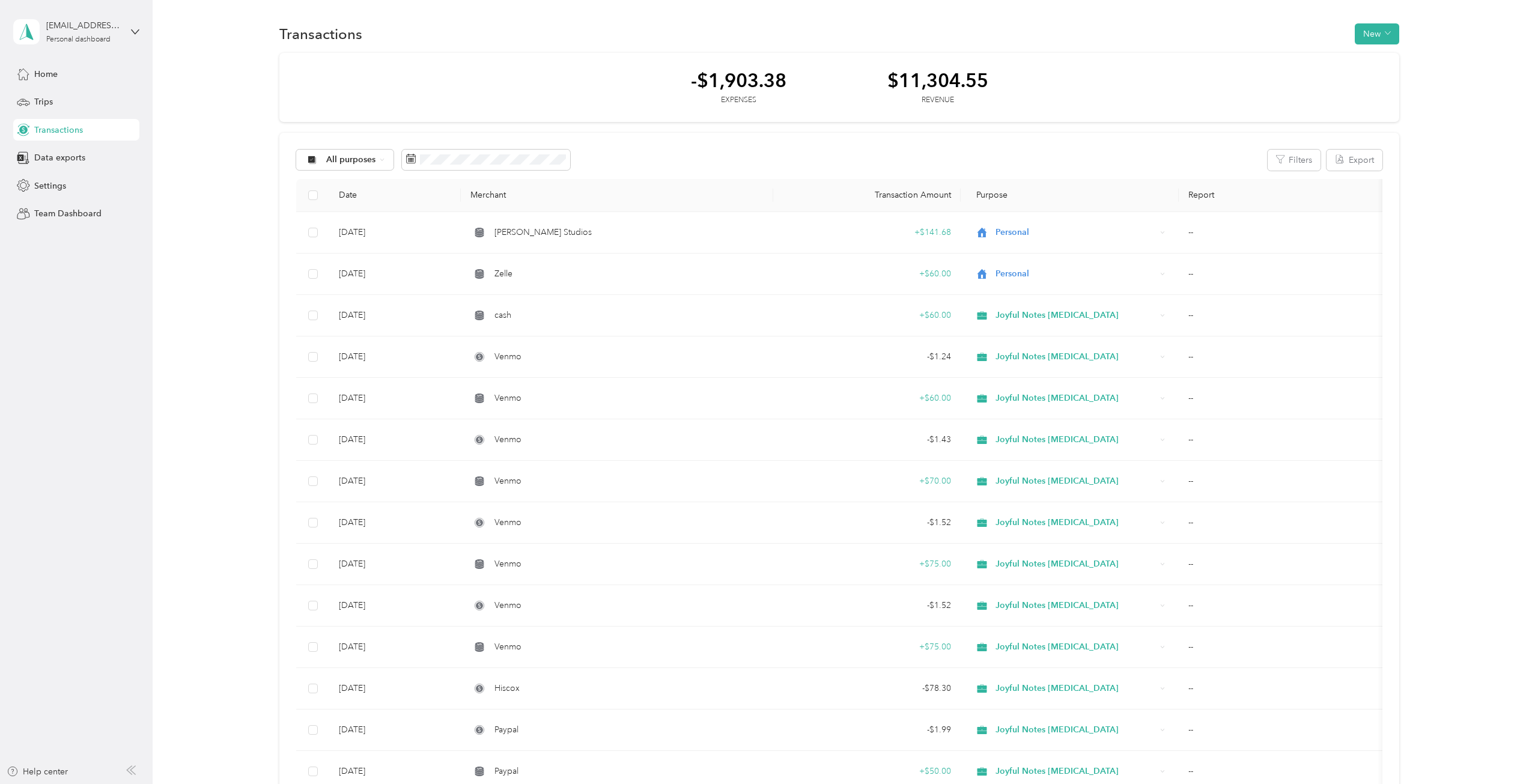
click at [502, 69] on div "-$1,903.38 Expenses $11,304.55 Revenue" at bounding box center [839, 87] width 1120 height 69
click at [1378, 38] on button "New" at bounding box center [1377, 34] width 45 height 21
click at [1359, 81] on span "Revenue" at bounding box center [1371, 78] width 33 height 13
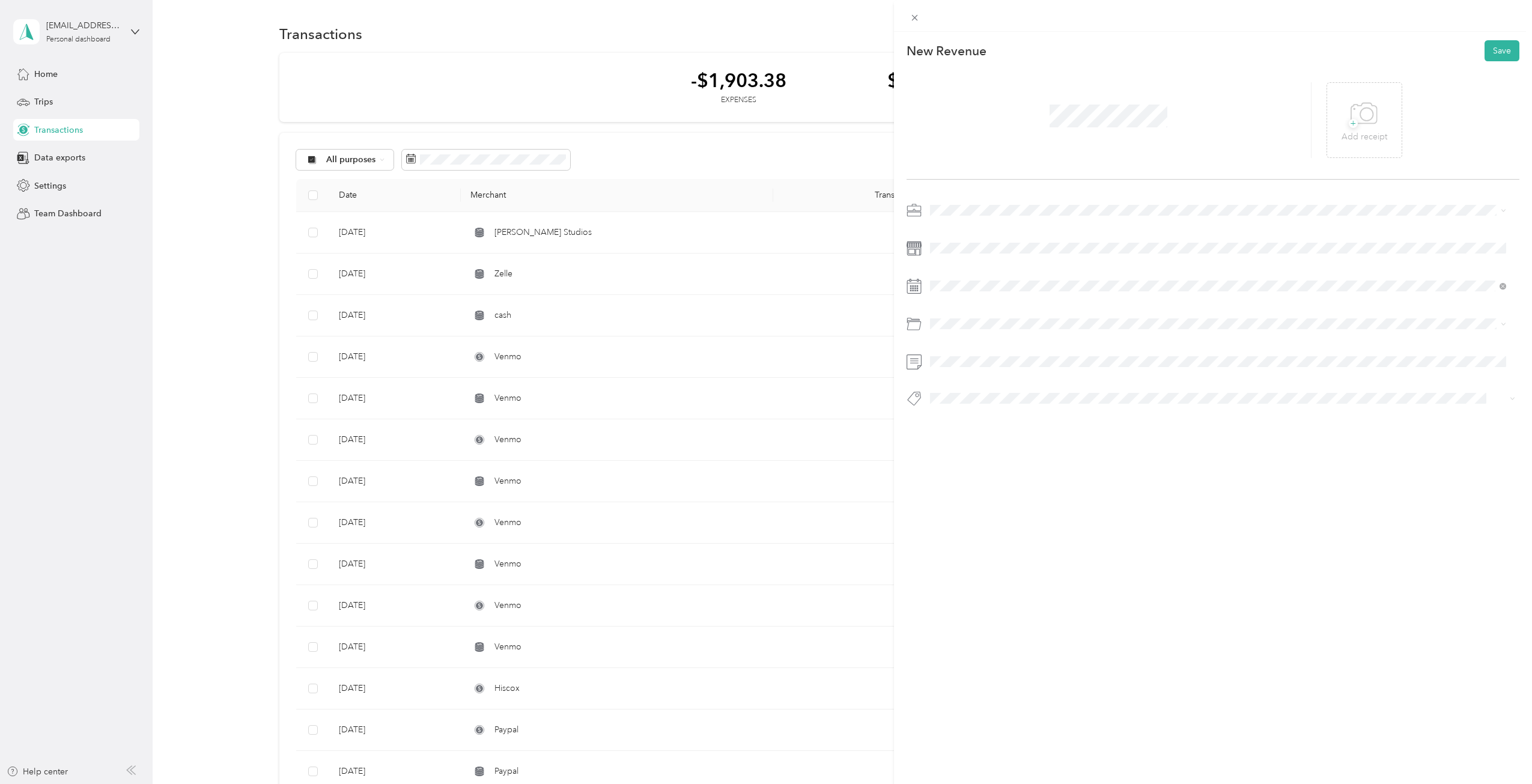
click at [956, 274] on span "Joyful Notes Music Therapy" at bounding box center [993, 273] width 119 height 10
click at [967, 488] on div "Session" at bounding box center [1218, 495] width 568 height 15
click at [1496, 55] on button "Save" at bounding box center [1501, 51] width 35 height 21
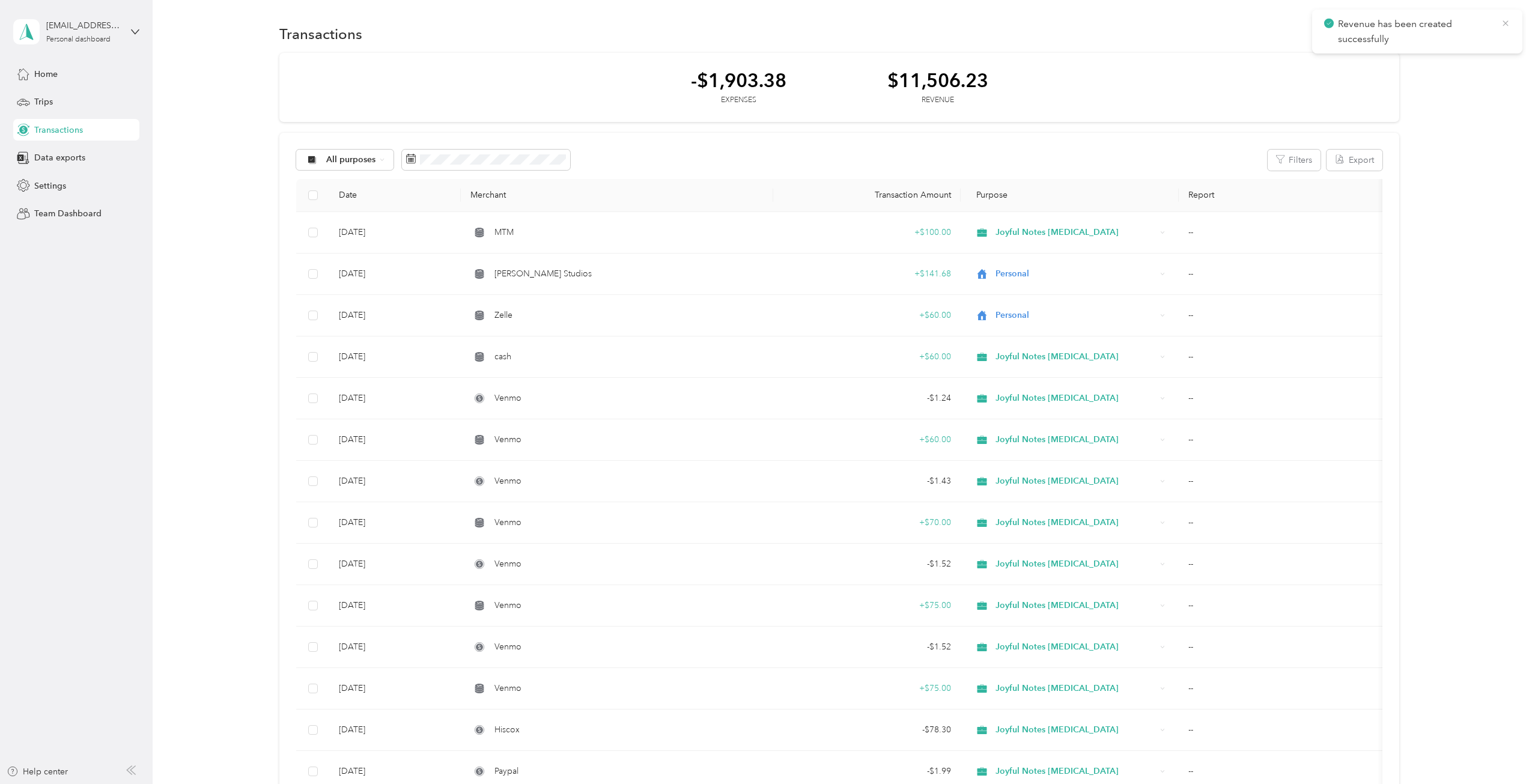
click at [1502, 23] on icon at bounding box center [1505, 23] width 10 height 10
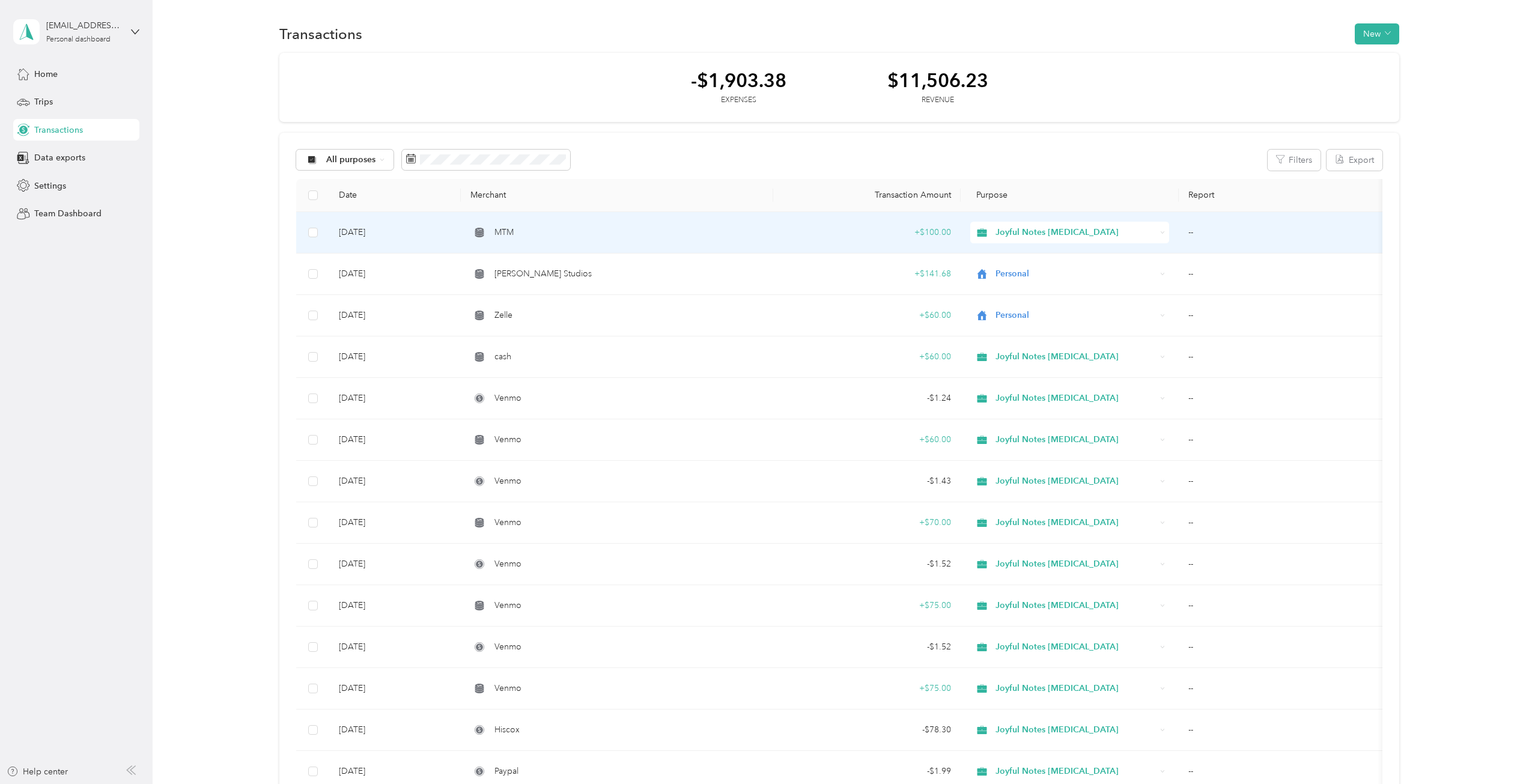
click at [363, 231] on td "Aug 30, 2025" at bounding box center [394, 232] width 131 height 41
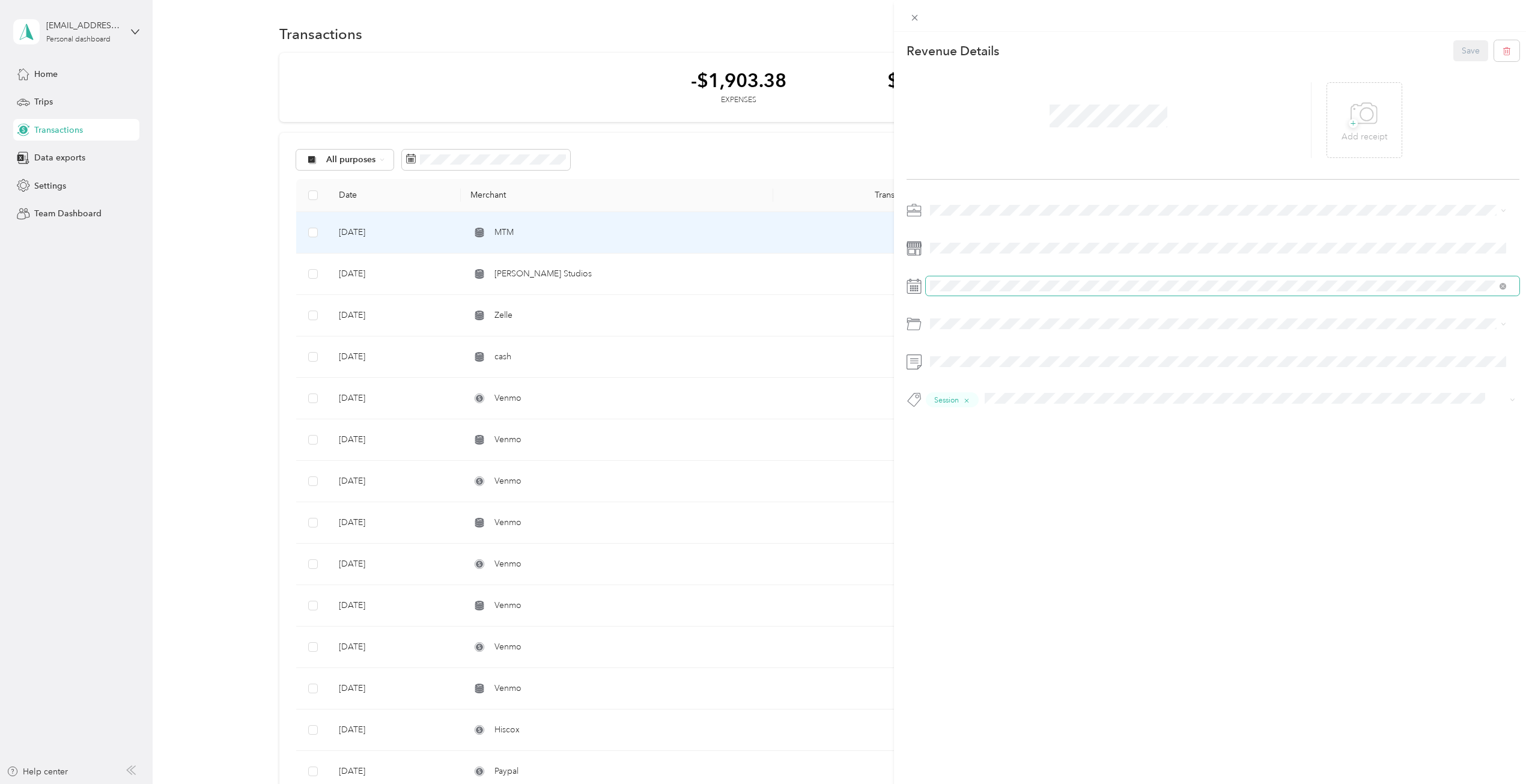
click at [987, 280] on span at bounding box center [1222, 286] width 594 height 19
click at [918, 288] on icon at bounding box center [914, 286] width 15 height 15
click at [911, 281] on icon at bounding box center [911, 280] width 1 height 2
click at [916, 287] on rect at bounding box center [915, 288] width 1 height 1
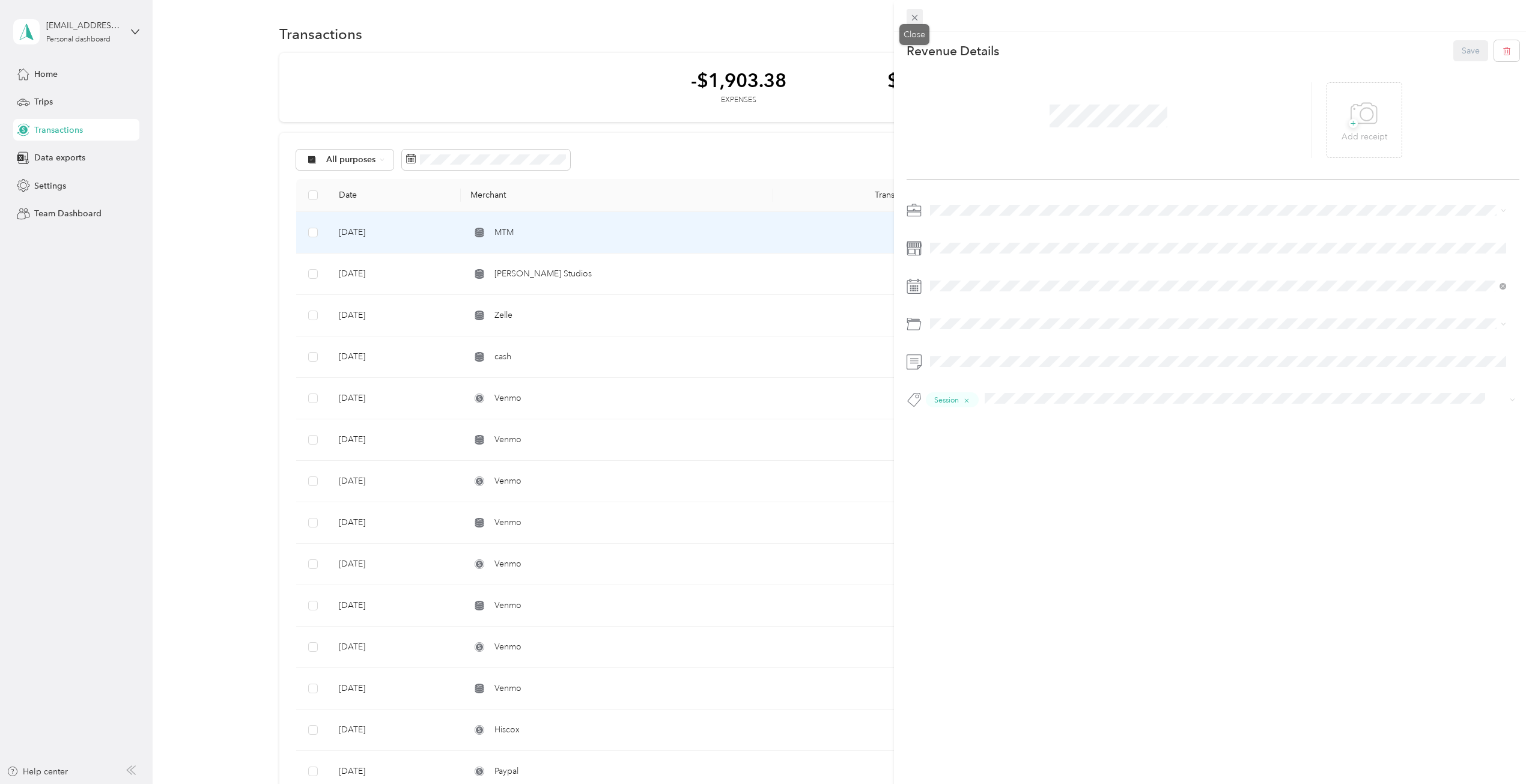
click at [914, 20] on icon at bounding box center [915, 18] width 10 height 10
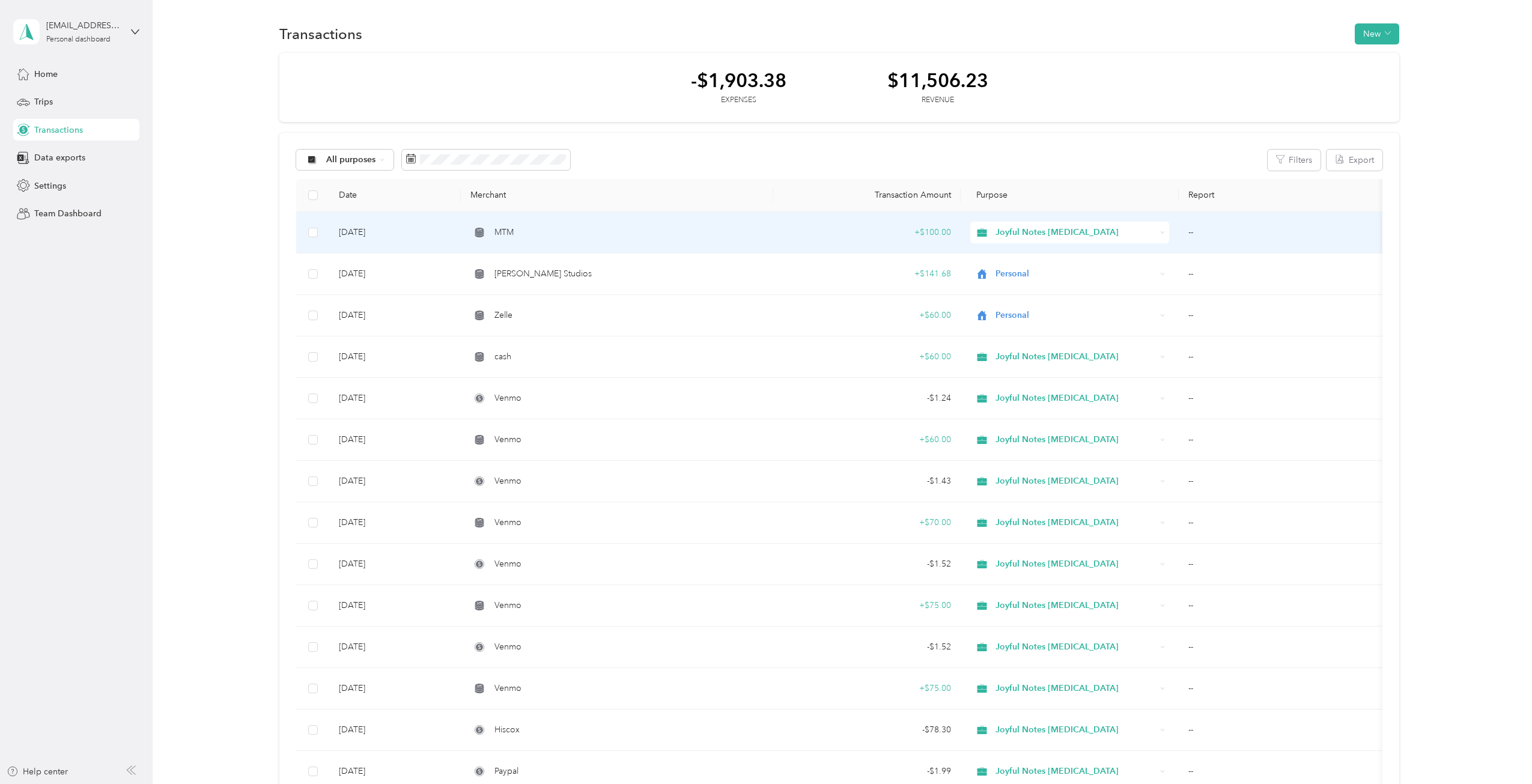
click at [353, 234] on td "Aug 30, 2025" at bounding box center [394, 232] width 131 height 41
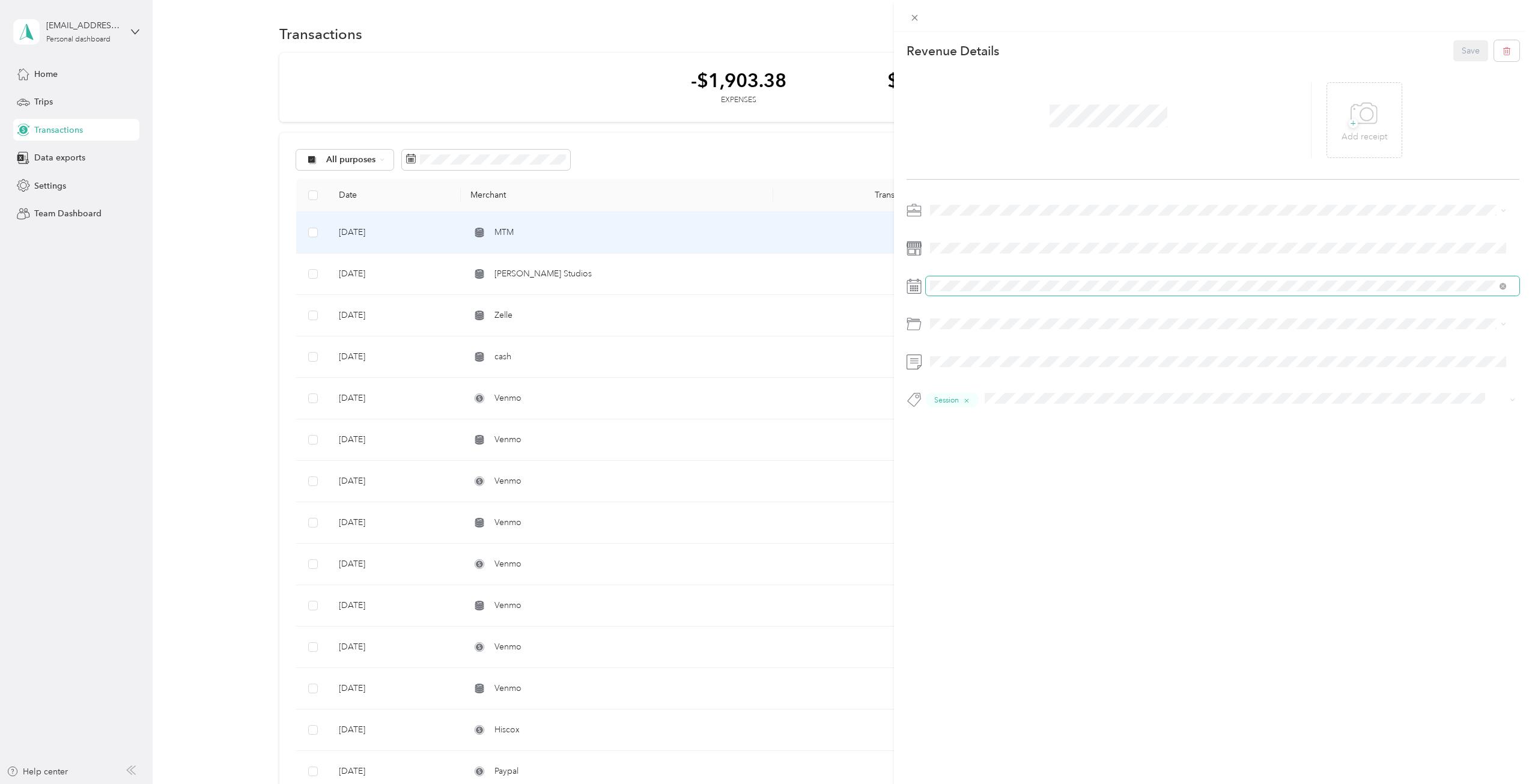
click at [951, 293] on span at bounding box center [1222, 286] width 594 height 19
click at [1014, 470] on div "28" at bounding box center [1016, 471] width 16 height 15
click at [1454, 45] on button "Save" at bounding box center [1471, 51] width 35 height 21
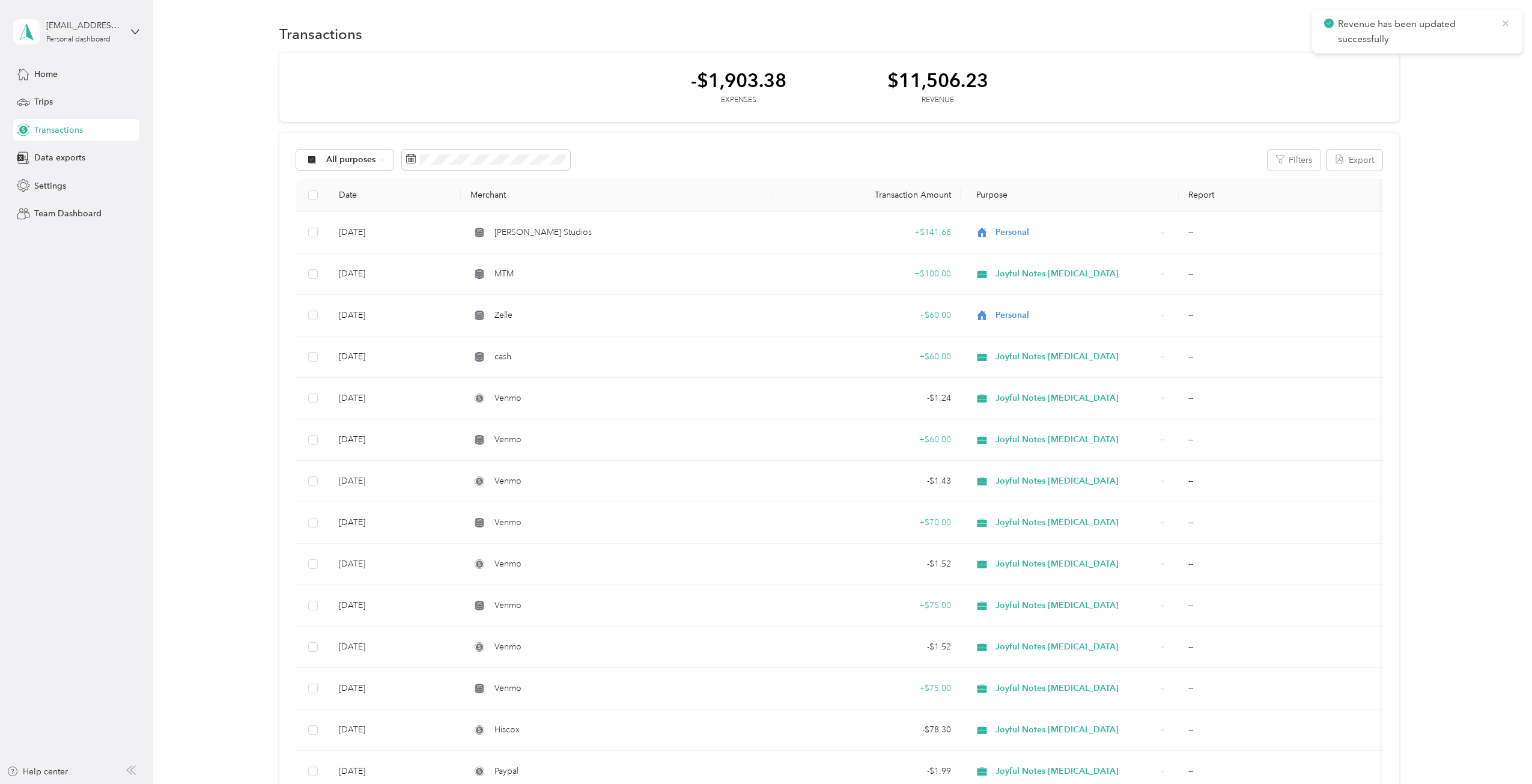
click at [1506, 22] on icon at bounding box center [1505, 23] width 10 height 10
click at [1366, 32] on button "New" at bounding box center [1377, 34] width 45 height 21
click at [1365, 75] on span "Revenue" at bounding box center [1371, 78] width 33 height 13
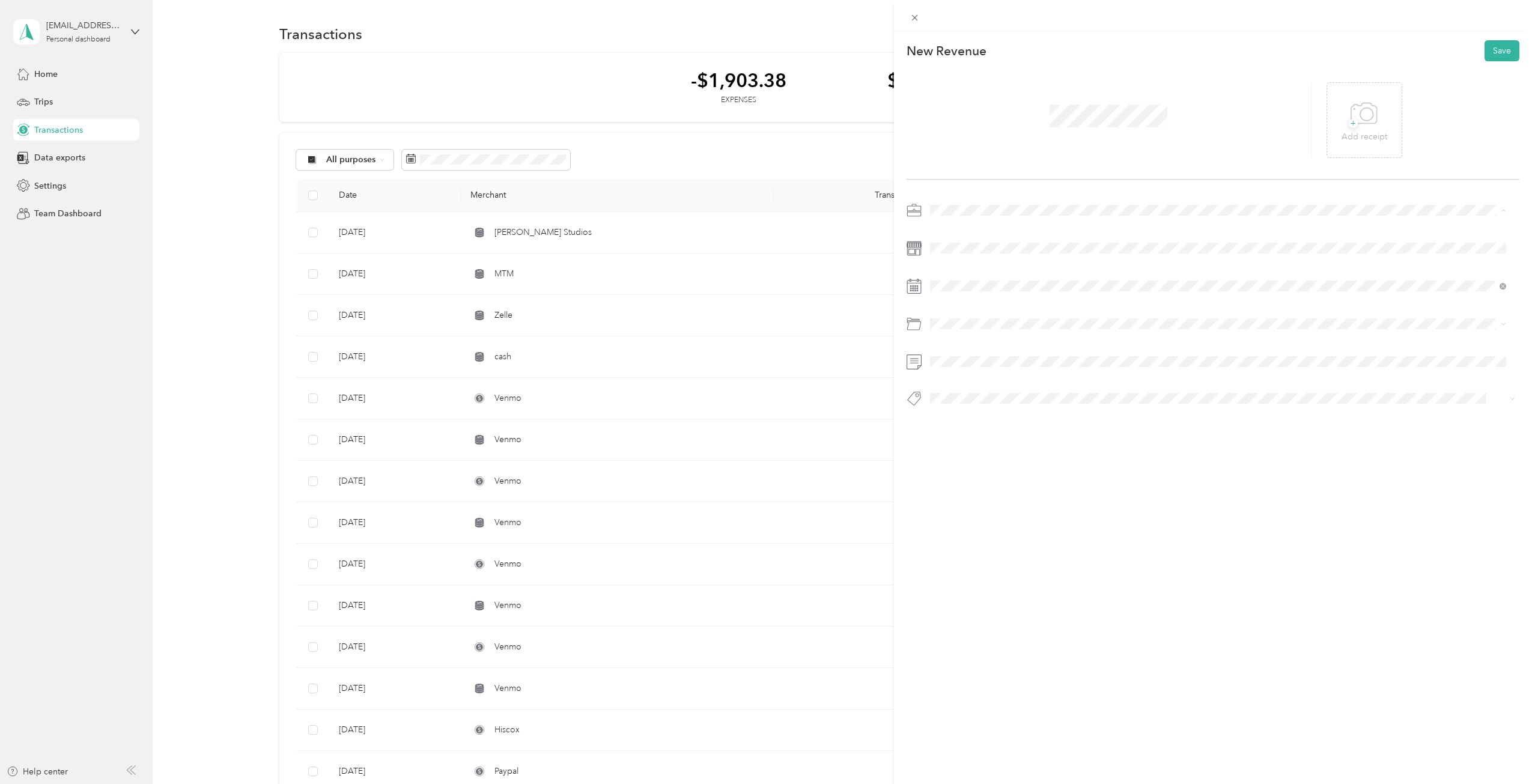
click at [975, 278] on li "Joyful Notes Music Therapy" at bounding box center [1218, 273] width 585 height 21
click at [1031, 468] on div "29" at bounding box center [1032, 471] width 16 height 15
click at [970, 497] on button "Session" at bounding box center [955, 495] width 41 height 15
click at [1496, 57] on button "Save" at bounding box center [1501, 51] width 35 height 21
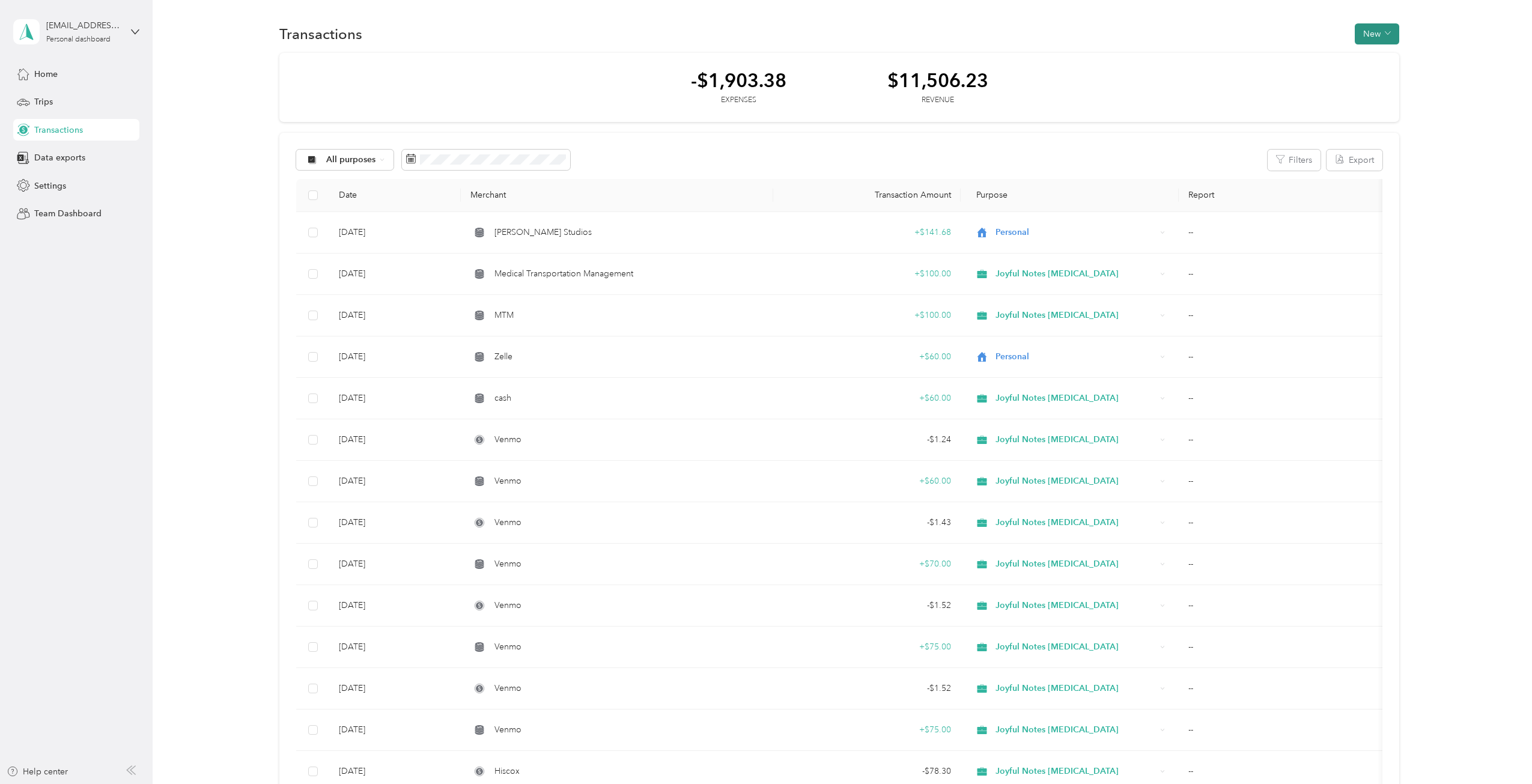
click at [1373, 27] on button "New" at bounding box center [1377, 34] width 45 height 21
click at [1371, 78] on span "Revenue" at bounding box center [1371, 78] width 33 height 13
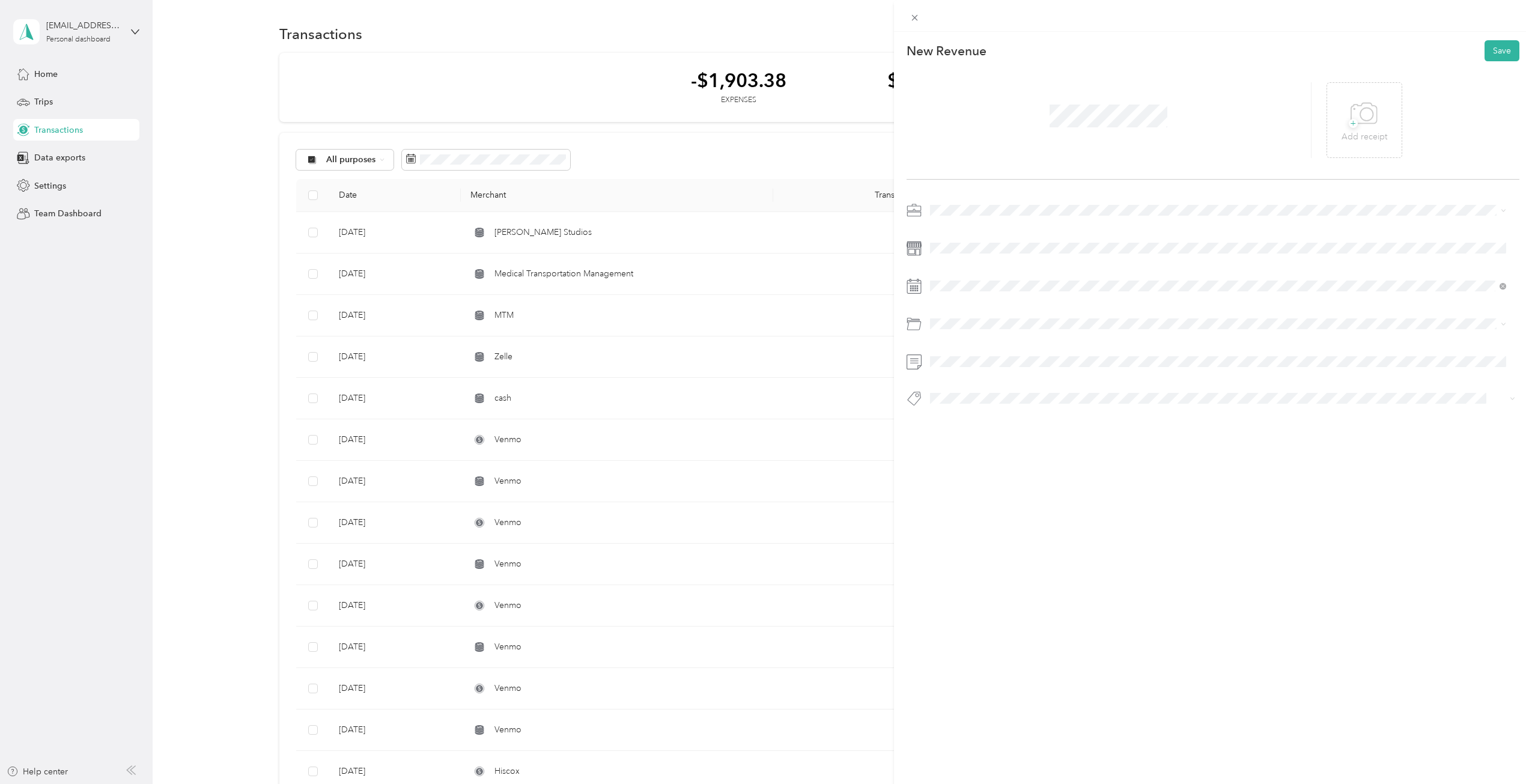
click at [970, 203] on span at bounding box center [1222, 211] width 594 height 19
click at [966, 278] on li "Joyful Notes Music Therapy" at bounding box center [1218, 273] width 585 height 21
click at [1022, 473] on div "28" at bounding box center [1016, 471] width 16 height 15
click at [914, 363] on icon at bounding box center [915, 364] width 10 height 10
click at [944, 423] on li "Session" at bounding box center [1218, 419] width 585 height 23
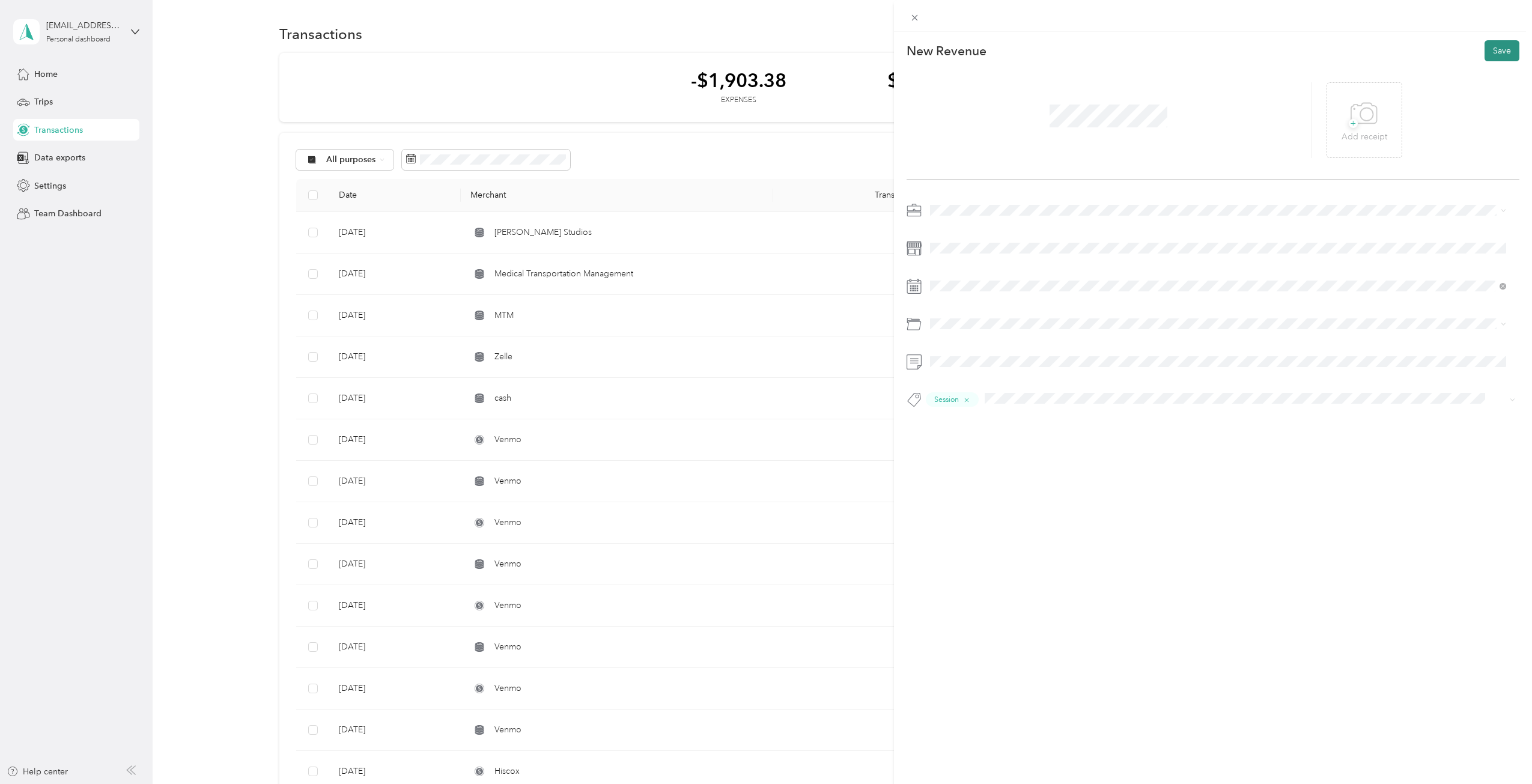
click at [1490, 45] on button "Save" at bounding box center [1501, 51] width 35 height 21
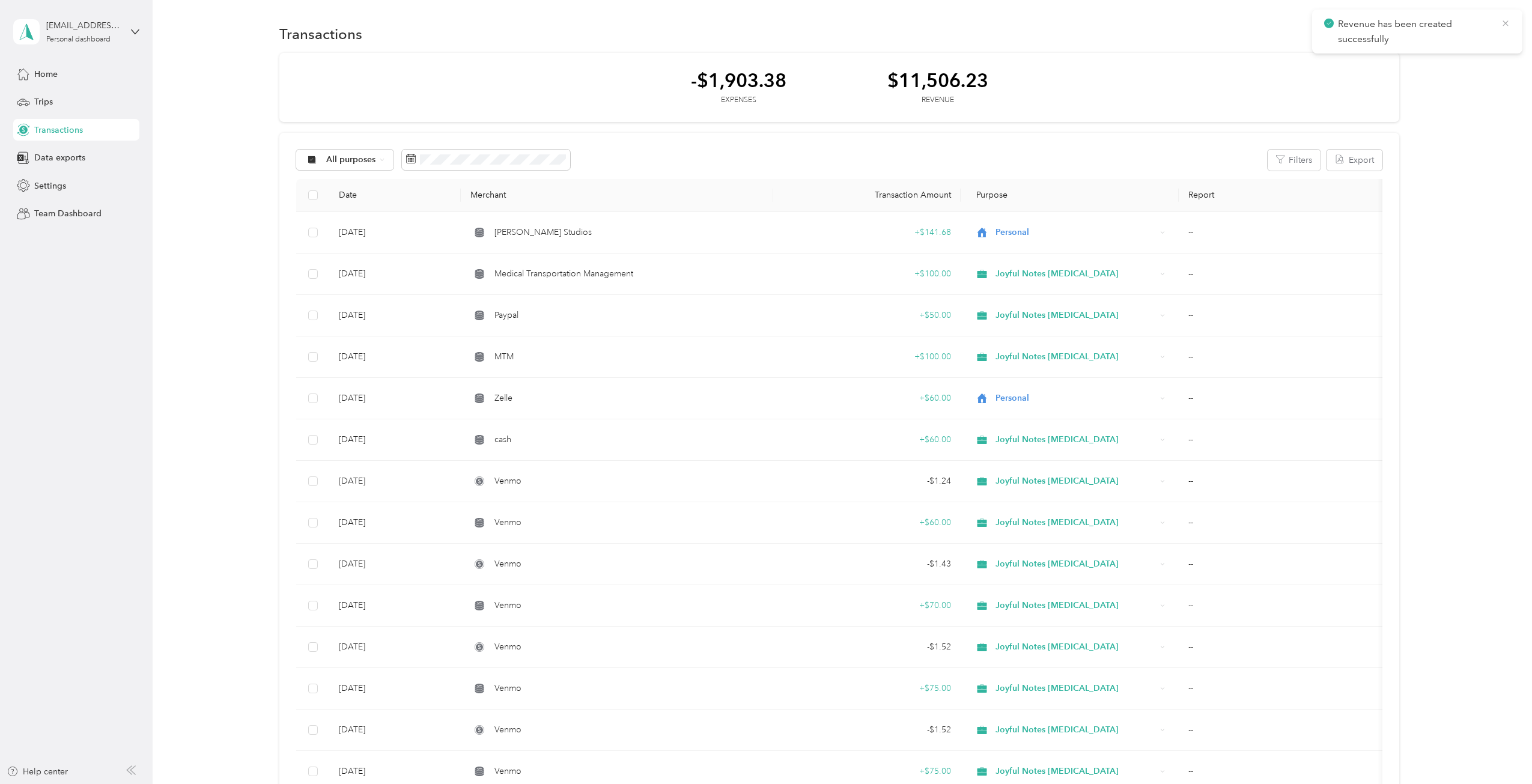
click at [1502, 28] on icon at bounding box center [1505, 23] width 10 height 10
click at [1359, 37] on button "New" at bounding box center [1377, 34] width 45 height 21
click at [1365, 55] on span "Expense" at bounding box center [1371, 57] width 32 height 13
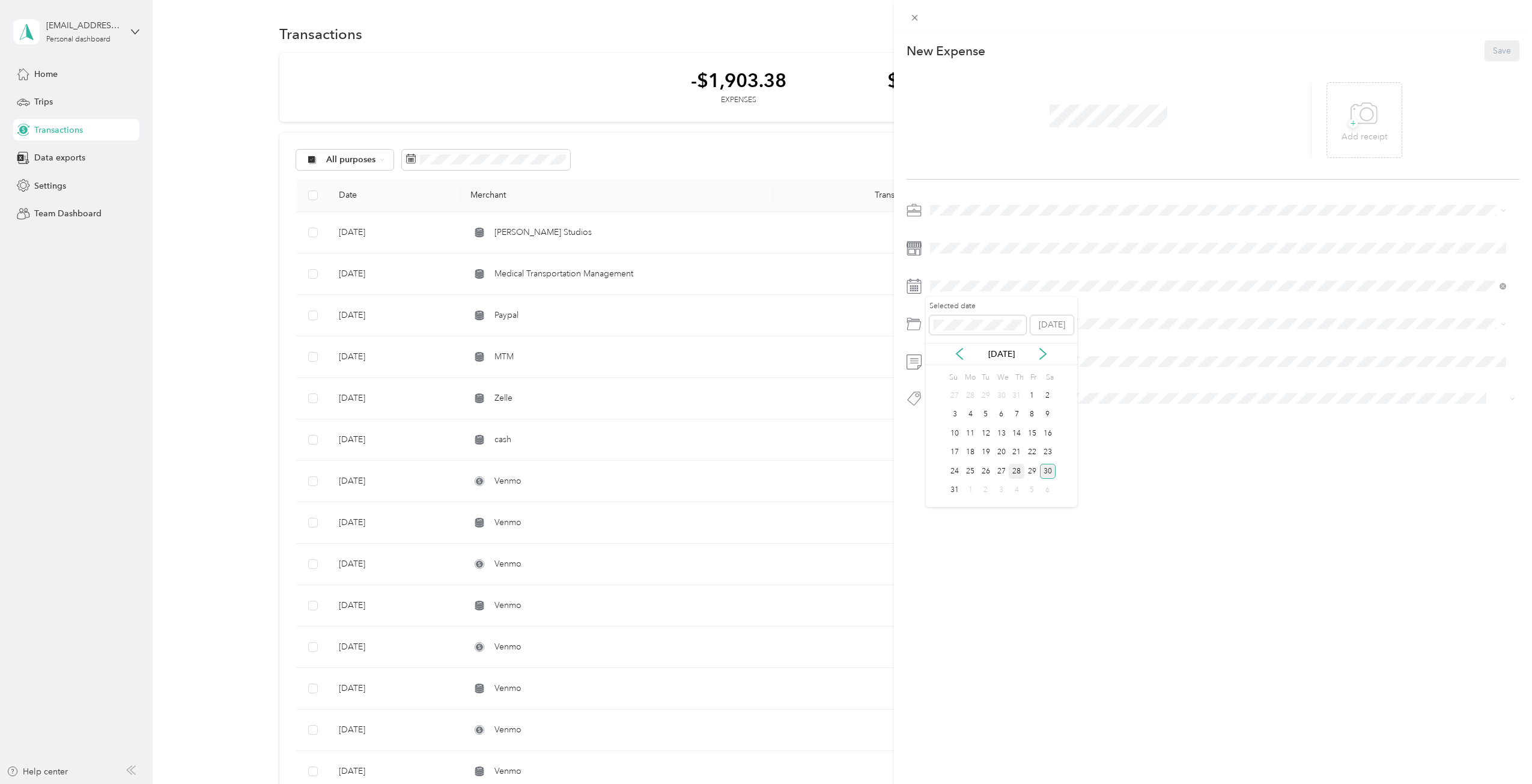
click at [1016, 465] on div "28" at bounding box center [1016, 471] width 16 height 15
click at [963, 204] on span at bounding box center [1222, 211] width 594 height 19
click at [981, 275] on span "Joyful Notes Music Therapy" at bounding box center [993, 274] width 119 height 10
click at [937, 371] on span "Office Expenses" at bounding box center [965, 372] width 61 height 10
click at [946, 367] on span at bounding box center [1222, 361] width 594 height 19
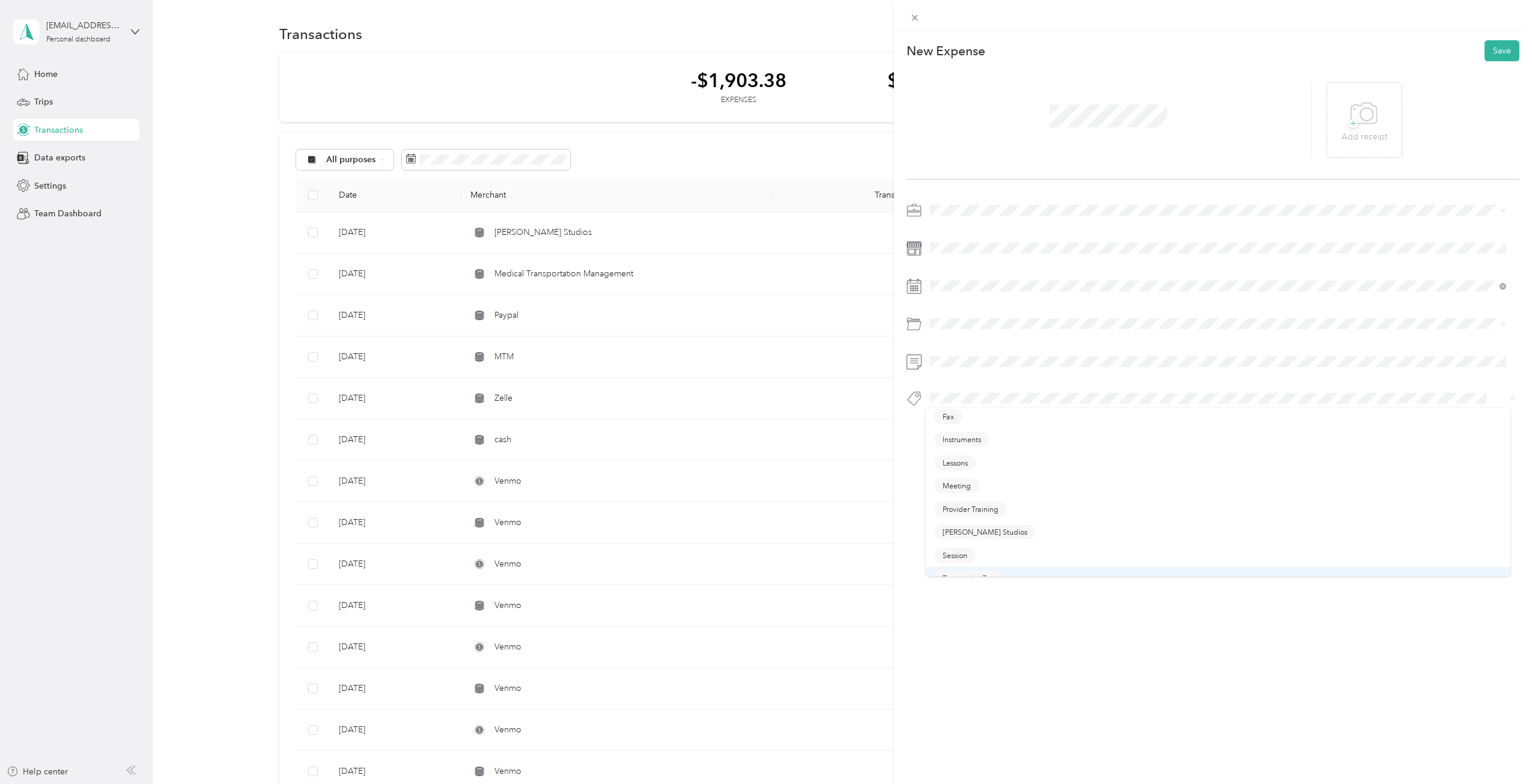
scroll to position [87, 0]
click at [991, 514] on span "Transaction Fee" at bounding box center [968, 516] width 52 height 10
click at [1498, 46] on button "Save" at bounding box center [1501, 51] width 35 height 21
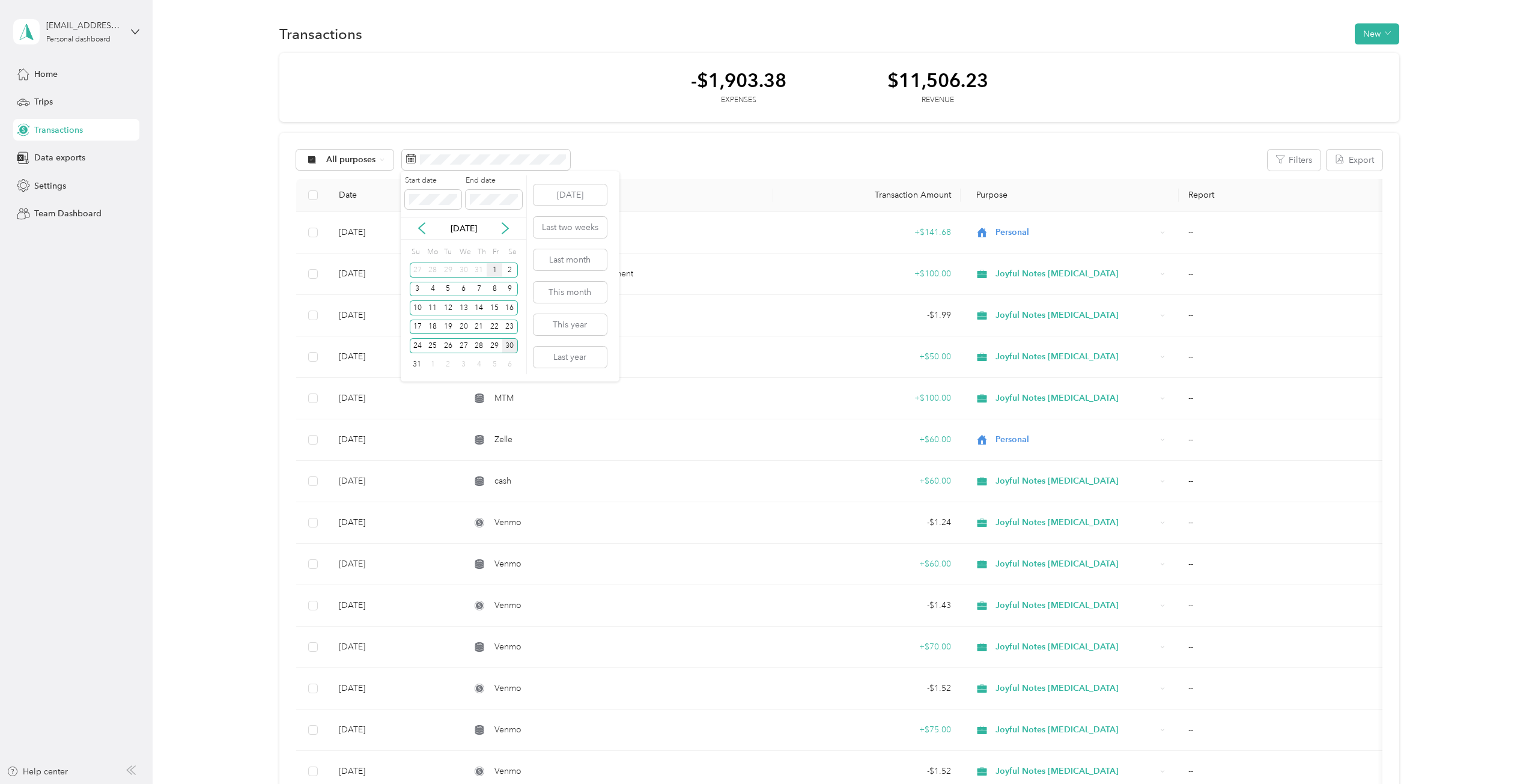
click at [491, 269] on div "1" at bounding box center [494, 270] width 16 height 15
click at [422, 361] on div "31" at bounding box center [418, 365] width 16 height 15
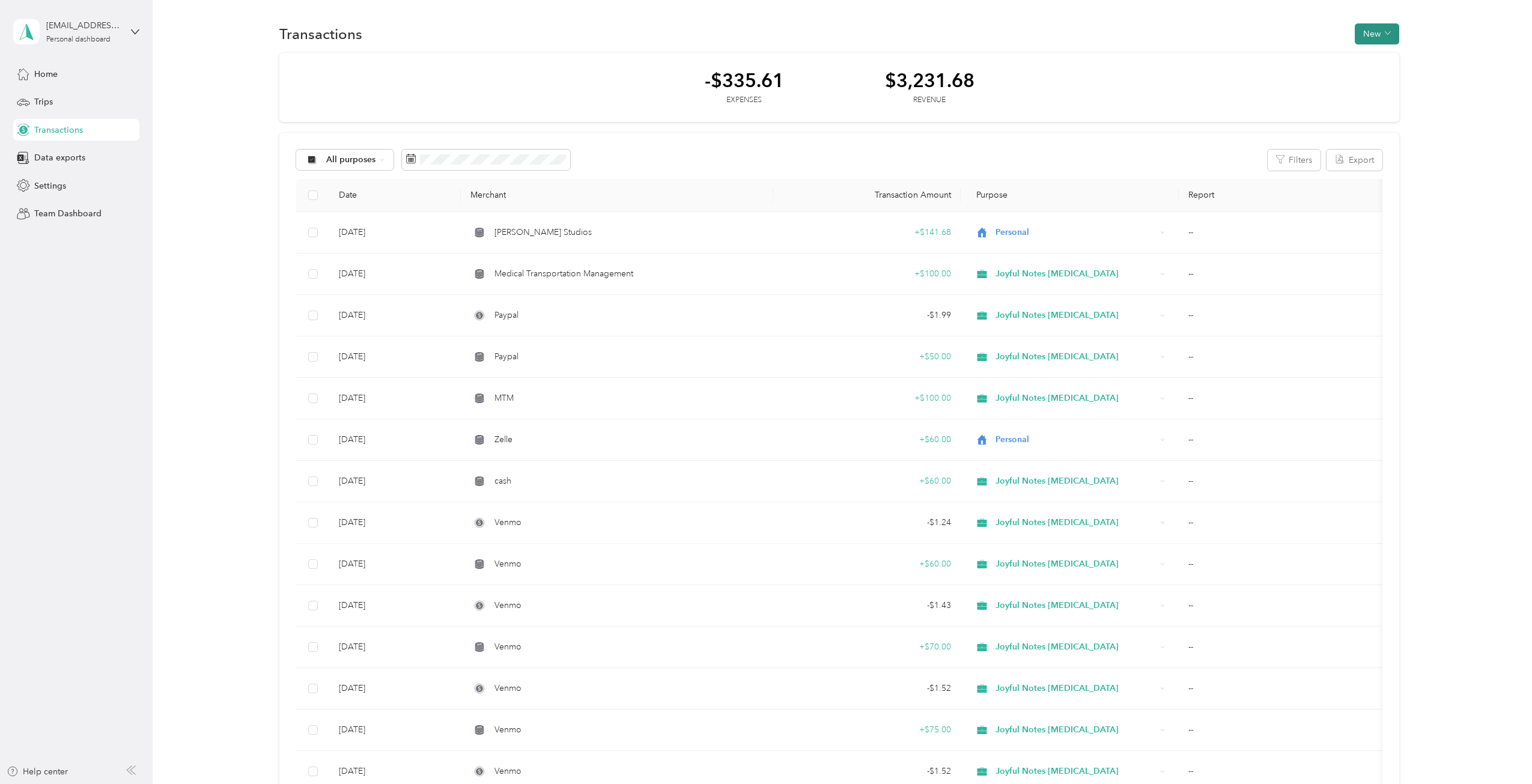
click at [1373, 30] on button "New" at bounding box center [1377, 34] width 45 height 21
click at [1366, 57] on span "Expense" at bounding box center [1371, 57] width 32 height 13
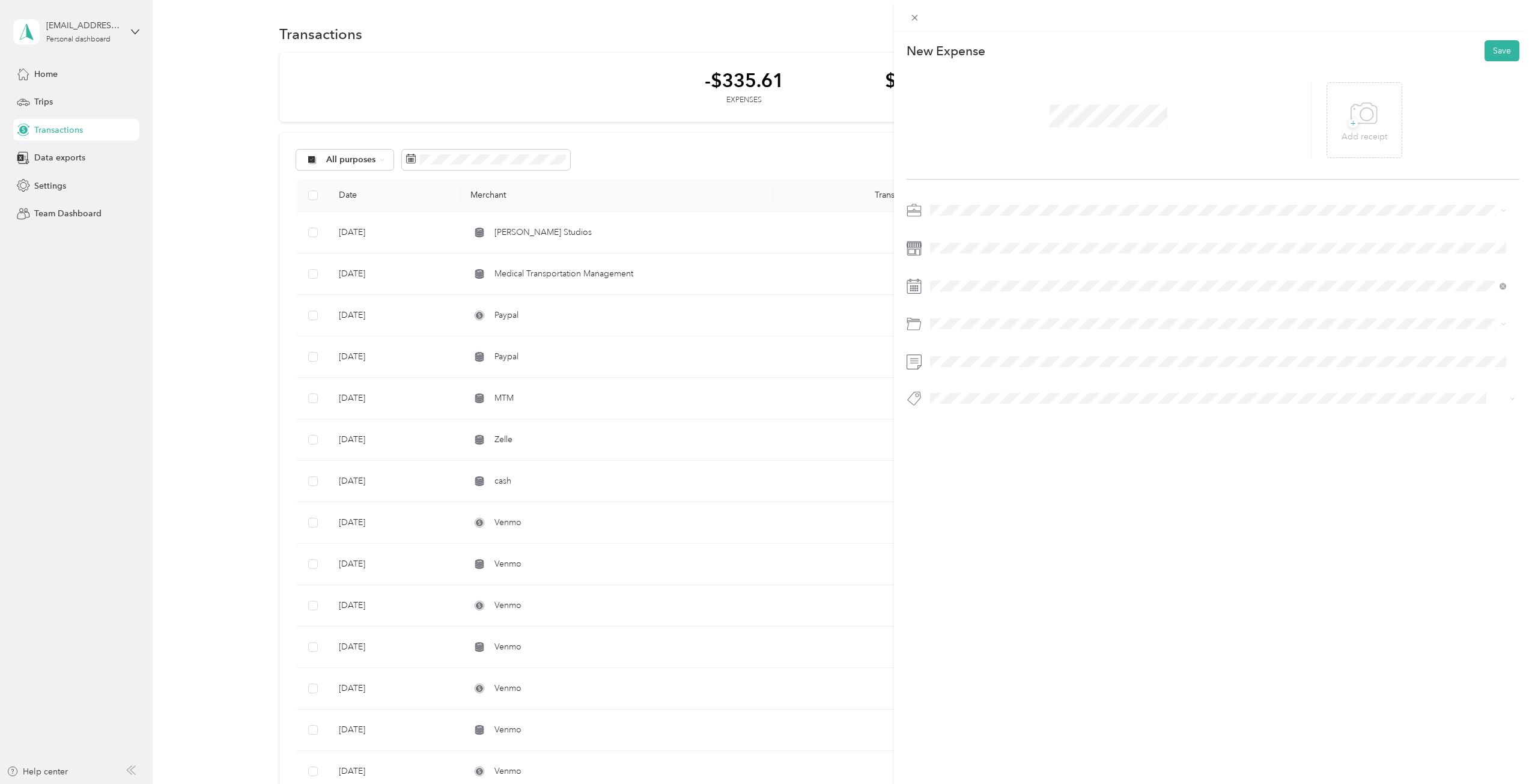
click at [958, 204] on span at bounding box center [1222, 211] width 594 height 19
click at [965, 273] on span "Joyful Notes Music Therapy" at bounding box center [993, 268] width 119 height 10
click at [947, 783] on div "This expense cannot be edited because it is either under review, approved, or p…" at bounding box center [763, 784] width 1526 height 0
click at [948, 373] on span "Supplies" at bounding box center [950, 369] width 32 height 10
click at [1493, 47] on button "Save" at bounding box center [1501, 51] width 35 height 21
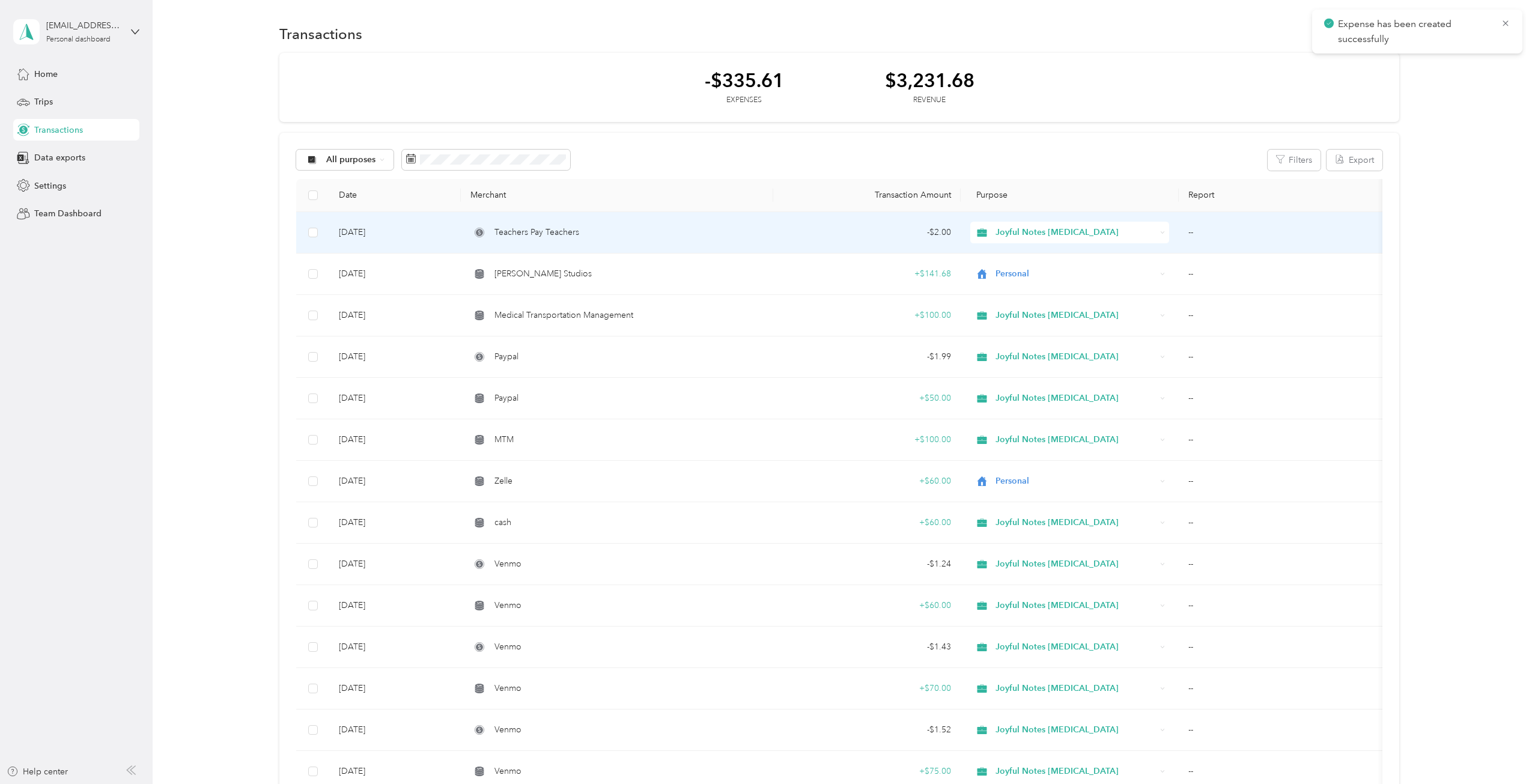
click at [382, 239] on td "Aug 30, 2025" at bounding box center [394, 232] width 131 height 41
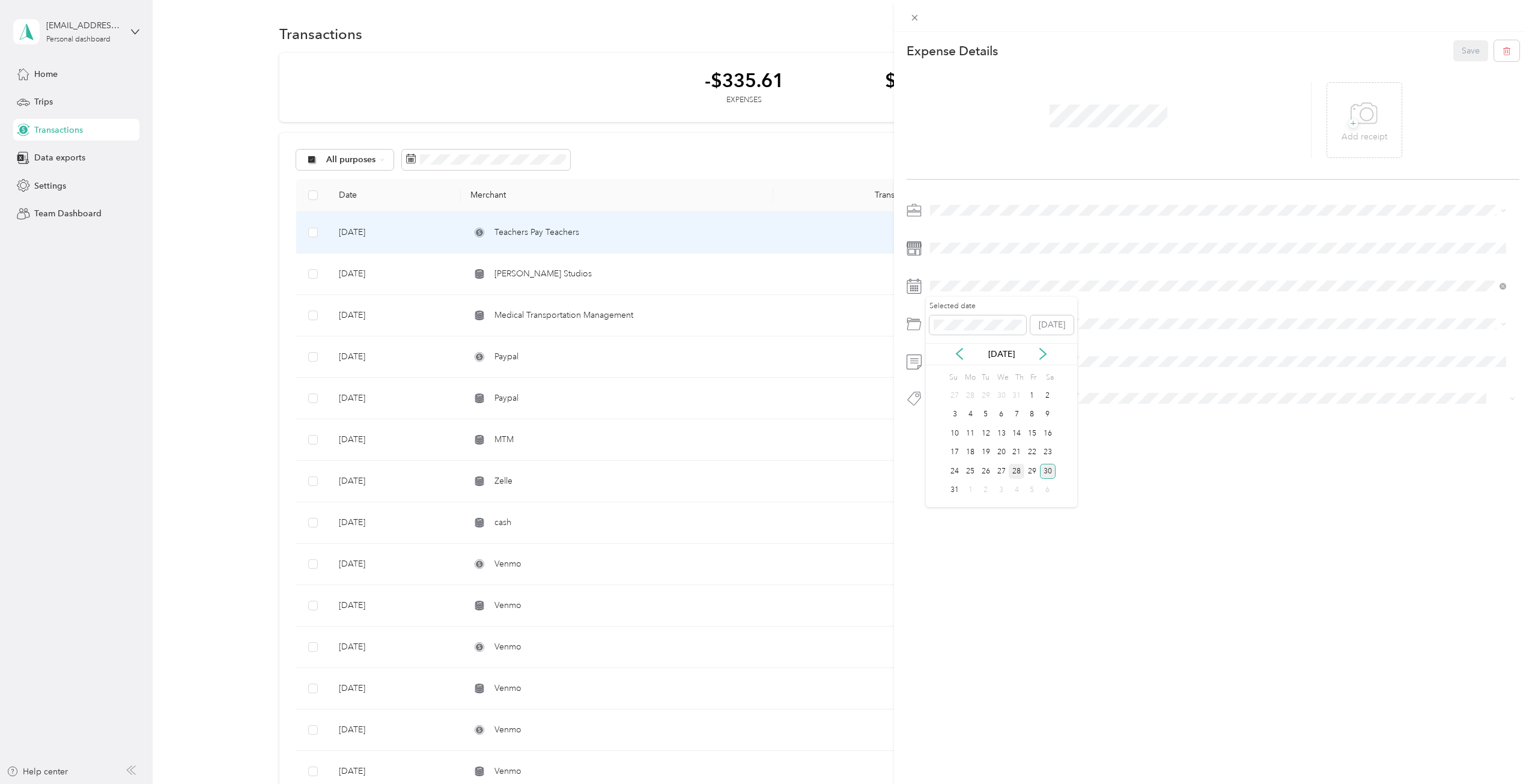
click at [1023, 470] on div "28" at bounding box center [1016, 471] width 16 height 15
click at [1454, 48] on button "Save" at bounding box center [1471, 51] width 35 height 21
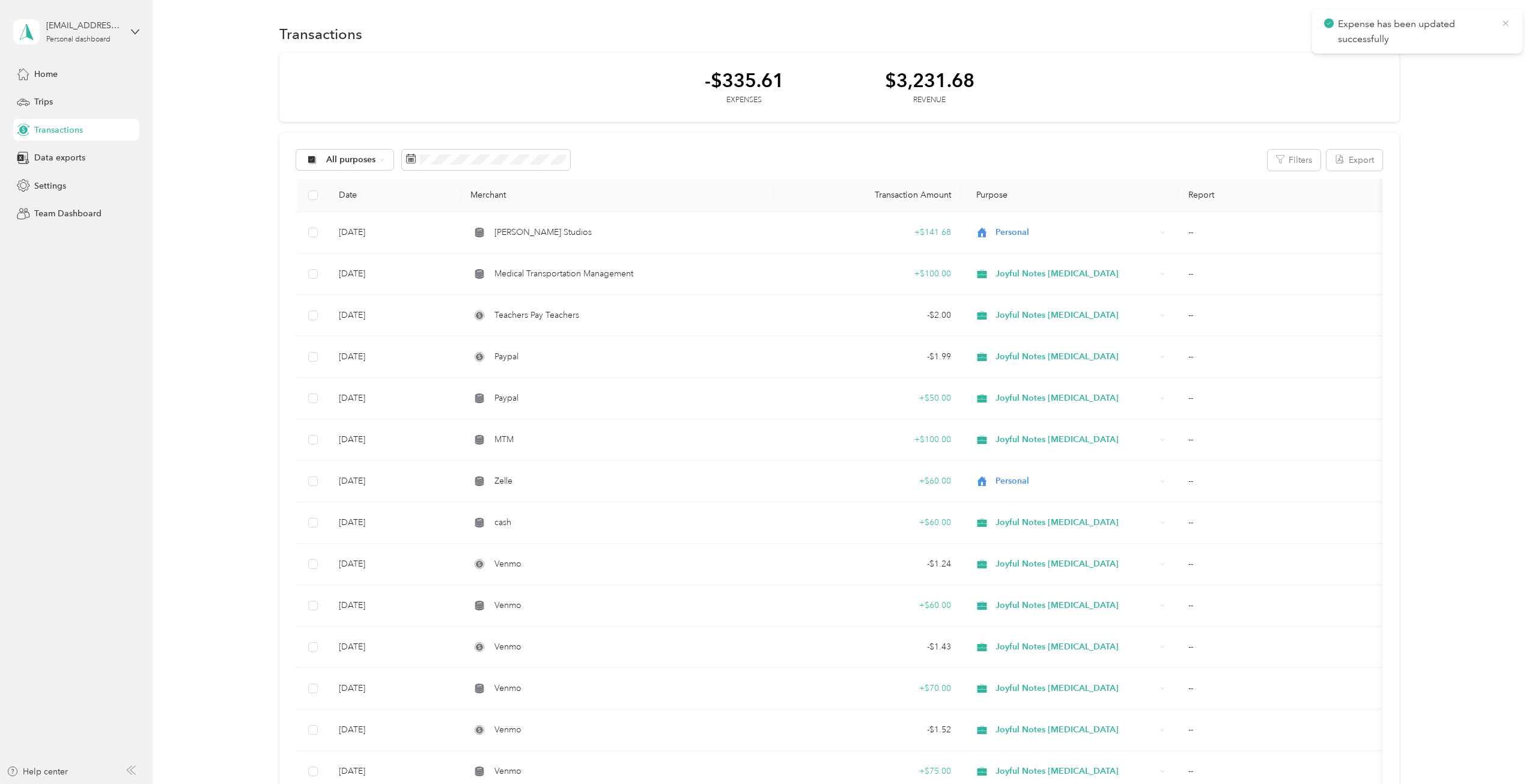
click at [1505, 24] on icon at bounding box center [1504, 22] width 5 height 5
click at [1380, 40] on button "New" at bounding box center [1377, 34] width 45 height 21
click at [1376, 59] on span "Expense" at bounding box center [1371, 57] width 32 height 13
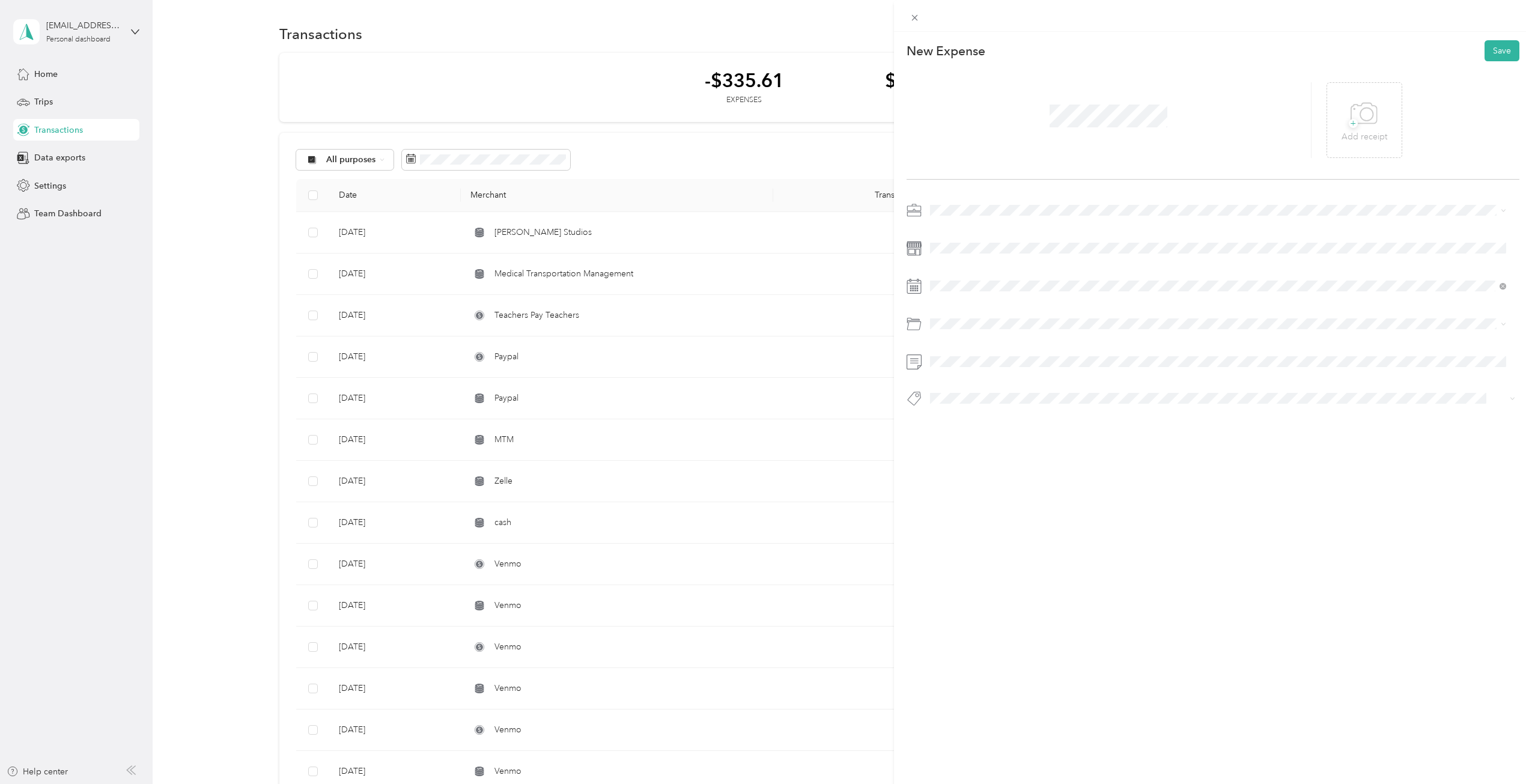
click at [981, 276] on li "Joyful Notes Music Therapy" at bounding box center [1218, 270] width 585 height 21
click at [1009, 467] on div "28" at bounding box center [1016, 471] width 16 height 15
click at [978, 364] on li "Legal / Professional Services" at bounding box center [1218, 372] width 585 height 21
click at [851, 217] on div "This expense cannot be edited because it is either under review, approved, or p…" at bounding box center [766, 392] width 1532 height 784
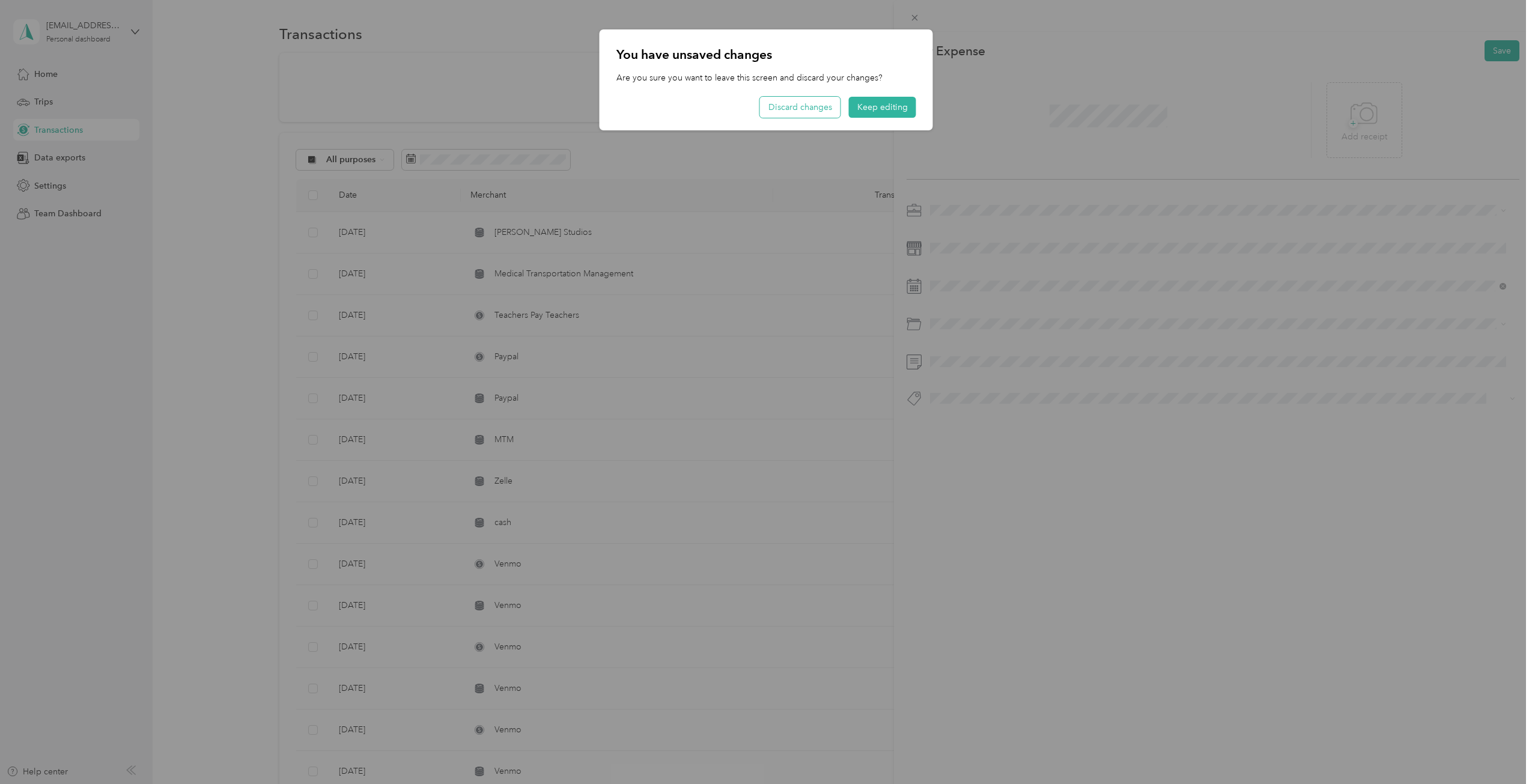
click at [801, 102] on button "Discard changes" at bounding box center [800, 107] width 81 height 21
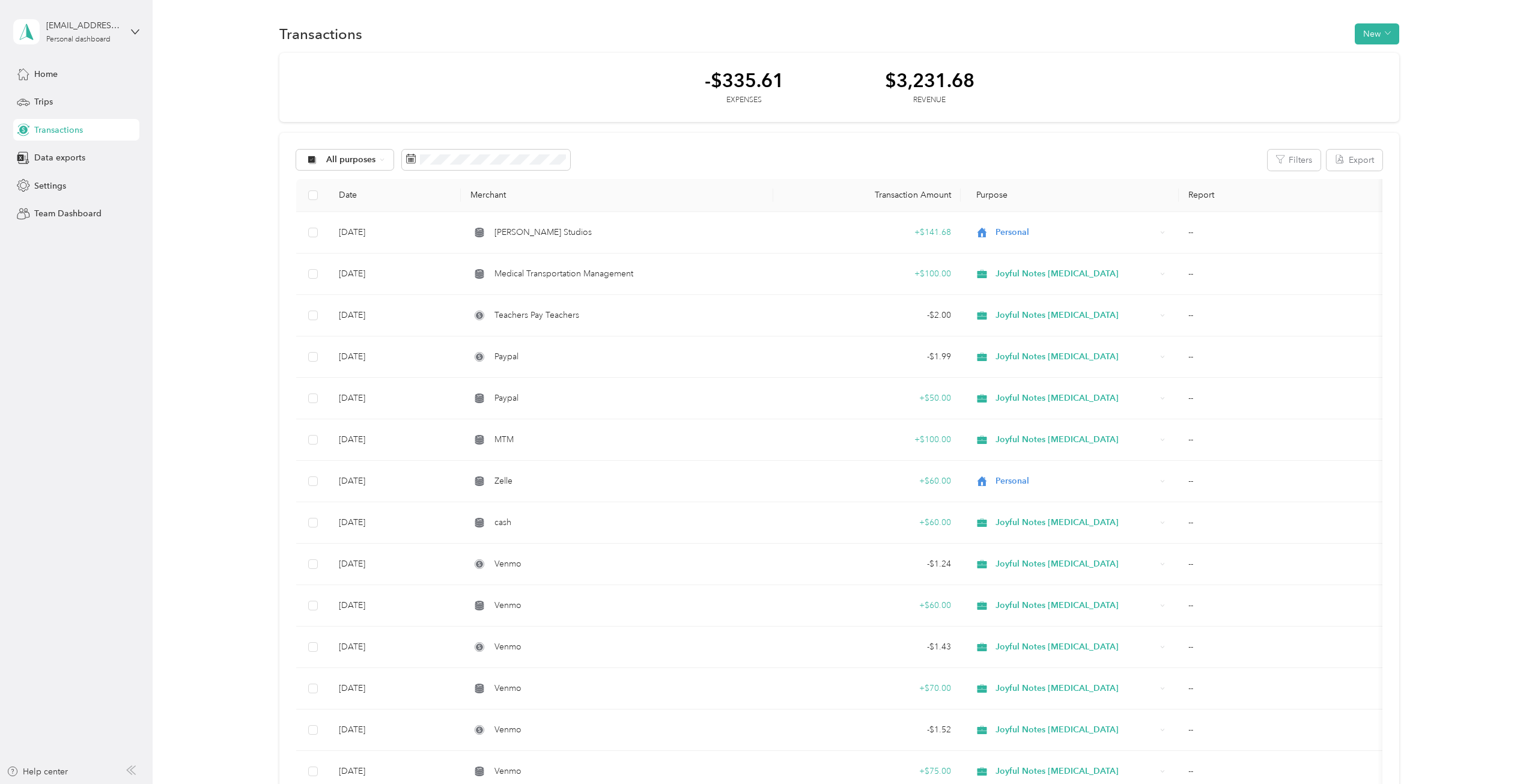
click at [1002, 783] on div "This expense cannot be edited because it is either under review, approved, or p…" at bounding box center [763, 784] width 1526 height 0
click at [1375, 35] on button "New" at bounding box center [1377, 34] width 45 height 21
click at [1377, 58] on span "Expense" at bounding box center [1371, 57] width 32 height 13
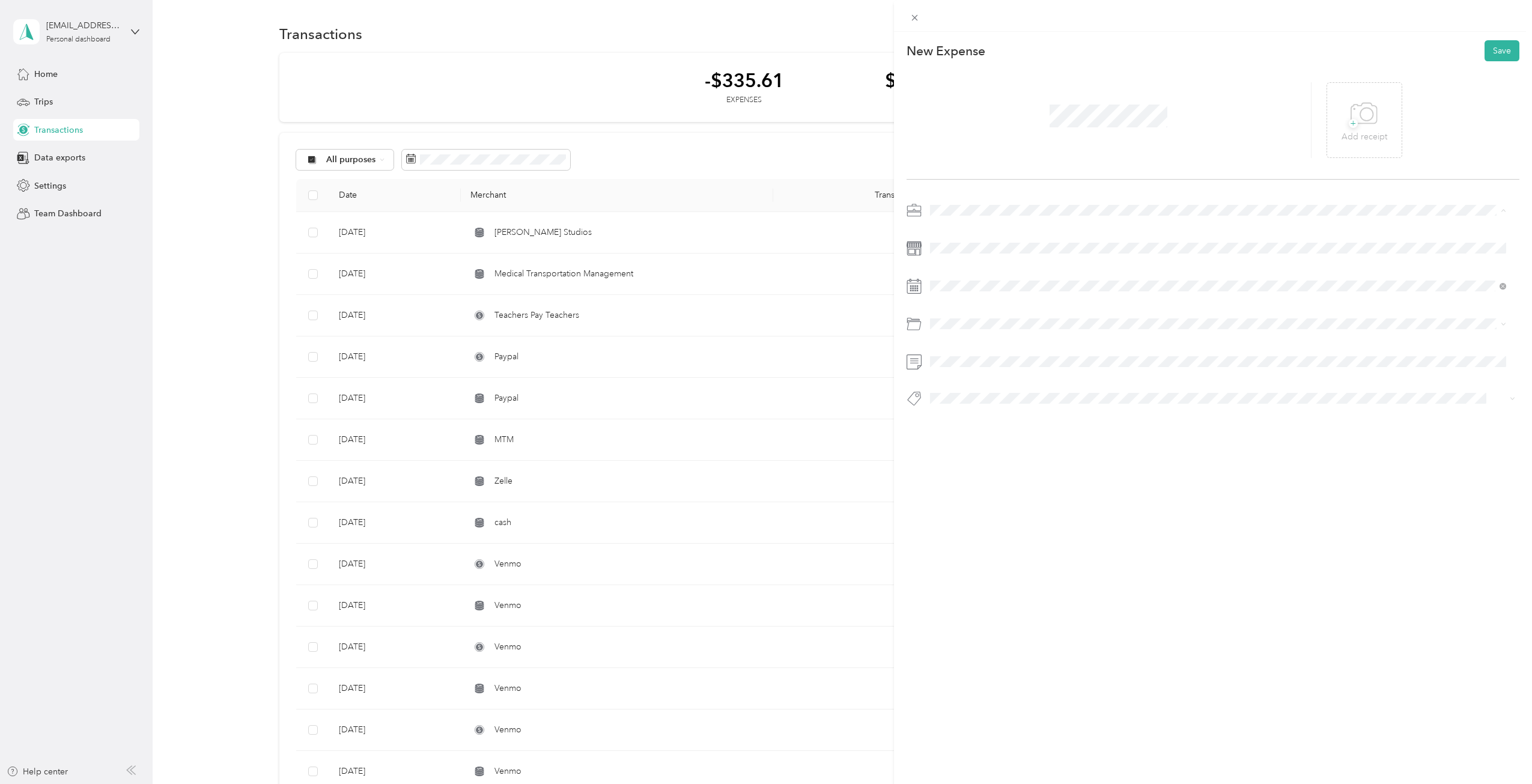
click at [993, 267] on div "Joyful Notes Music Therapy" at bounding box center [1218, 273] width 568 height 13
click at [917, 289] on rect at bounding box center [917, 288] width 1 height 1
click at [1020, 470] on div "28" at bounding box center [1016, 471] width 16 height 15
click at [1023, 397] on li "Other Business Expenses" at bounding box center [1218, 393] width 585 height 21
click at [1499, 51] on button "Save" at bounding box center [1501, 51] width 35 height 21
